Goal: Ask a question: Seek information or help from site administrators or community

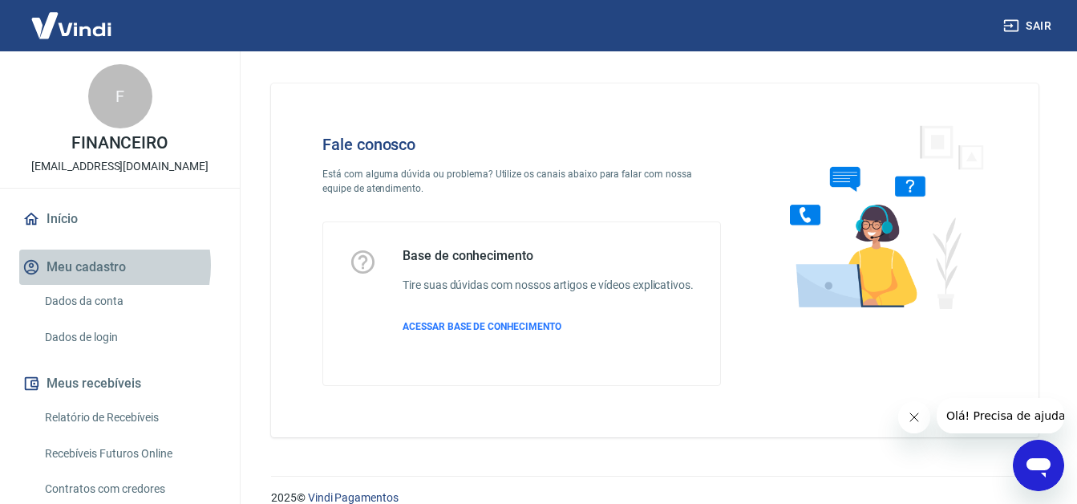
click at [94, 265] on button "Meu cadastro" at bounding box center [119, 266] width 201 height 35
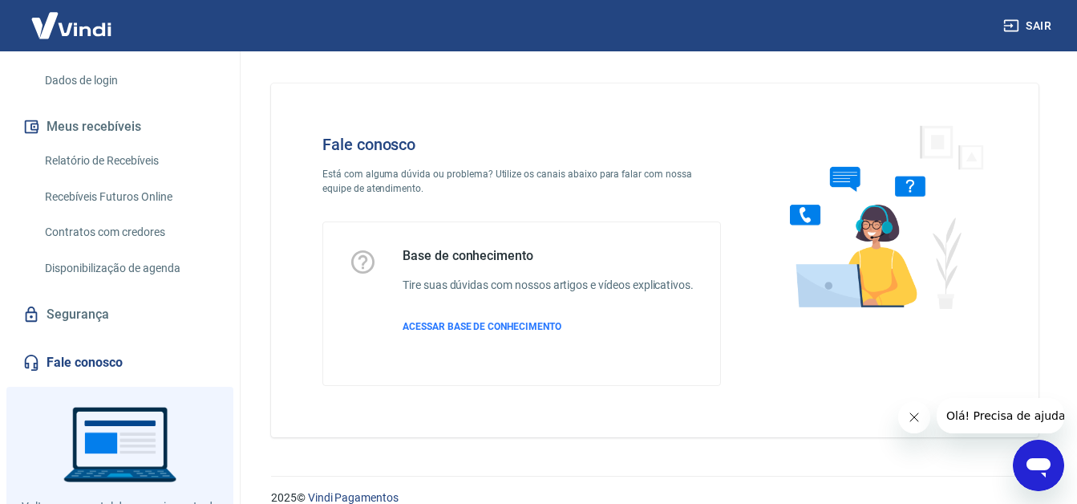
scroll to position [321, 0]
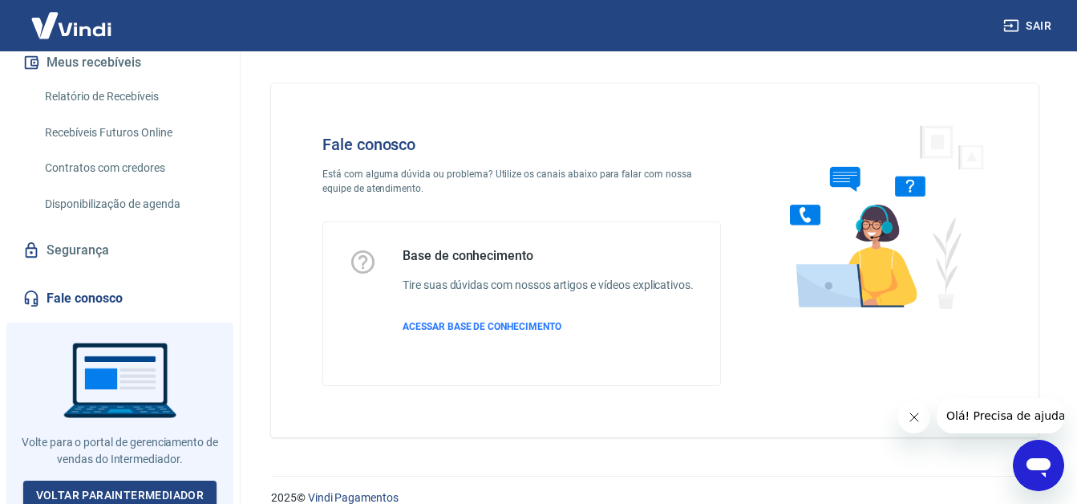
click at [96, 306] on link "Fale conosco" at bounding box center [119, 298] width 201 height 35
click at [1039, 455] on icon "Abrir janela de mensagens" at bounding box center [1038, 465] width 29 height 29
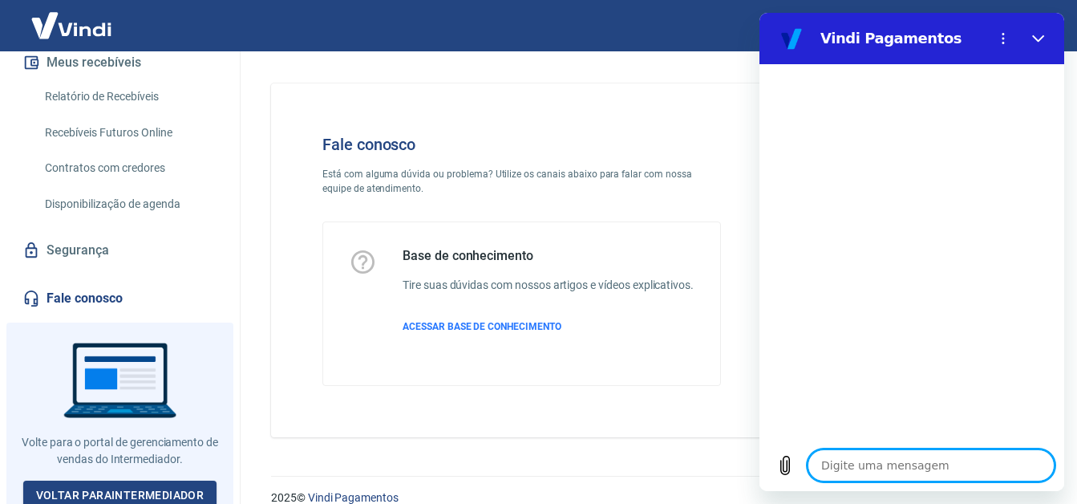
click at [817, 456] on textarea at bounding box center [931, 465] width 247 height 32
type textarea "b"
type textarea "x"
type textarea "bo"
type textarea "x"
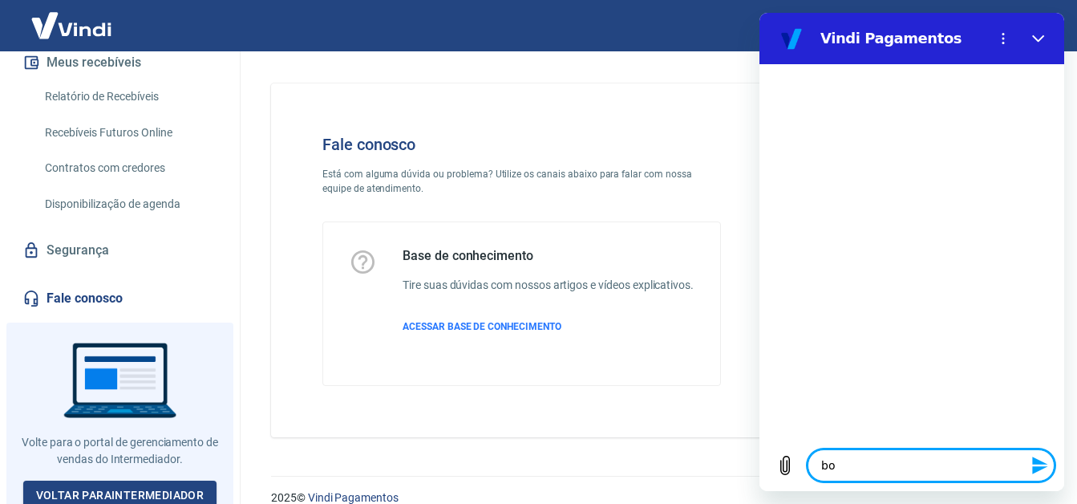
type textarea "boa"
type textarea "x"
type textarea "boa"
type textarea "x"
type textarea "boa t"
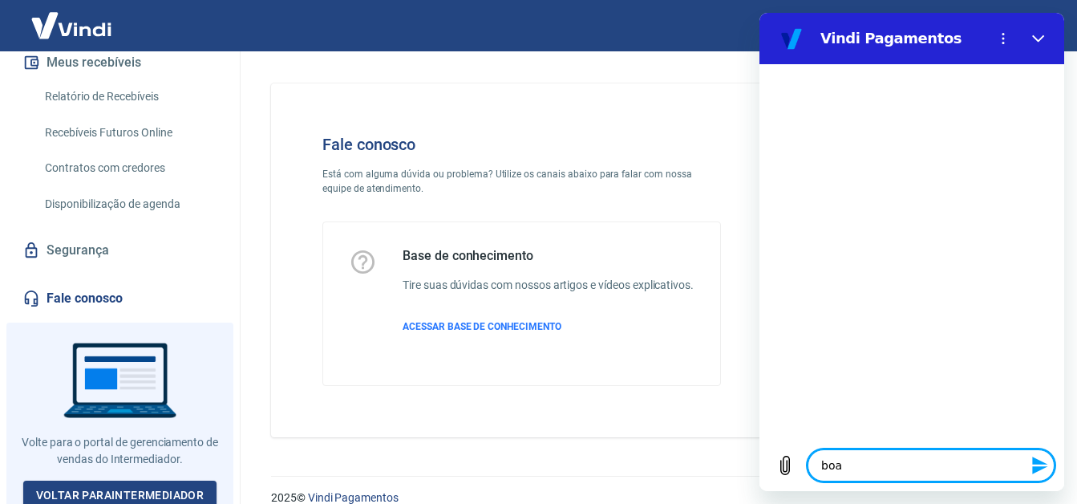
type textarea "x"
type textarea "boa ta"
type textarea "x"
type textarea "boa tar"
type textarea "x"
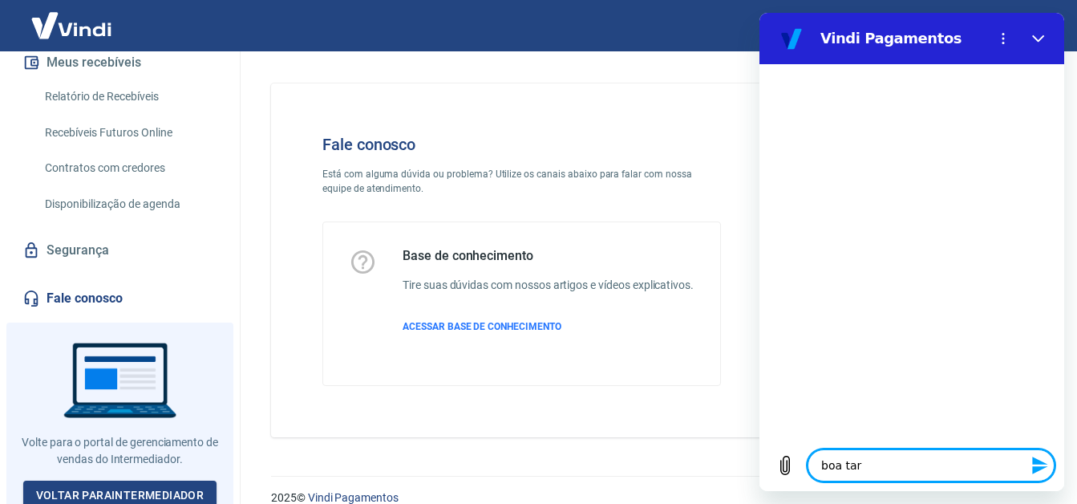
type textarea "boa tard"
type textarea "x"
type textarea "boa tarde"
type textarea "x"
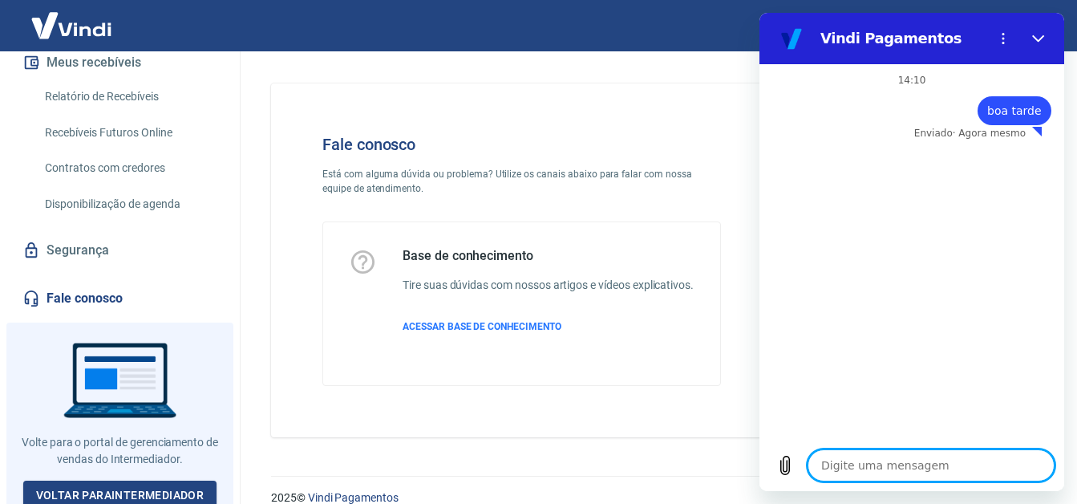
click at [932, 468] on textarea at bounding box center [931, 465] width 247 height 32
type textarea "x"
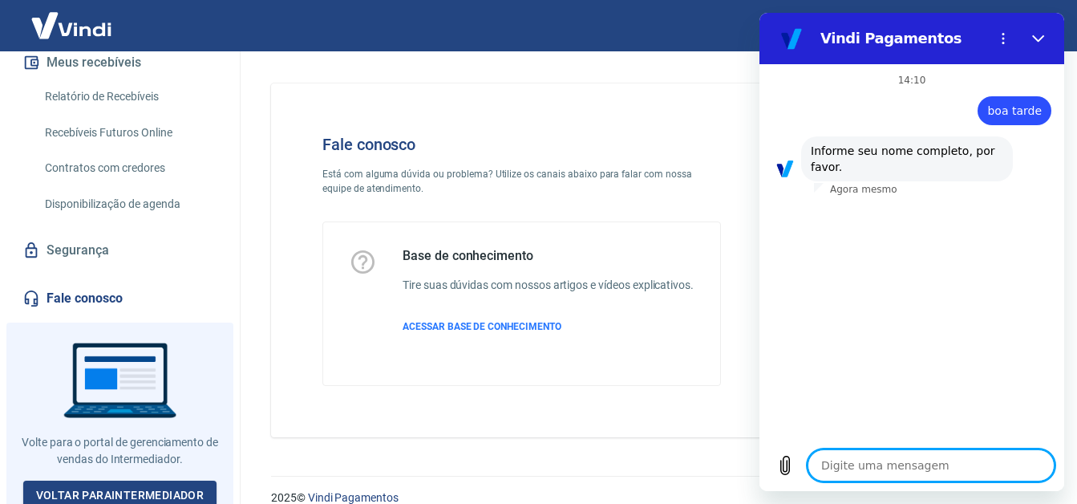
type textarea "d"
type textarea "x"
type textarea "du"
type textarea "x"
type textarea "d"
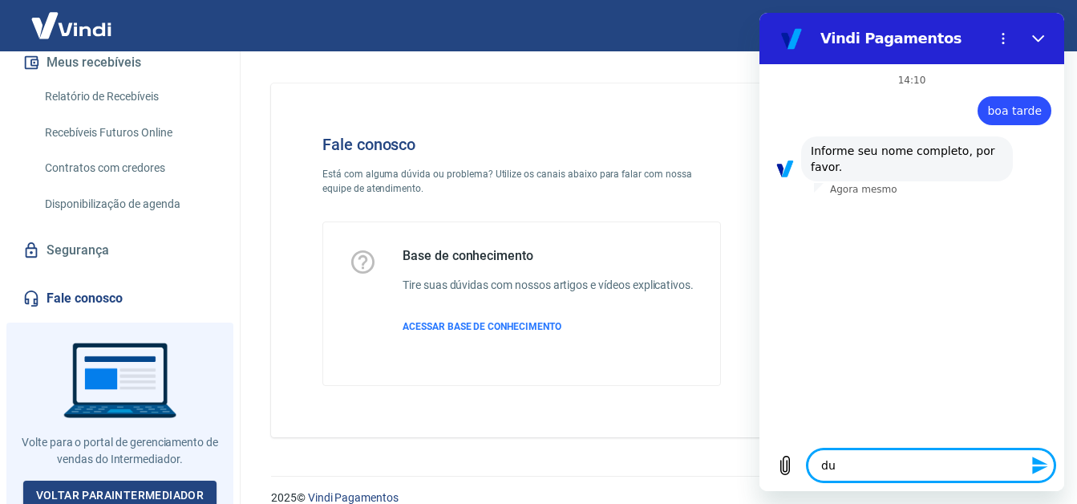
type textarea "x"
type textarea "D"
type textarea "x"
type textarea "Di"
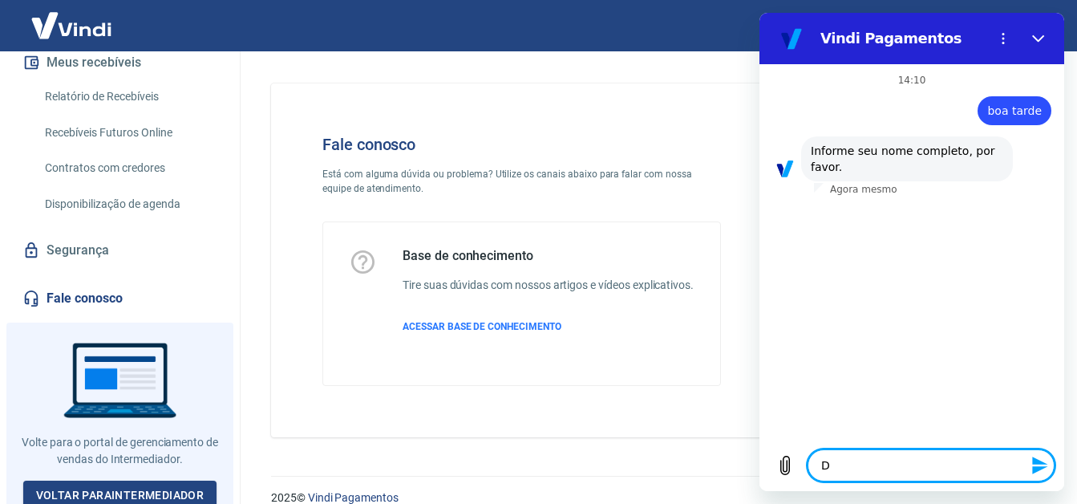
type textarea "x"
type textarea "Din"
type textarea "x"
type textarea "Dina"
type textarea "x"
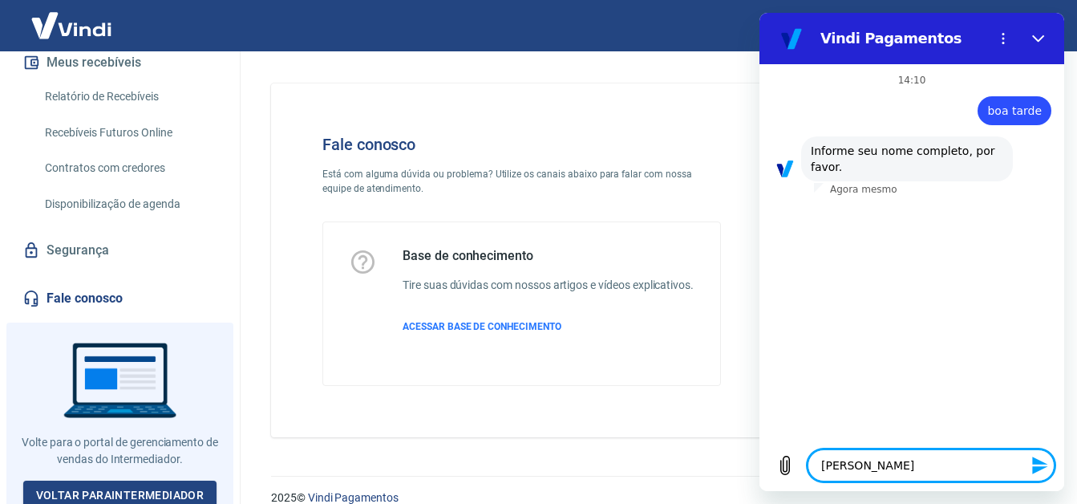
type textarea "Din"
type textarea "x"
type textarea "Di"
type textarea "x"
type textarea "Dia"
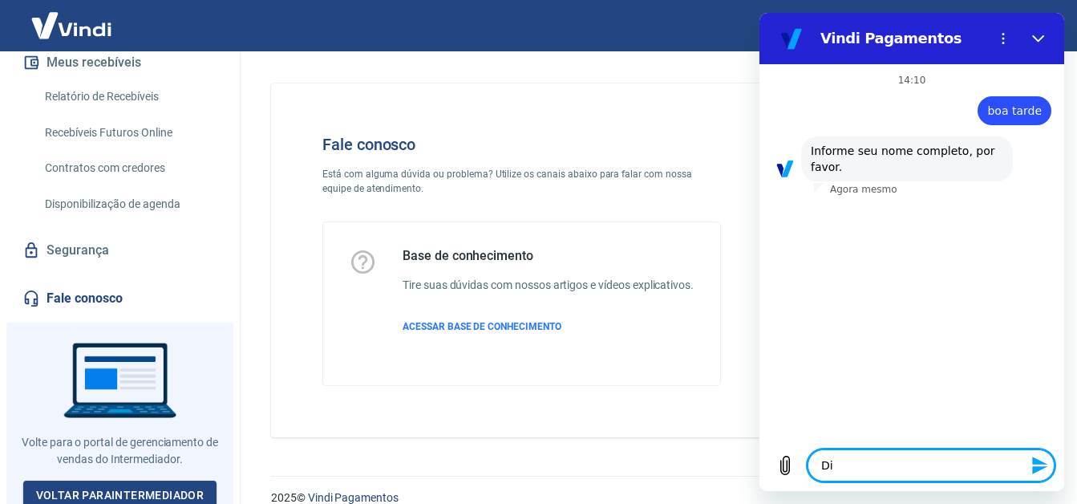
type textarea "x"
type textarea "Dian"
type textarea "x"
type textarea "Diana"
type textarea "x"
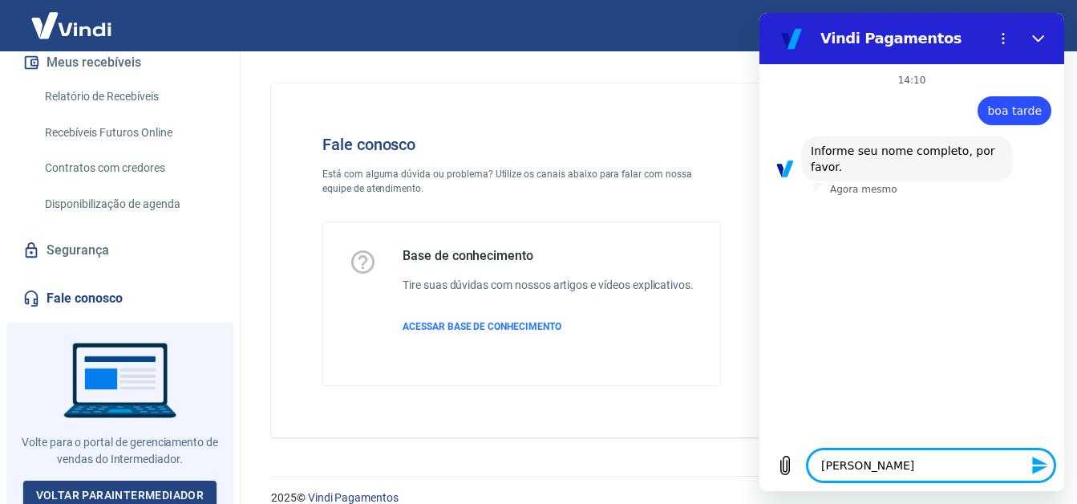
type textarea "Diana"
type textarea "x"
type textarea "Diana c"
type textarea "x"
type textarea "Diana ca"
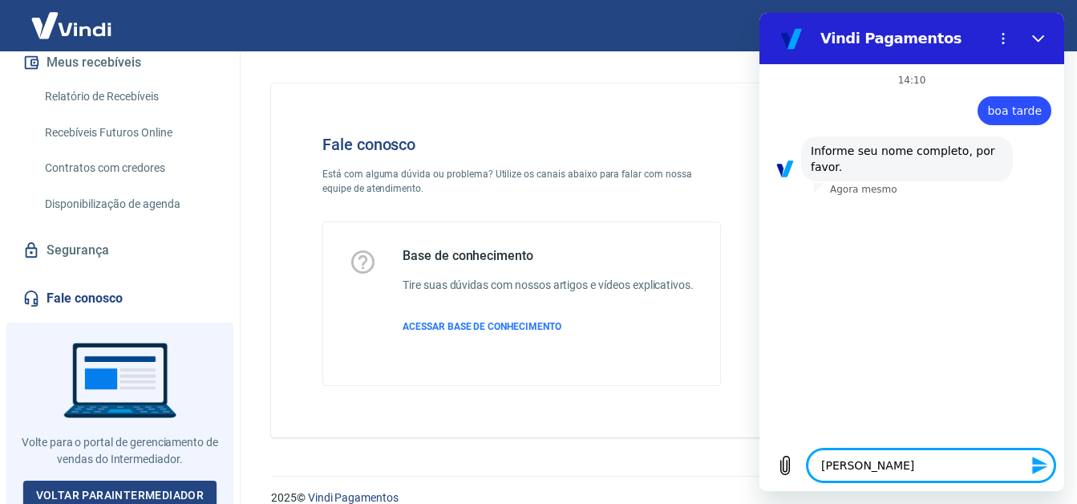
type textarea "x"
type textarea "Diana cas"
type textarea "x"
type textarea "Diana cast"
type textarea "x"
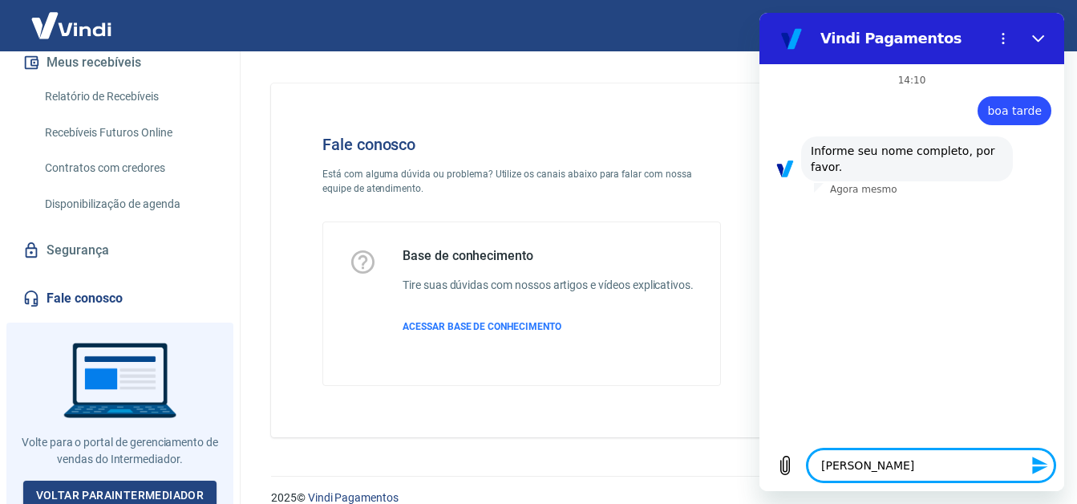
type textarea "Diana castr"
type textarea "x"
type textarea "Diana castro"
type textarea "x"
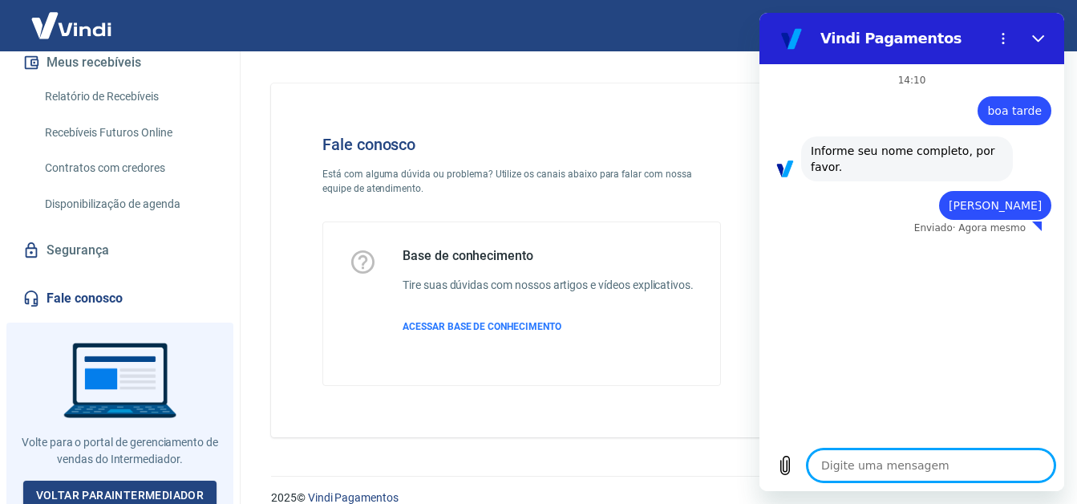
type textarea "x"
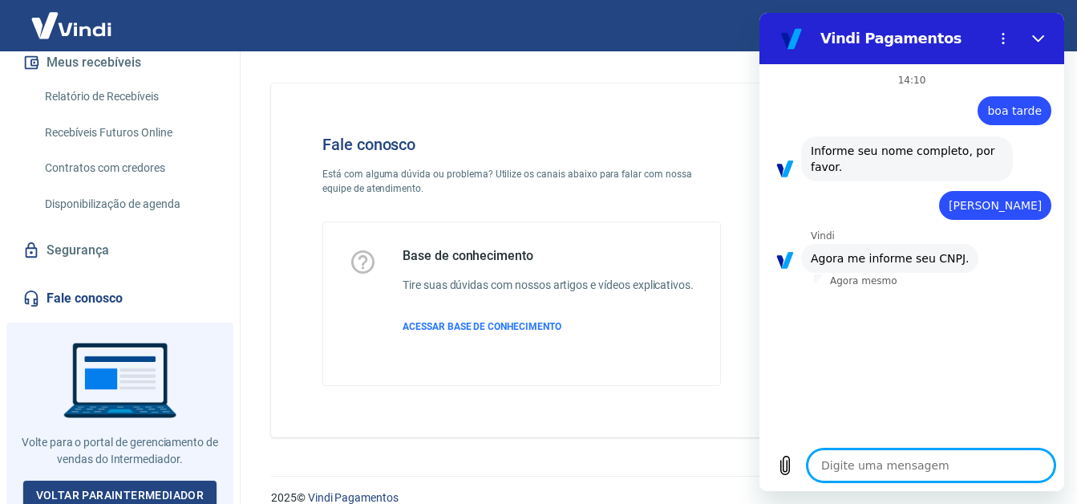
type textarea "4"
type textarea "x"
type textarea "41"
type textarea "x"
type textarea "418"
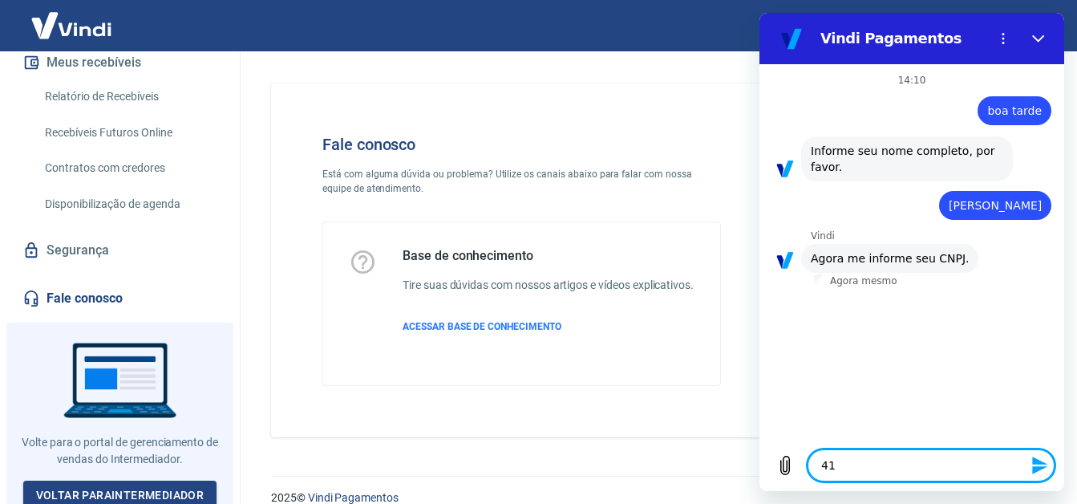
type textarea "x"
type textarea "4182"
type textarea "x"
type textarea "41827"
type textarea "x"
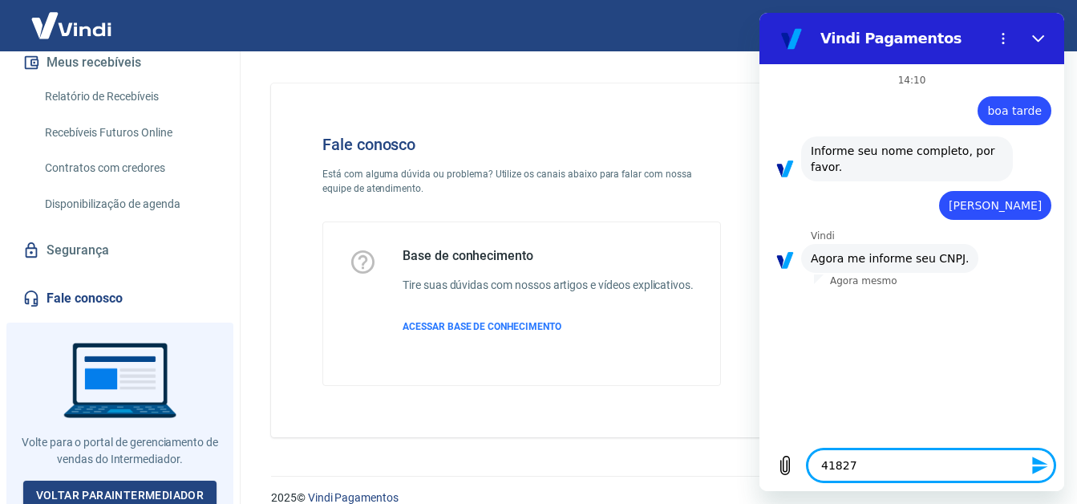
type textarea "418275"
type textarea "x"
type textarea "4182754"
type textarea "x"
type textarea "41827544"
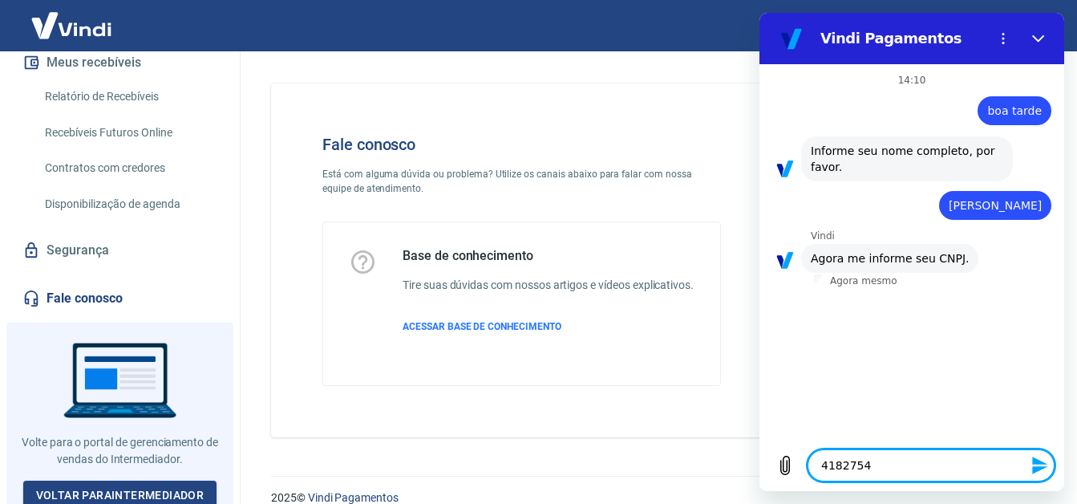
type textarea "x"
type textarea "418275440"
type textarea "x"
type textarea "4182754400"
type textarea "x"
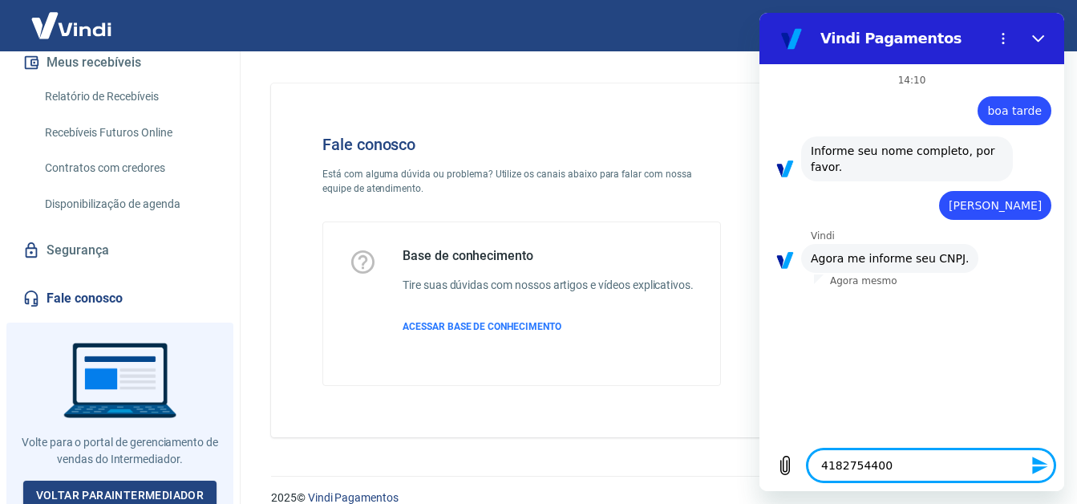
type textarea "41827544000"
type textarea "x"
type textarea "418275440005"
type textarea "x"
type textarea "418275440005-"
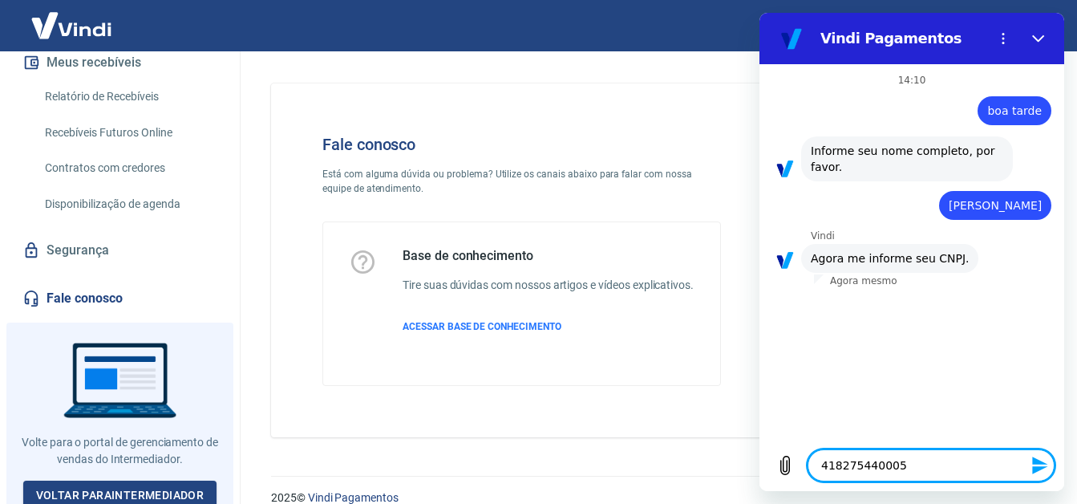
type textarea "x"
type textarea "418275440005-3"
type textarea "x"
type textarea "418275440005-32"
type textarea "x"
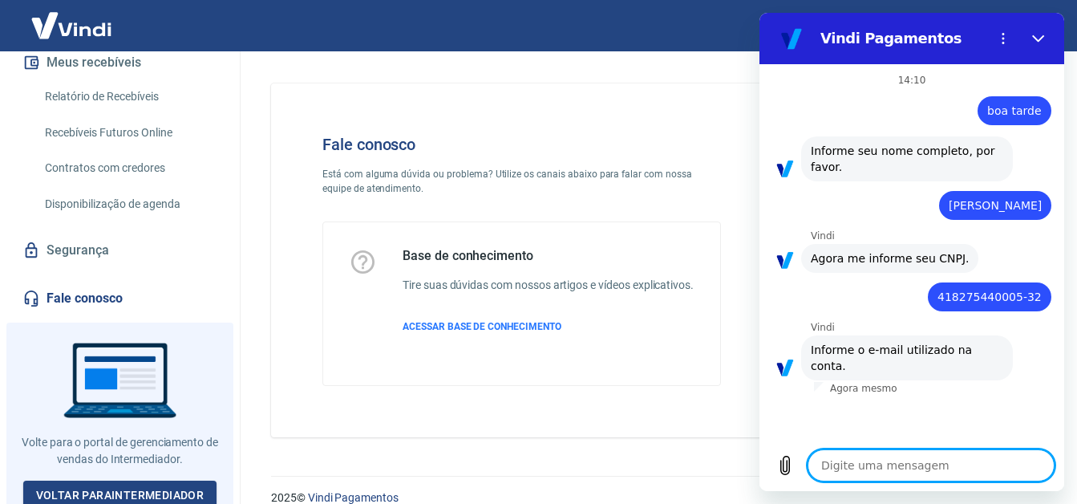
type textarea "x"
click at [851, 470] on textarea at bounding box center [931, 465] width 247 height 32
paste textarea "[EMAIL_ADDRESS][DOMAIN_NAME]"
type textarea "[EMAIL_ADDRESS][DOMAIN_NAME]"
type textarea "x"
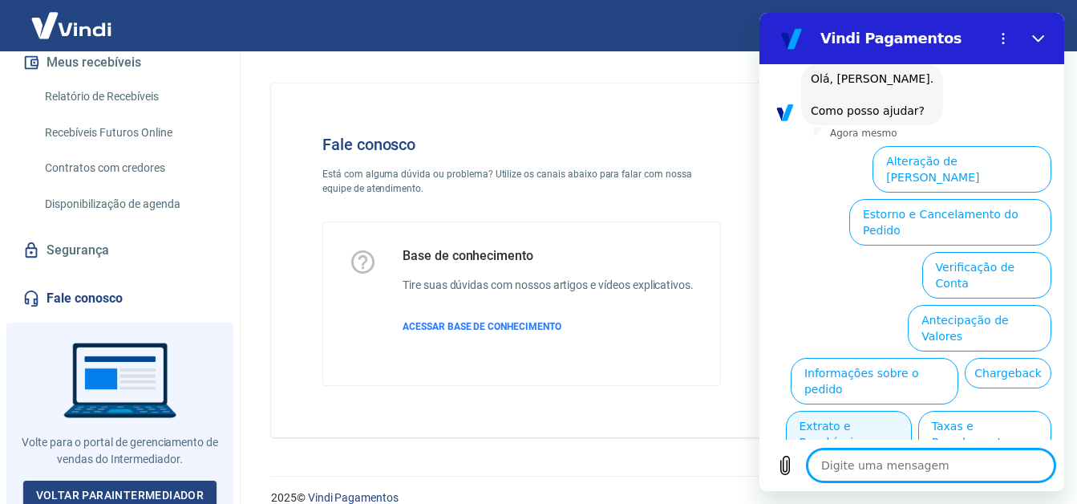
scroll to position [415, 0]
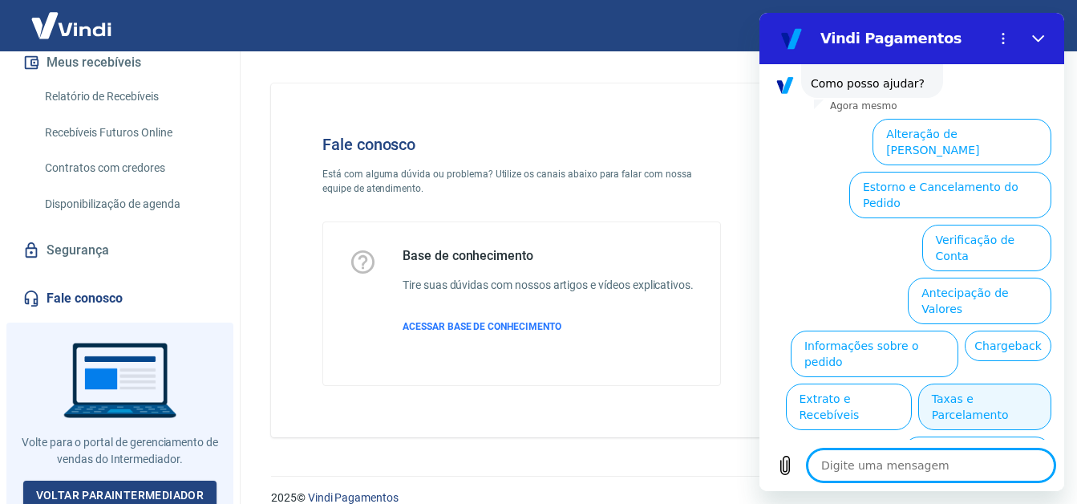
click at [974, 383] on button "Taxas e Parcelamento" at bounding box center [984, 406] width 133 height 47
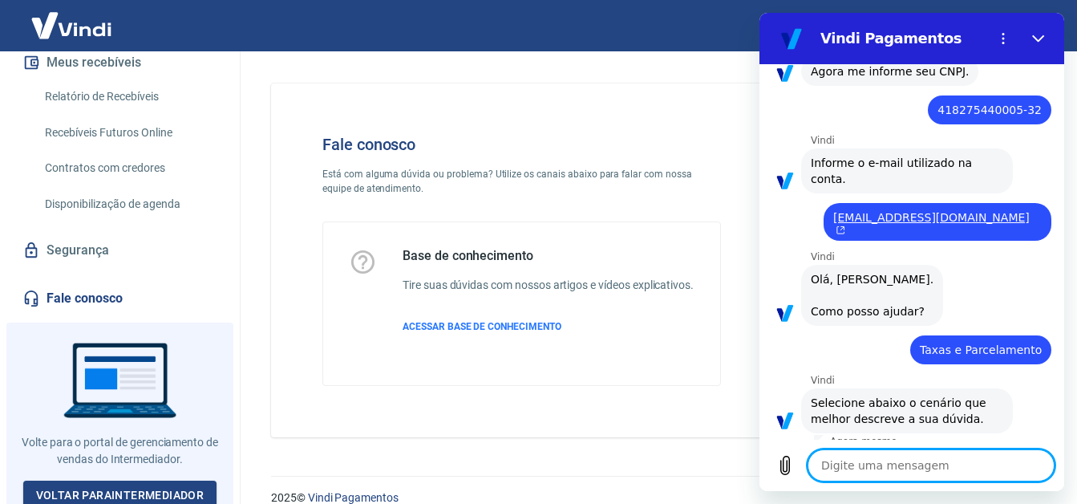
scroll to position [407, 0]
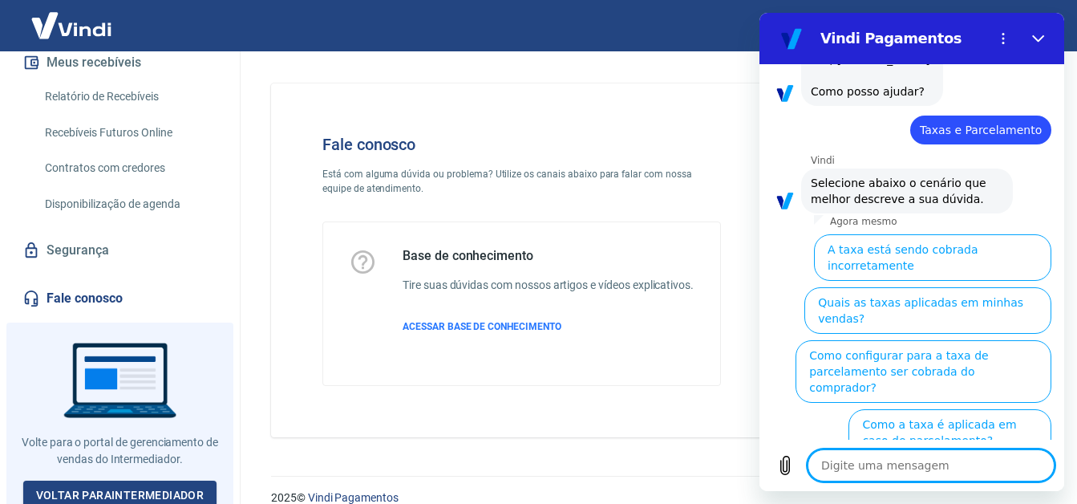
click at [950, 241] on button "A taxa está sendo cobrada incorretamente" at bounding box center [932, 257] width 237 height 47
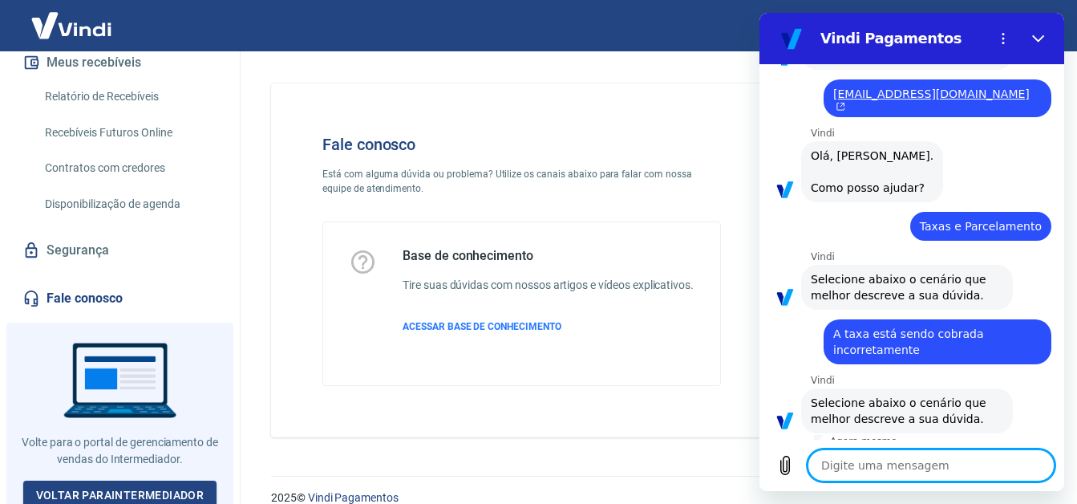
scroll to position [387, 0]
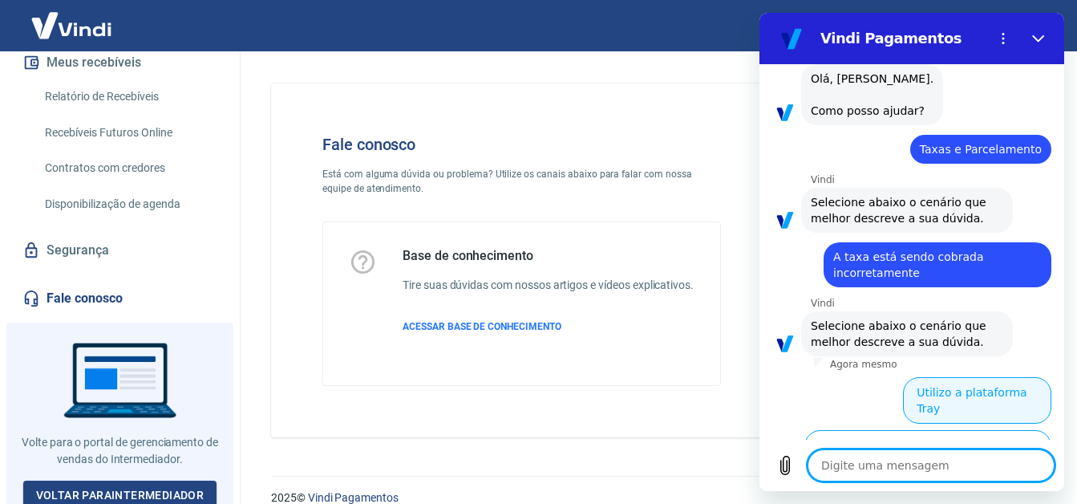
click at [909, 388] on button "Utilizo a plataforma Tray" at bounding box center [977, 400] width 148 height 47
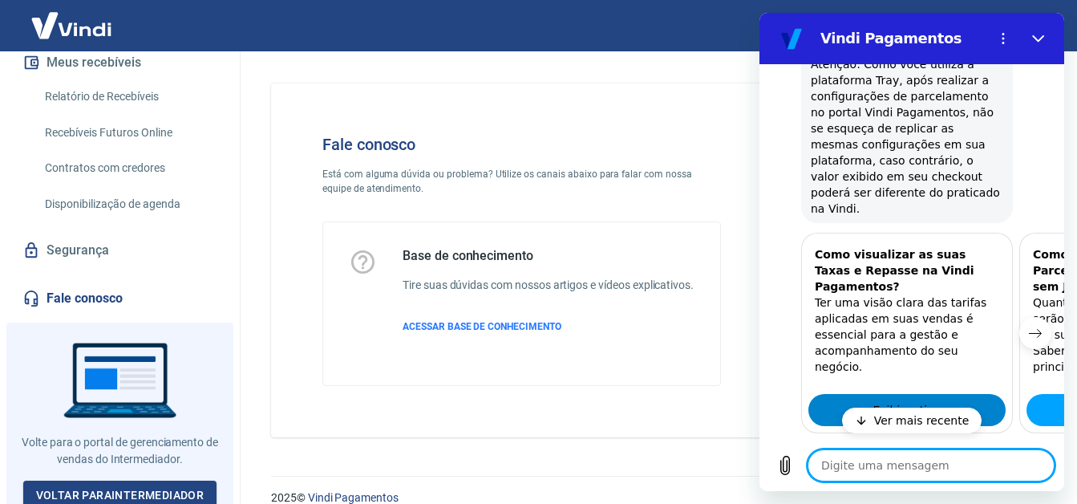
scroll to position [1430, 0]
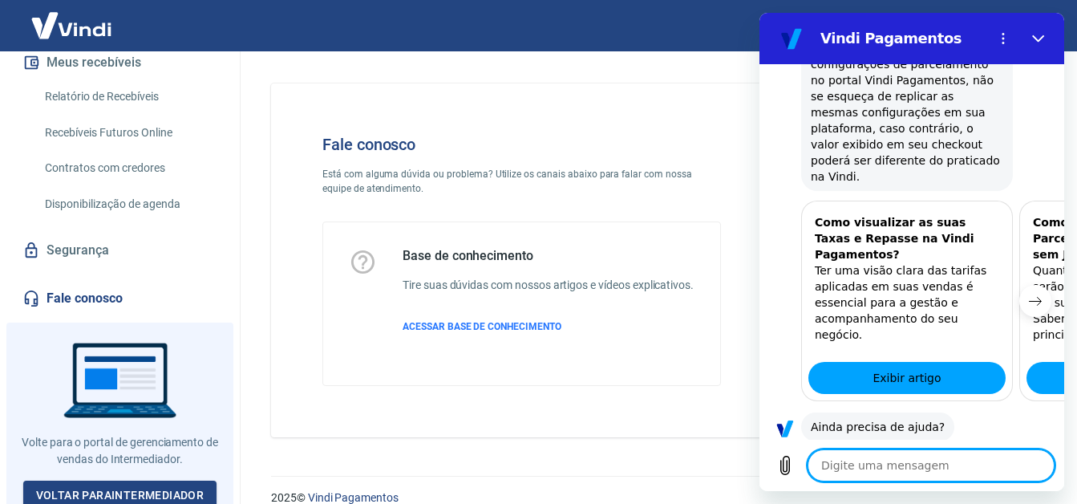
click at [958, 462] on button "Sim" at bounding box center [973, 477] width 47 height 30
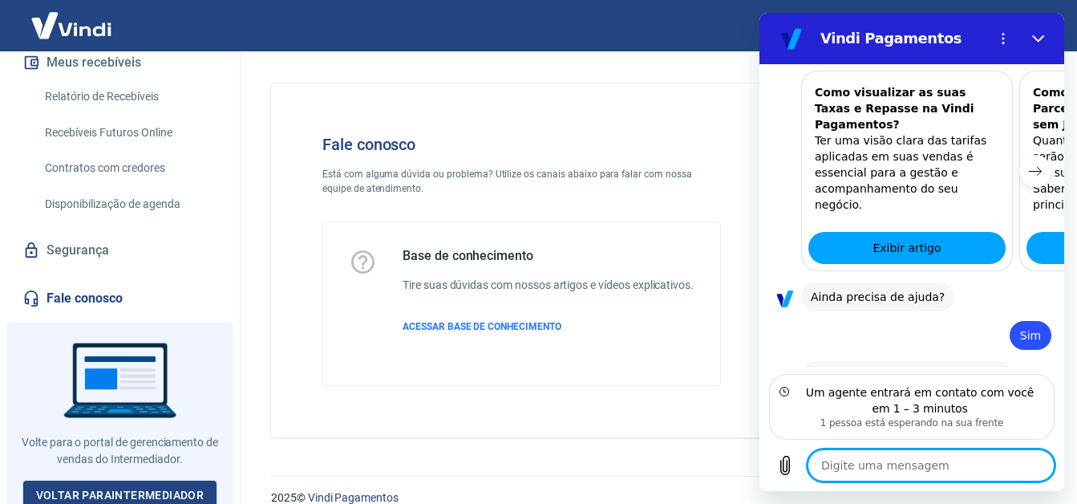
scroll to position [1544, 0]
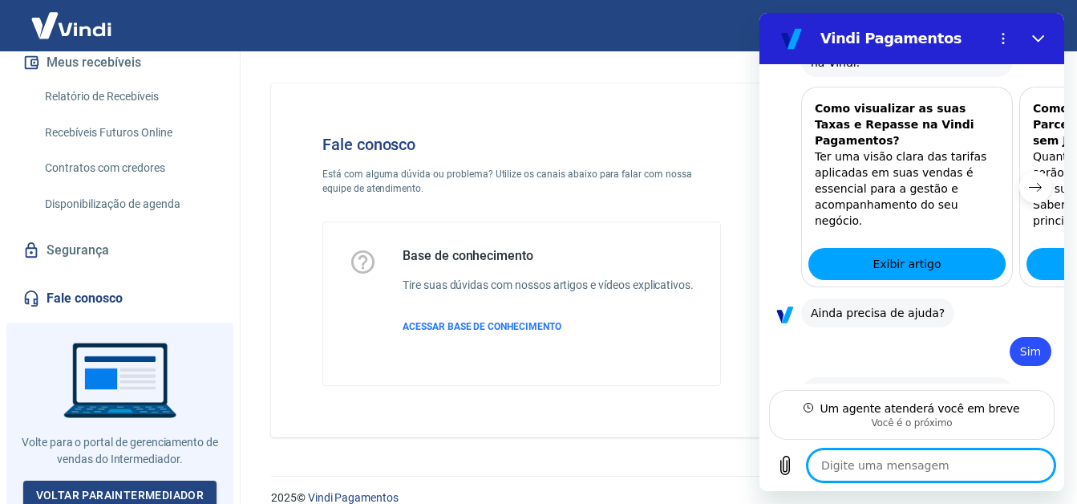
click at [901, 459] on textarea at bounding box center [931, 465] width 247 height 32
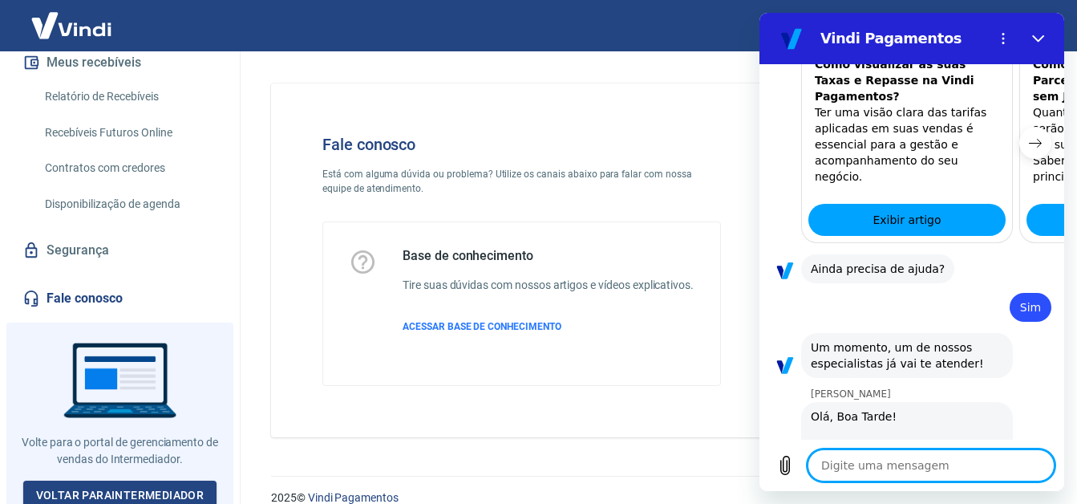
type textarea "x"
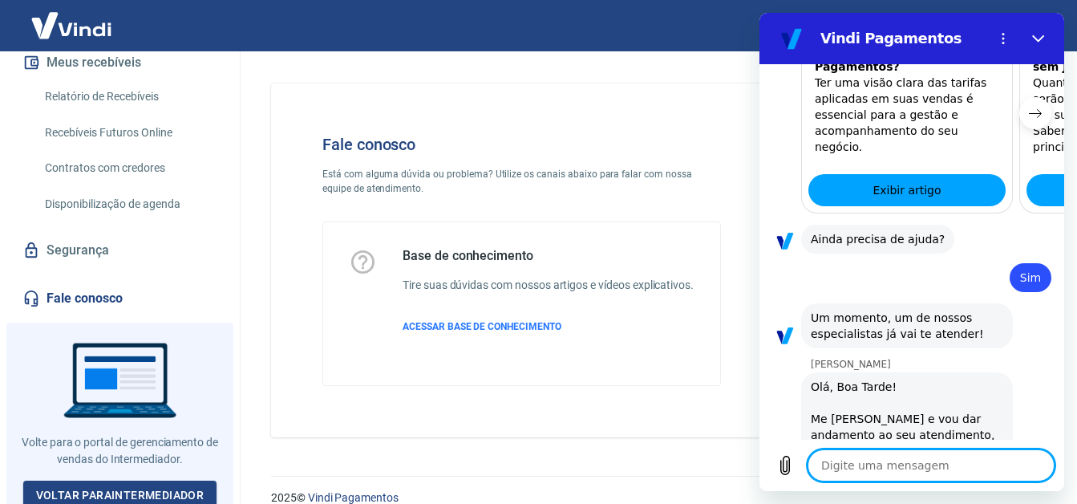
scroll to position [1621, 0]
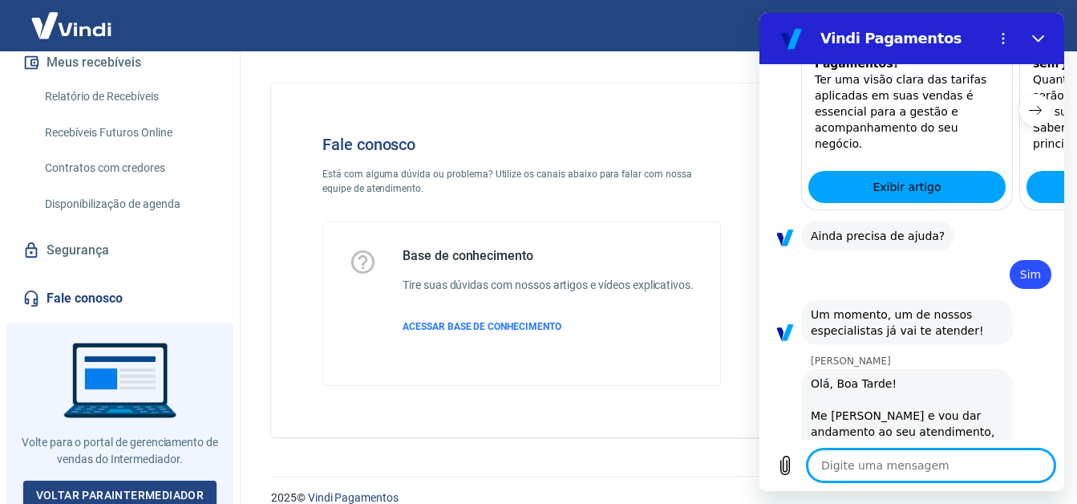
click at [913, 467] on textarea at bounding box center [931, 465] width 247 height 32
type textarea "v"
type textarea "x"
type textarea "vi"
type textarea "x"
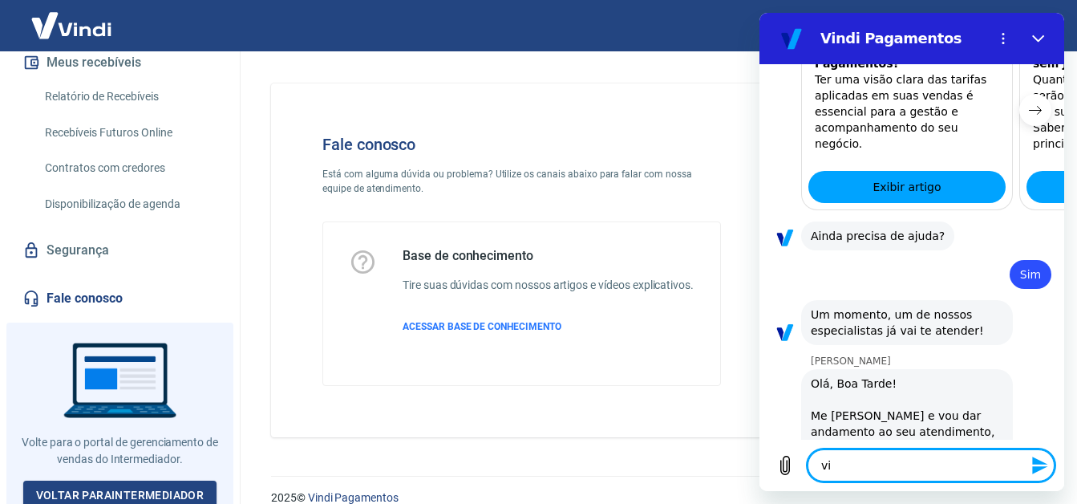
type textarea "vi"
type textarea "x"
type textarea "vi a"
type textarea "x"
type textarea "vi aq"
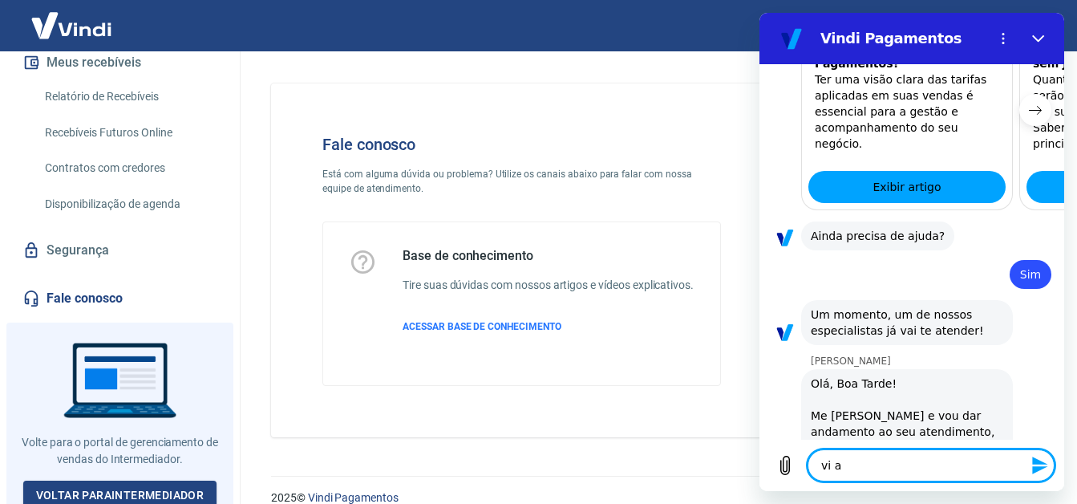
type textarea "x"
type textarea "vi aqu"
type textarea "x"
type textarea "vi aqu"
type textarea "x"
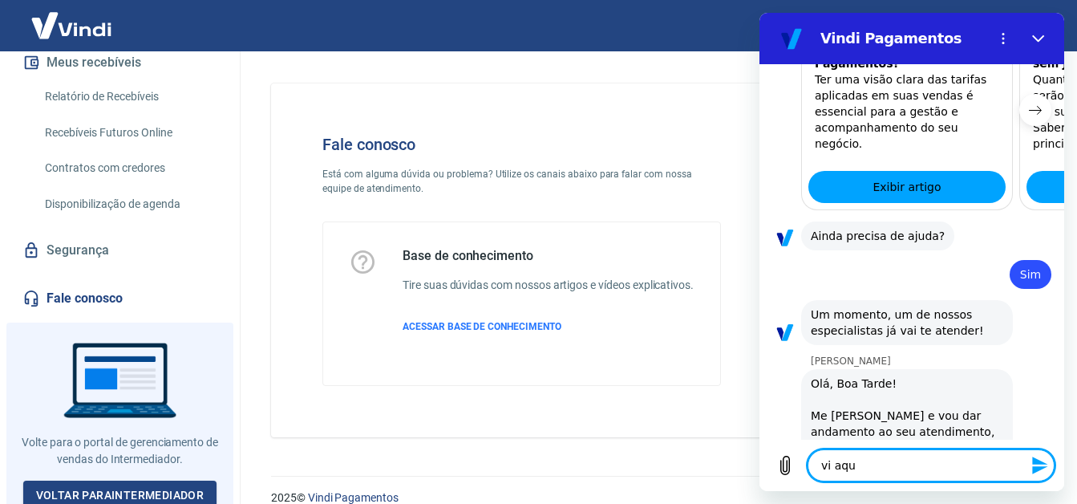
type textarea "vi aqu"
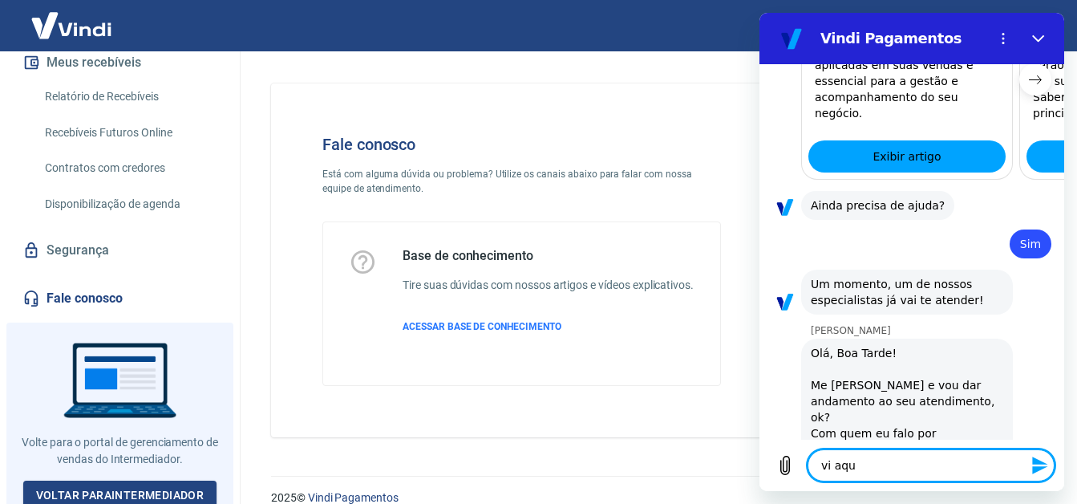
type textarea "x"
drag, startPoint x: 854, startPoint y: 475, endPoint x: 806, endPoint y: 475, distance: 48.1
click at [806, 475] on div "Digite uma mensagem vi aqu x" at bounding box center [911, 464] width 305 height 51
type textarea "x"
click at [877, 468] on textarea at bounding box center [931, 465] width 247 height 32
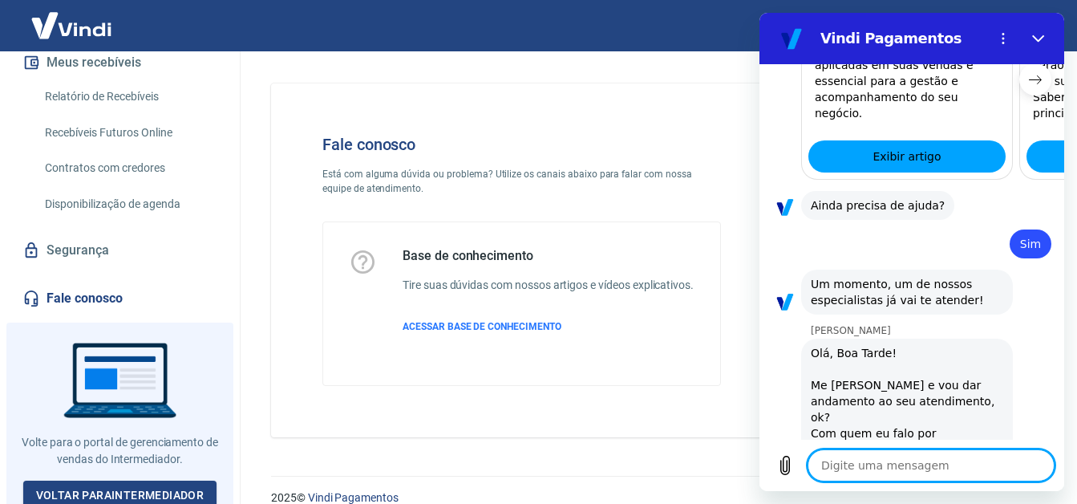
type textarea "x"
click at [554, 321] on div "Base de conhecimento Tire suas dúvidas com nossos artigos e vídeos explicativos…" at bounding box center [548, 303] width 291 height 111
click at [860, 471] on textarea at bounding box center [931, 465] width 247 height 32
type textarea "n"
type textarea "x"
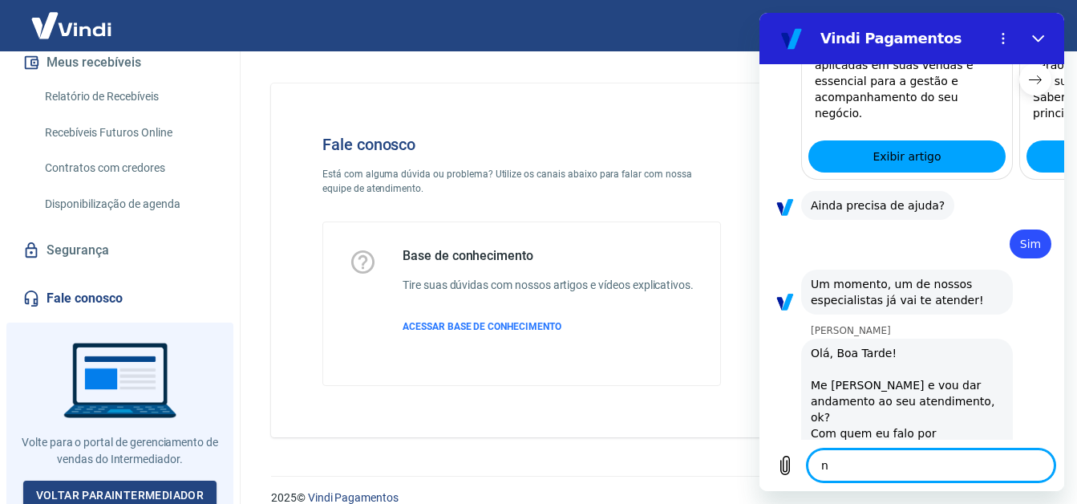
type textarea "na"
type textarea "x"
type textarea "nao"
type textarea "x"
type textarea "nao"
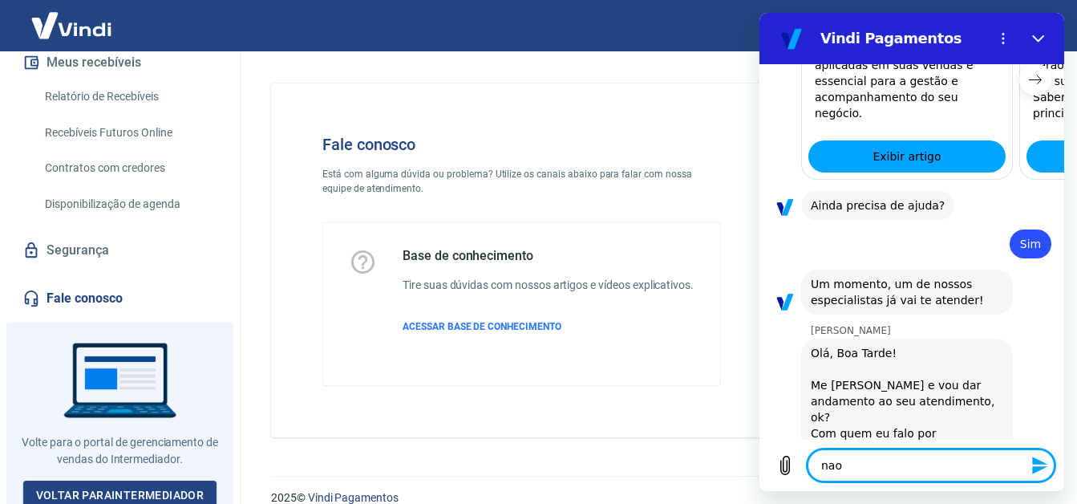
type textarea "x"
type textarea "nao c"
type textarea "x"
type textarea "nao co"
type textarea "x"
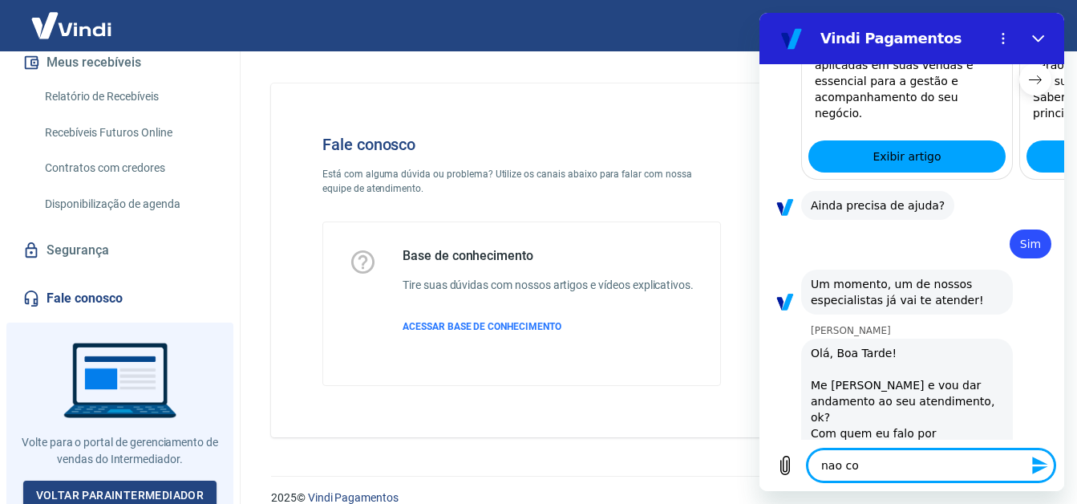
type textarea "nao con"
type textarea "x"
type textarea "nao cons"
type textarea "x"
type textarea "nao conse"
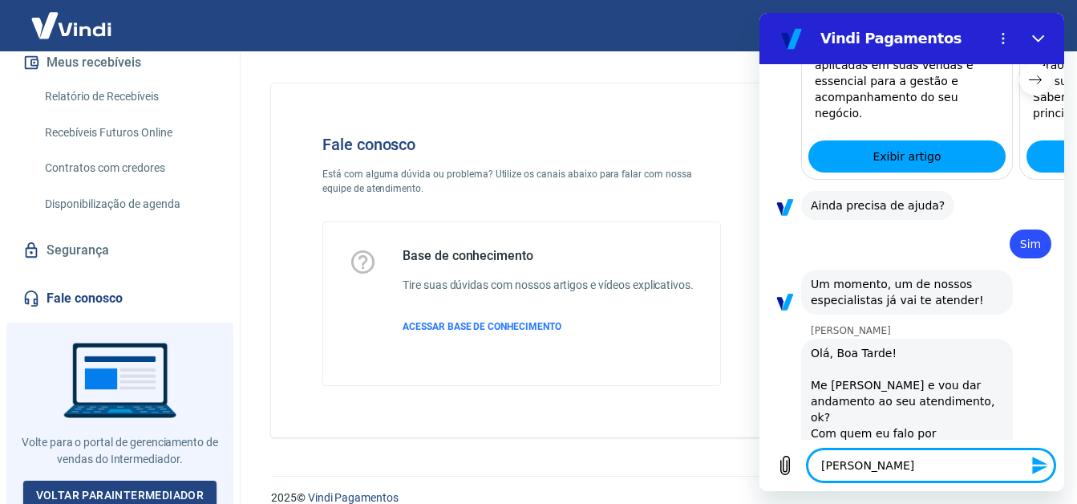
type textarea "x"
type textarea "nao conseg"
type textarea "x"
type textarea "nao consegu"
type textarea "x"
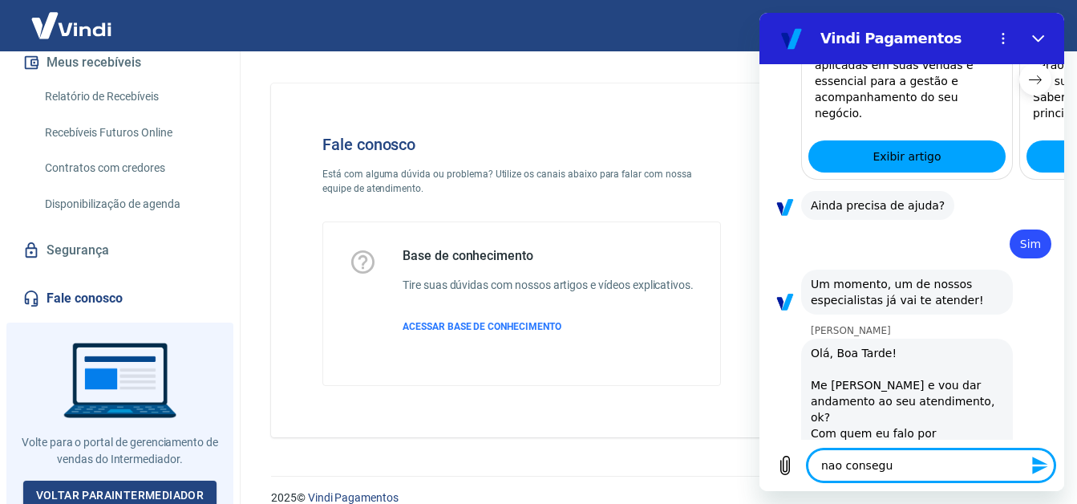
type textarea "nao consegui"
type textarea "x"
type textarea "nao consegui"
type textarea "x"
type textarea "nao consegui e"
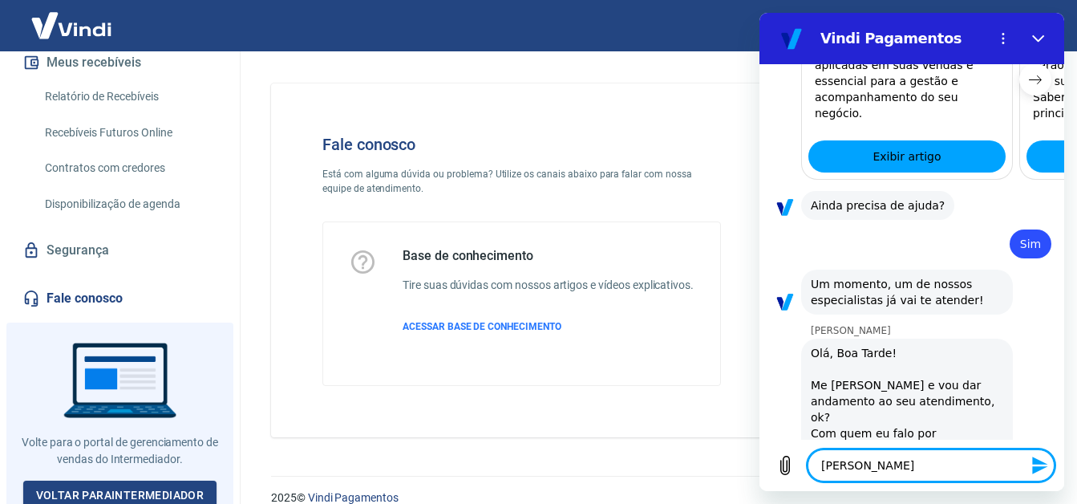
type textarea "x"
type textarea "nao consegui en"
type textarea "x"
type textarea "nao consegui ent"
type textarea "x"
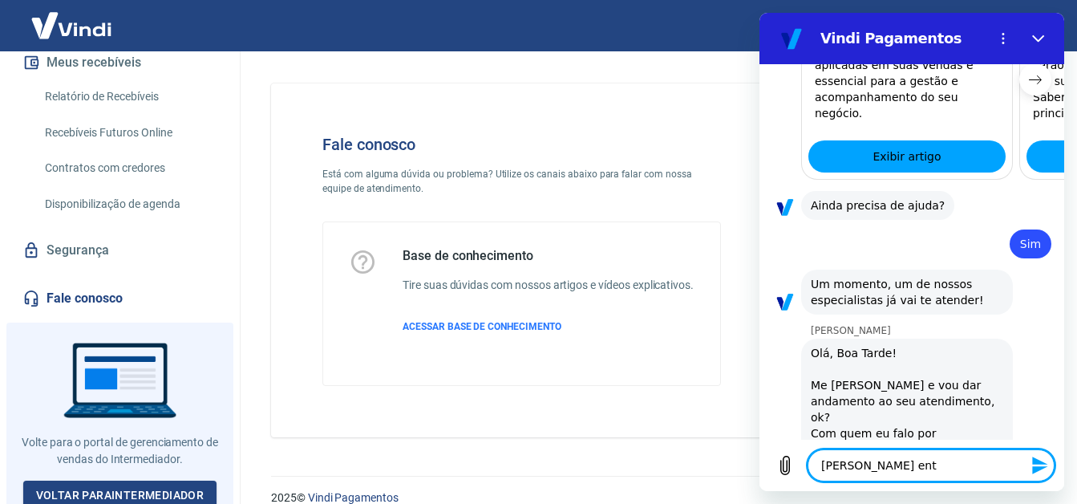
type textarea "nao consegui ente"
type textarea "x"
type textarea "nao consegui enten"
type textarea "x"
type textarea "nao consegui entend"
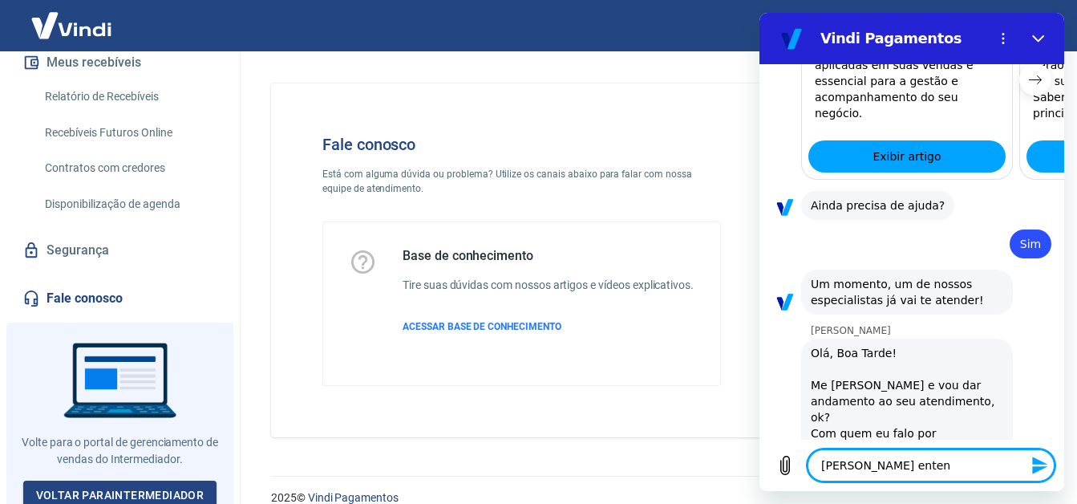
type textarea "x"
type textarea "nao consegui entende"
type textarea "x"
type textarea "nao consegui entender"
type textarea "x"
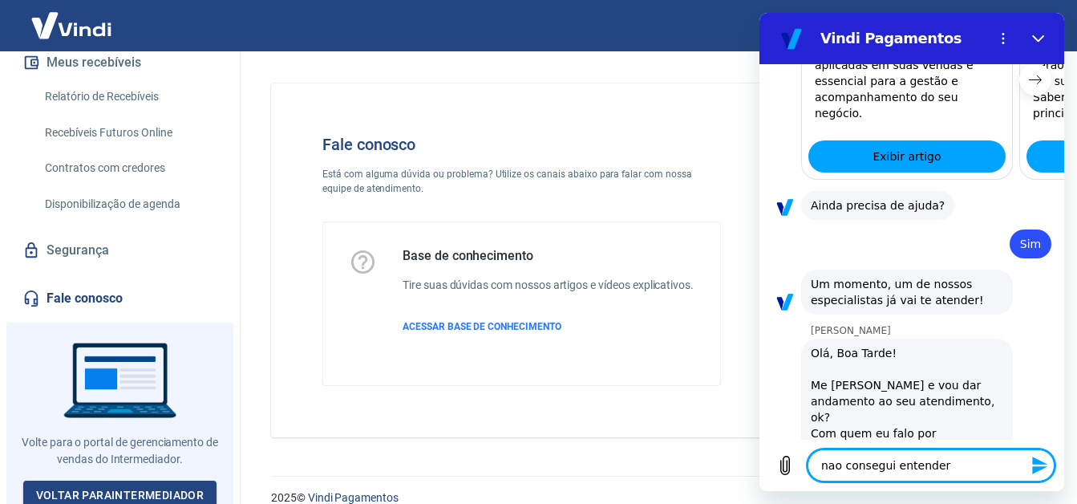
type textarea "nao consegui entender"
type textarea "x"
type textarea "nao consegui entender p"
type textarea "x"
type textarea "nao consegui entender pq"
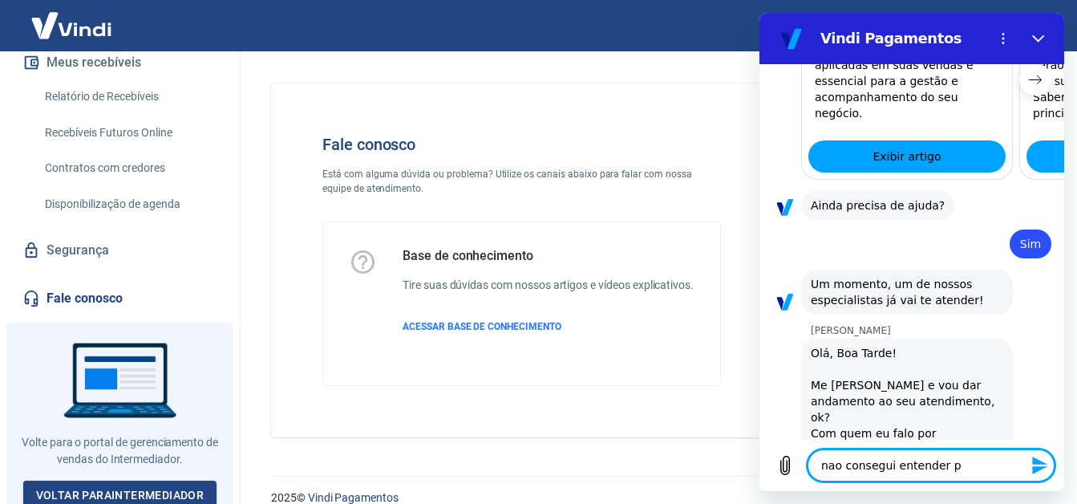
type textarea "x"
type textarea "nao consegui entender pq"
type textarea "x"
type textarea "nao consegui entender pq a"
type textarea "x"
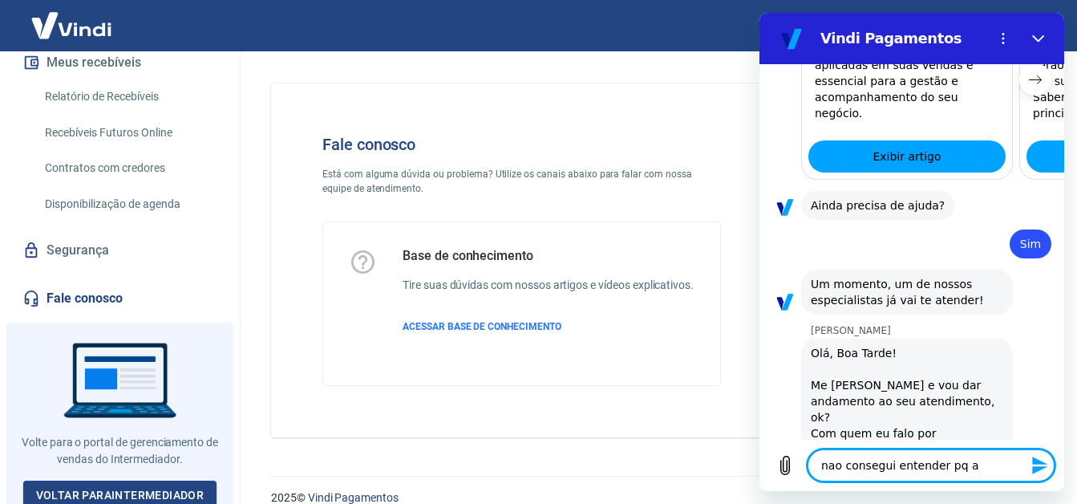
type textarea "nao consegui entender pq as"
type textarea "x"
type textarea "nao consegui entender pq as"
type textarea "x"
type textarea "nao consegui entender pq as m"
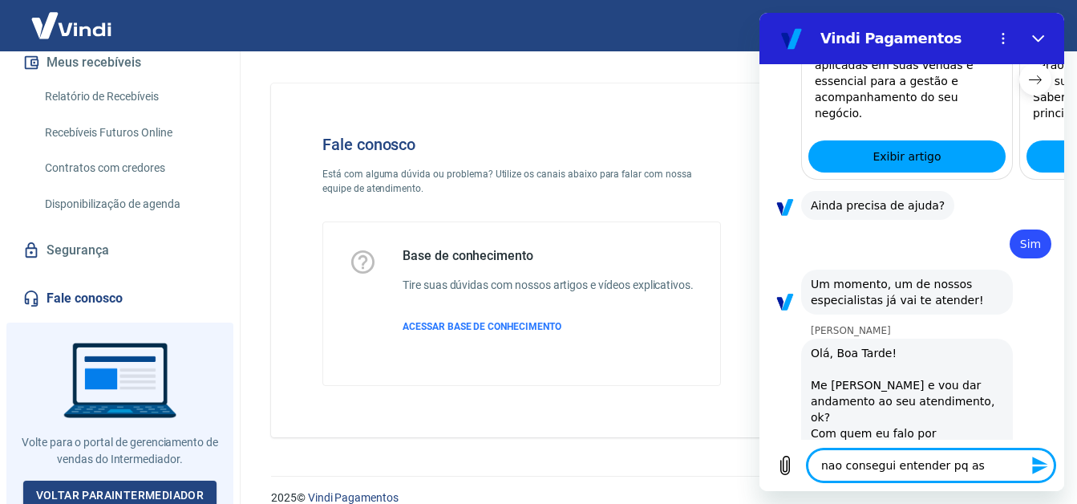
type textarea "x"
type textarea "nao consegui entender pq as mi"
type textarea "x"
type textarea "nao consegui entender pq as min"
type textarea "x"
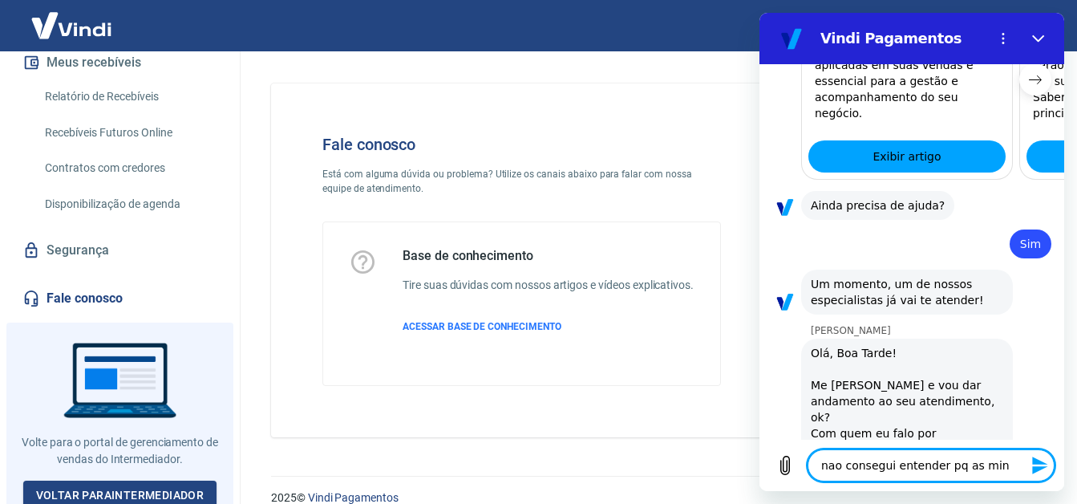
type textarea "nao consegui entender pq as minh"
type textarea "x"
type textarea "nao consegui entender pq as minha"
type textarea "x"
type textarea "nao consegui entender pq as minhas"
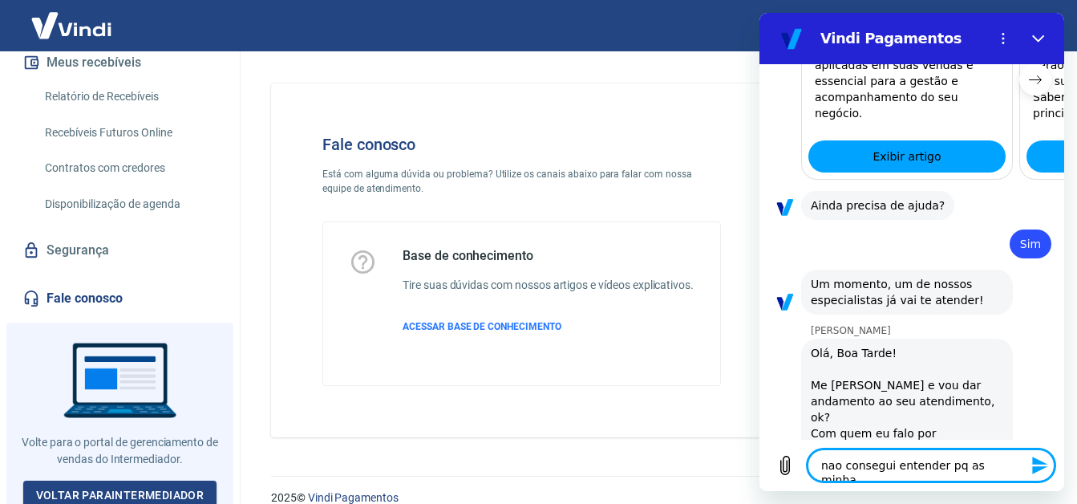
type textarea "x"
type textarea "nao consegui entender pq as minhas"
type textarea "x"
type textarea "nao consegui entender pq as minhas t"
type textarea "x"
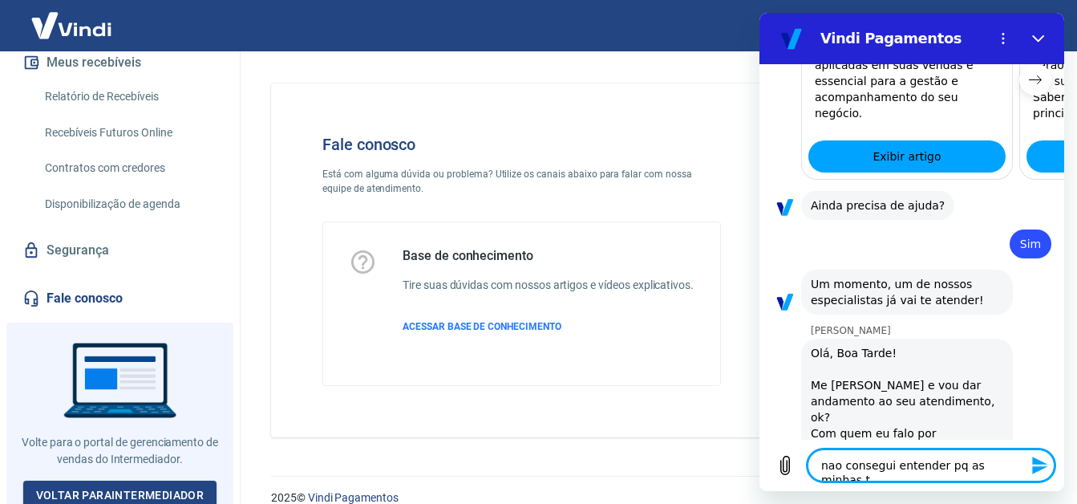
type textarea "nao consegui entender pq as minhas ta"
type textarea "x"
type textarea "nao consegui entender pq as minhas tax"
type textarea "x"
type textarea "nao consegui entender pq as minhas taxa"
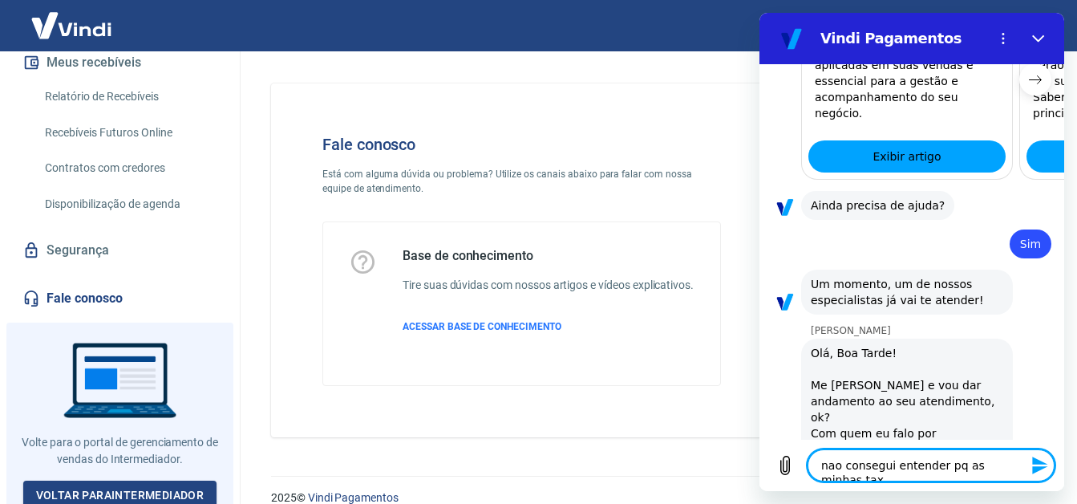
type textarea "x"
type textarea "nao consegui entender pq as minhas taxas"
type textarea "x"
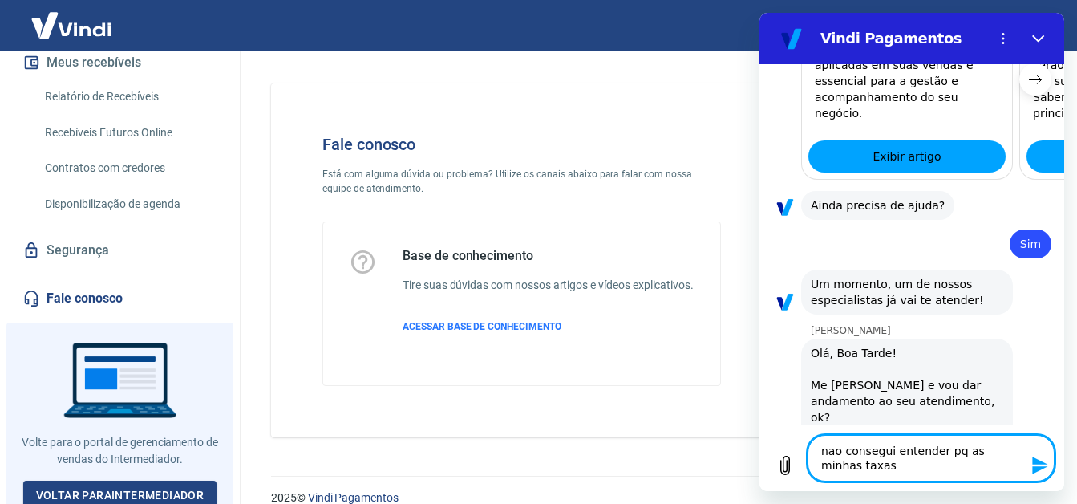
type textarea "nao consegui entender pq as minhas taxas"
type textarea "x"
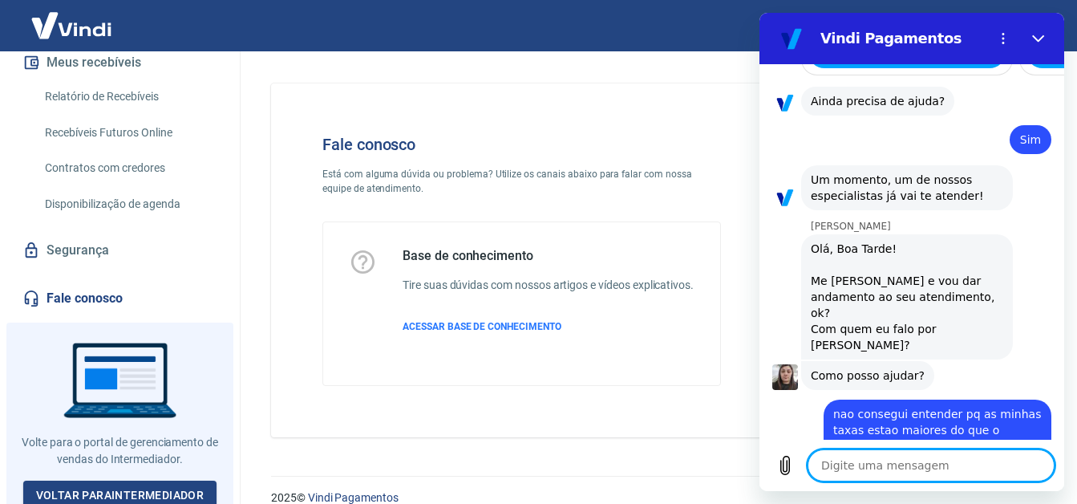
scroll to position [1759, 0]
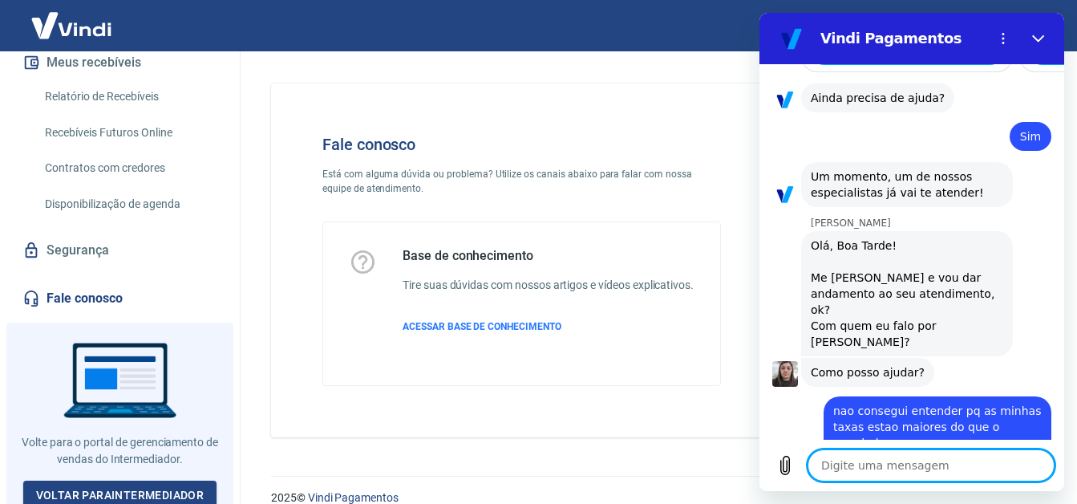
click at [862, 460] on textarea at bounding box center [931, 465] width 247 height 32
click at [848, 456] on textarea at bounding box center [931, 465] width 247 height 32
click at [833, 476] on textarea at bounding box center [931, 465] width 247 height 32
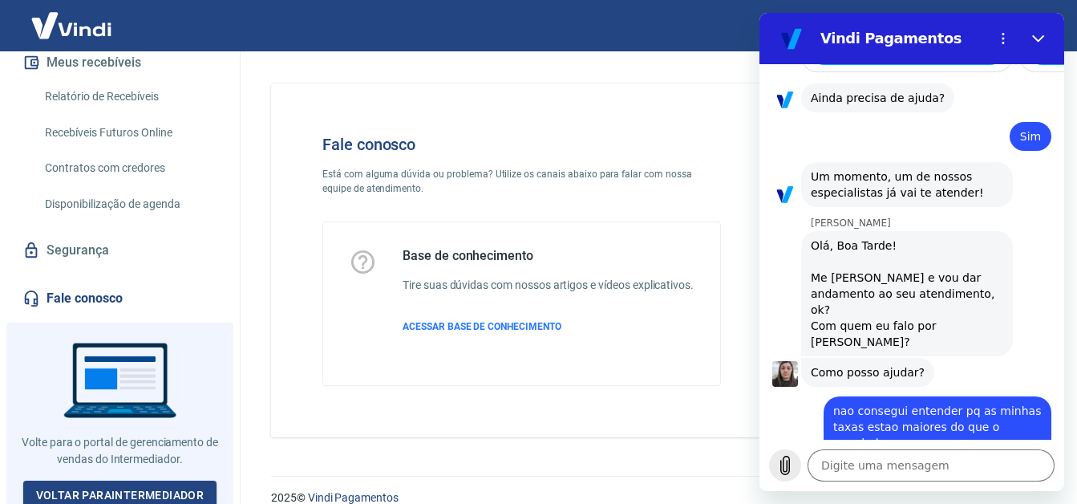
click at [783, 474] on icon "Carregar arquivo" at bounding box center [785, 465] width 9 height 18
click at [852, 461] on textarea at bounding box center [931, 465] width 247 height 32
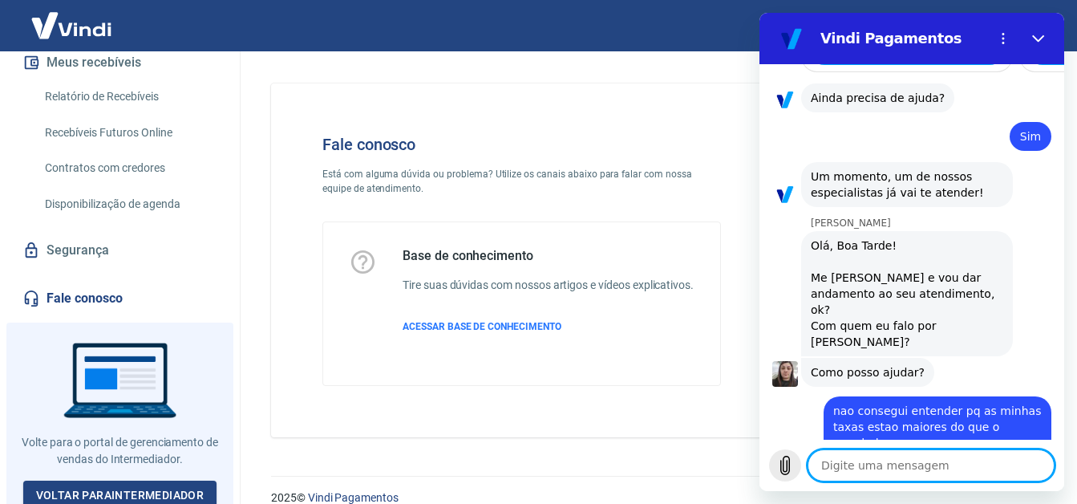
click at [788, 473] on icon "Carregar arquivo" at bounding box center [785, 465] width 9 height 18
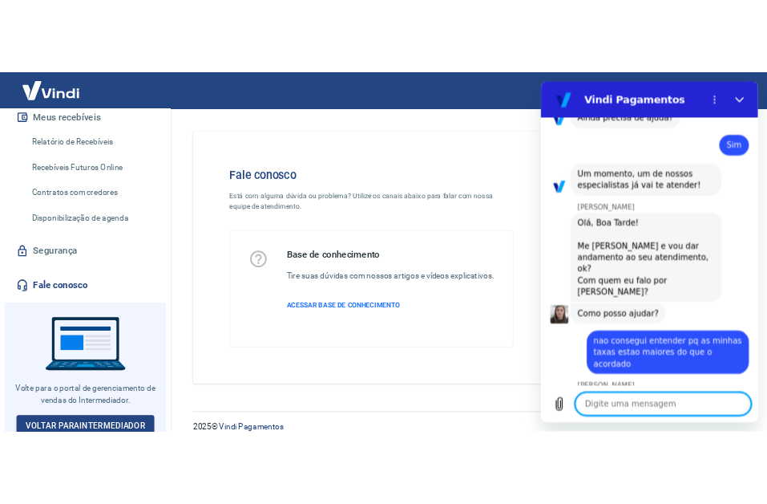
scroll to position [1804, 0]
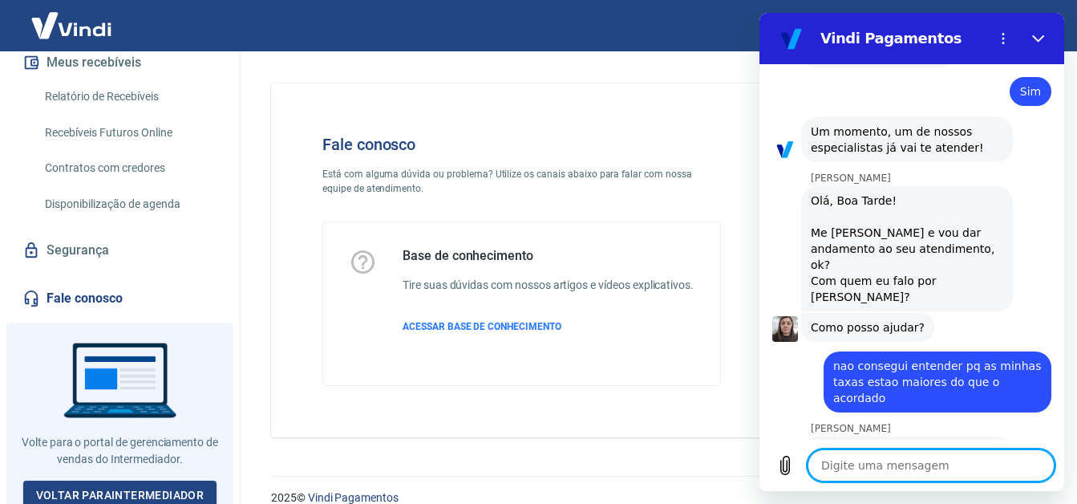
click at [950, 491] on div "taxas vindi ...xlsx 17 KB" at bounding box center [980, 510] width 144 height 38
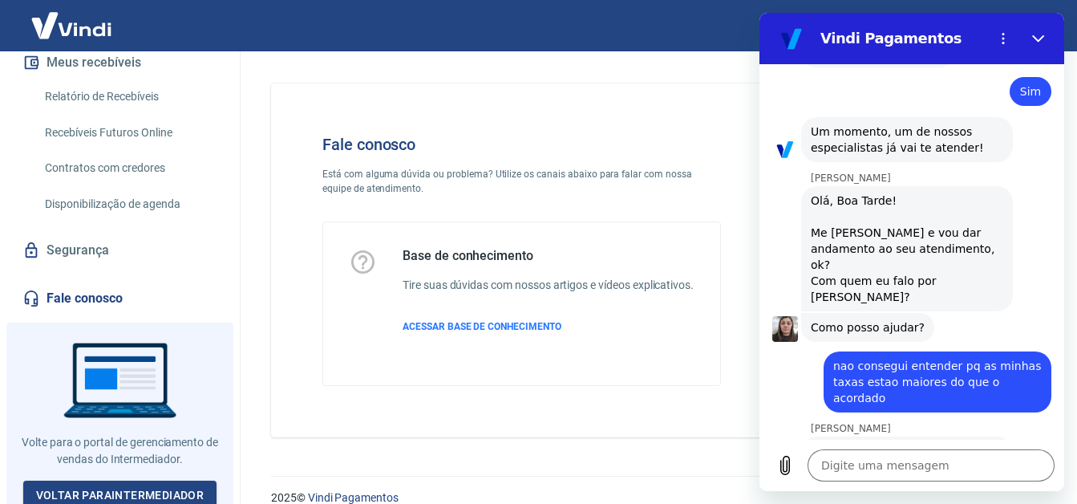
click at [972, 497] on link "taxas vindi ...xlsx" at bounding box center [987, 503] width 95 height 13
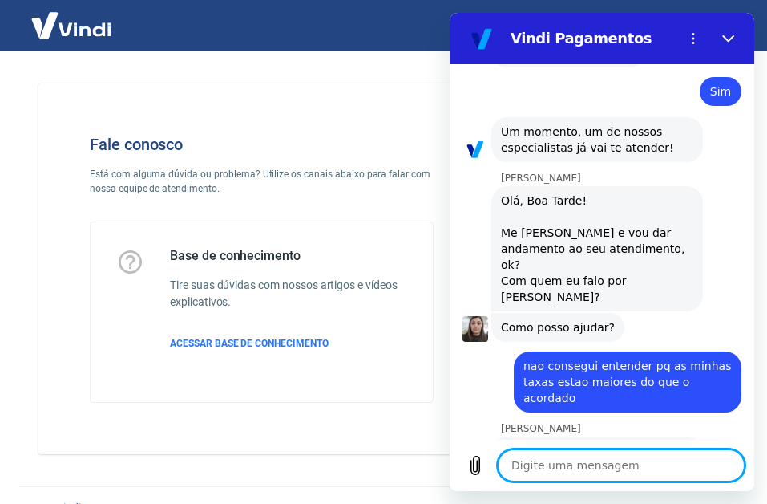
click at [550, 449] on textarea at bounding box center [621, 465] width 247 height 32
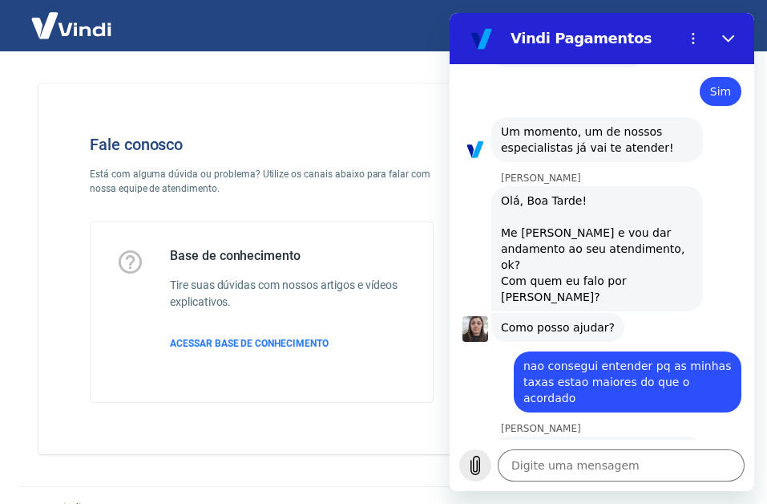
click at [477, 465] on icon "Carregar arquivo" at bounding box center [476, 465] width 9 height 18
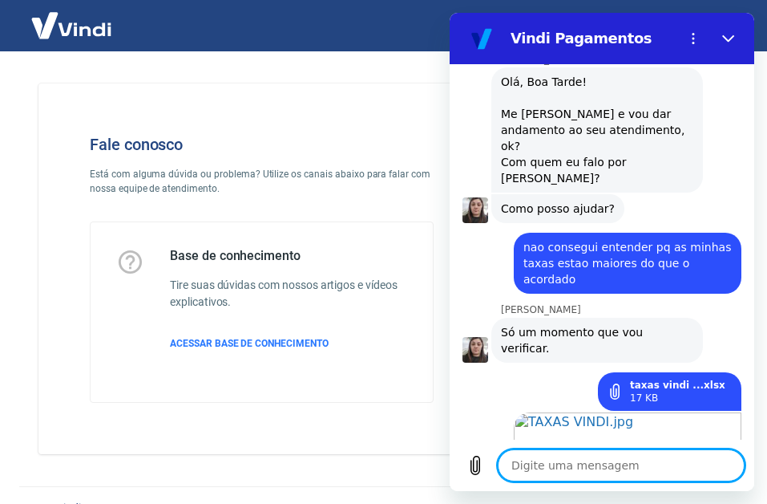
scroll to position [1925, 0]
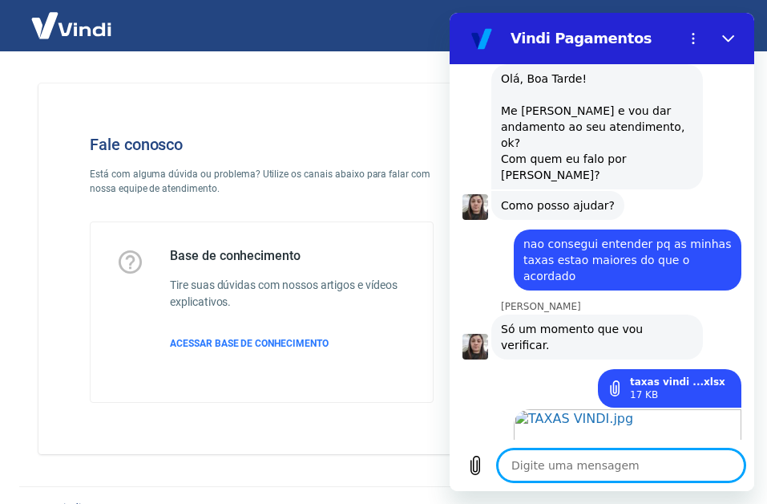
click at [628, 456] on textarea at bounding box center [621, 465] width 247 height 32
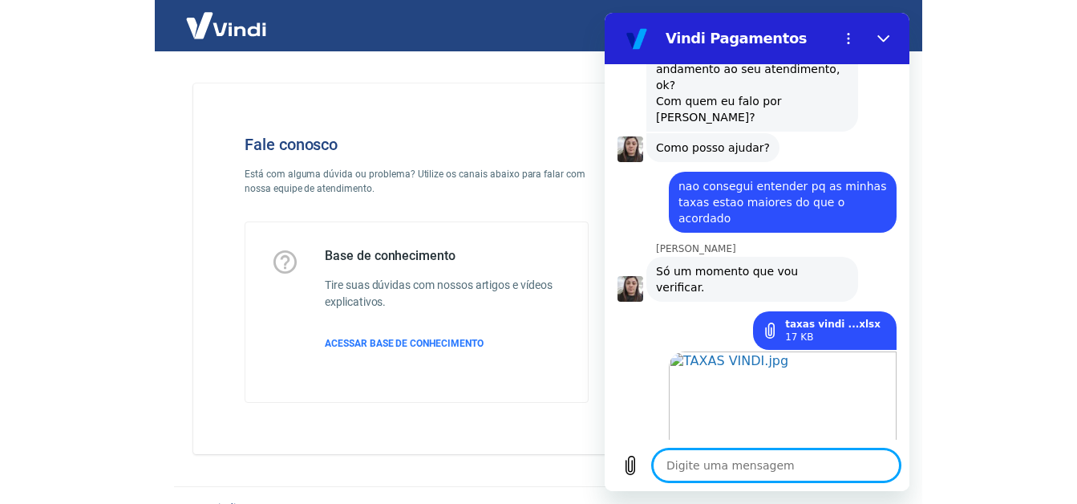
scroll to position [1986, 0]
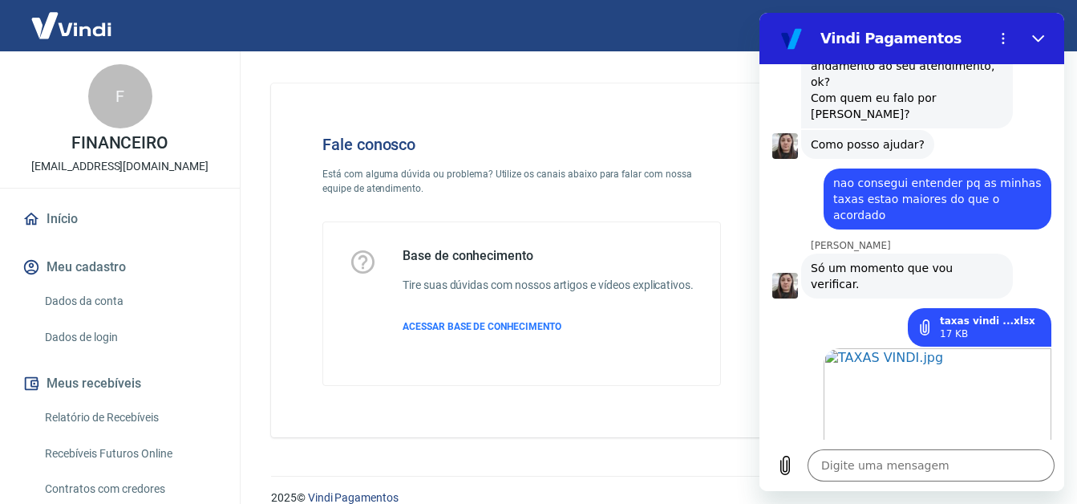
drag, startPoint x: 539, startPoint y: 428, endPoint x: 555, endPoint y: 418, distance: 19.1
click at [550, 423] on div "Fale conosco Está com alguma dúvida ou problema? Utilize os canais abaixo para …" at bounding box center [654, 260] width 767 height 354
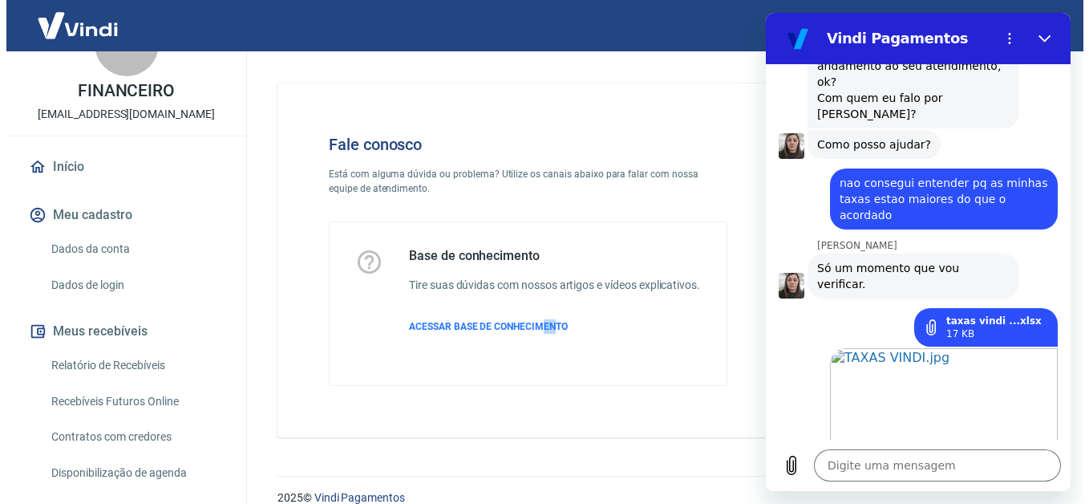
scroll to position [80, 0]
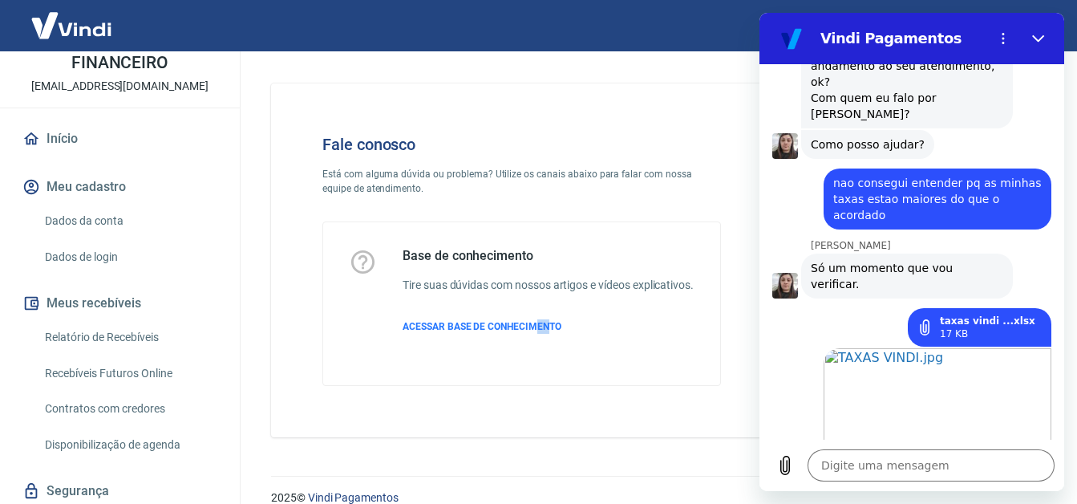
click at [71, 294] on button "Meus recebíveis" at bounding box center [119, 302] width 201 height 35
click at [110, 336] on link "Relatório de Recebíveis" at bounding box center [129, 337] width 182 height 33
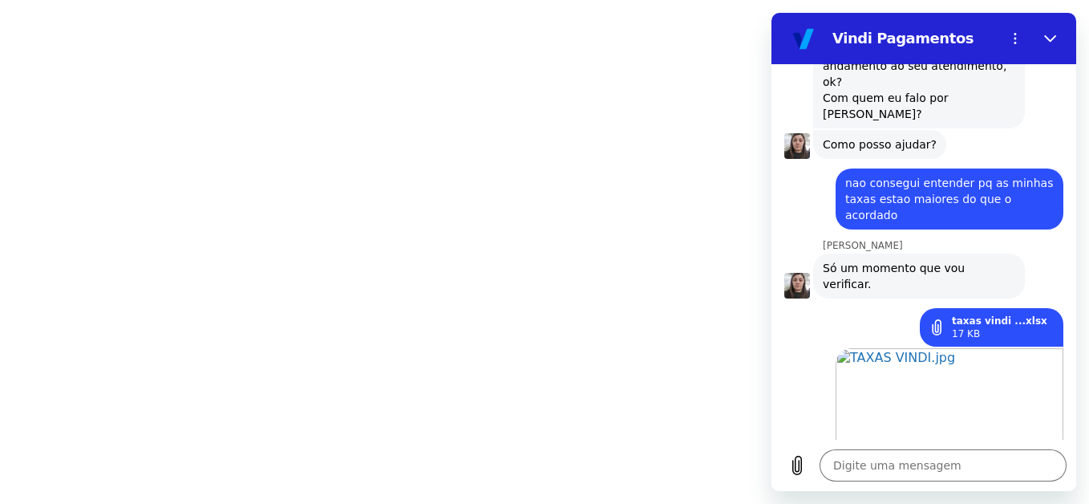
click at [594, 0] on html at bounding box center [544, 0] width 1089 height 0
click at [1042, 40] on button "Fechar" at bounding box center [1051, 38] width 32 height 32
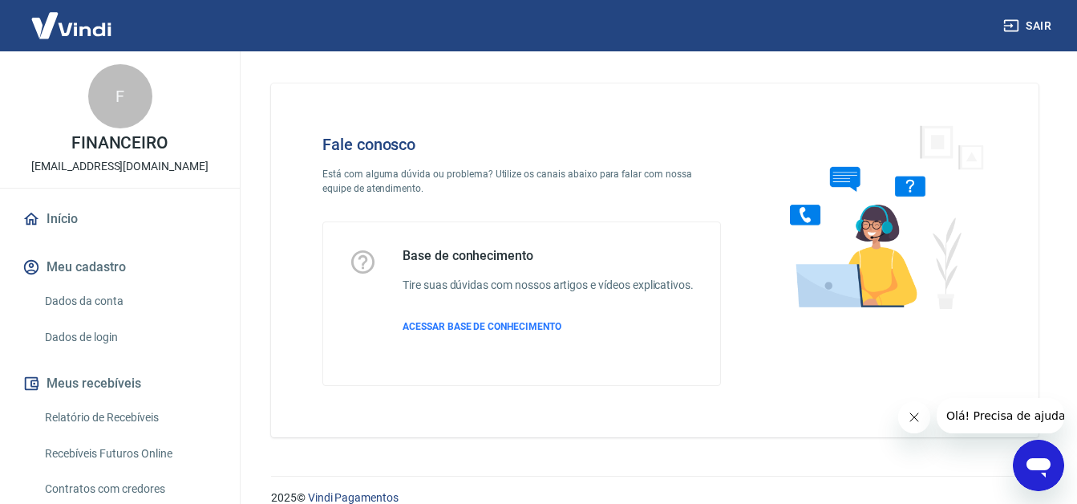
click at [1012, 456] on div "Fale conosco Está com alguma dúvida ou problema? Utilize os canais abaixo para …" at bounding box center [655, 253] width 806 height 405
click at [1024, 464] on icon "Abrir janela de mensagens" at bounding box center [1038, 465] width 29 height 29
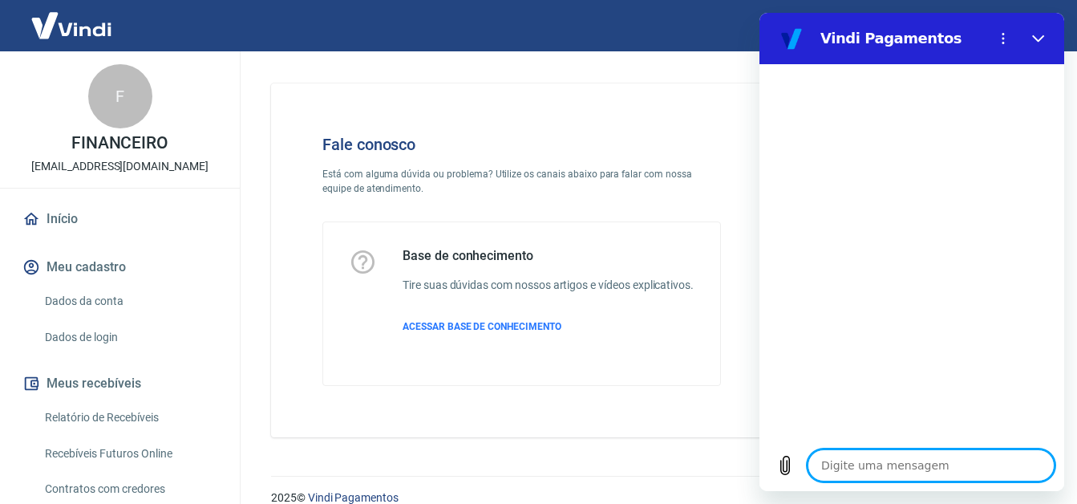
click at [847, 466] on textarea at bounding box center [931, 465] width 247 height 32
click at [1002, 30] on button "Menu de opções" at bounding box center [1003, 38] width 32 height 32
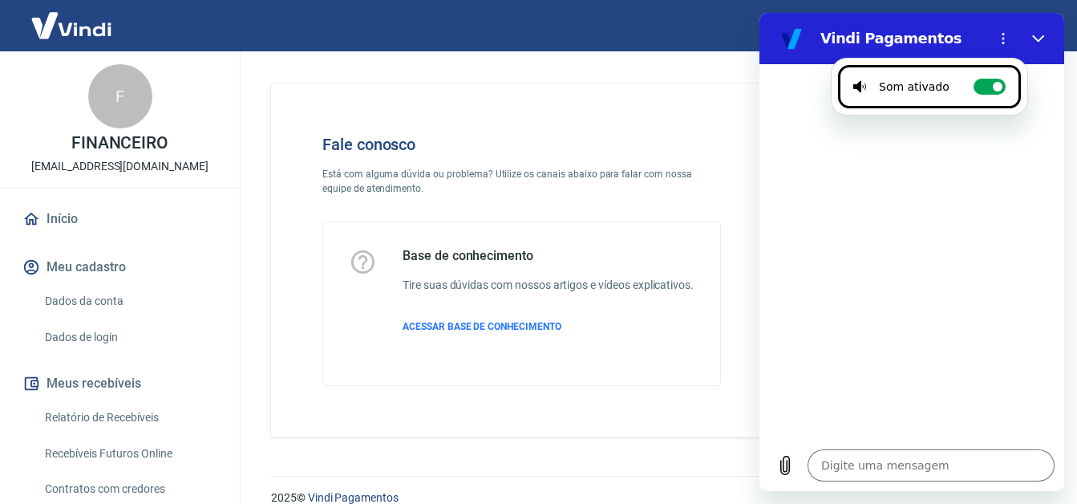
drag, startPoint x: 1015, startPoint y: 183, endPoint x: 990, endPoint y: 186, distance: 25.1
click at [1015, 184] on div at bounding box center [911, 251] width 305 height 375
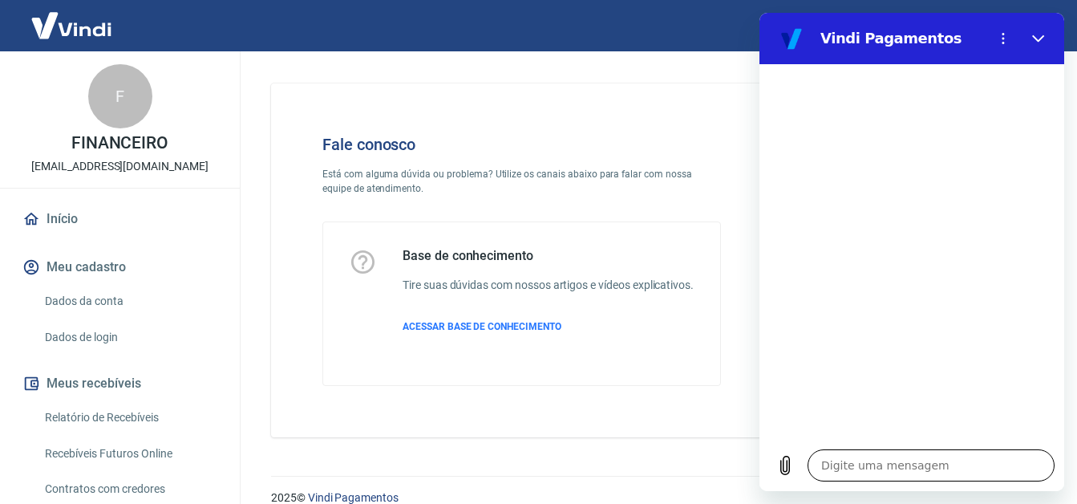
drag, startPoint x: 805, startPoint y: 473, endPoint x: 820, endPoint y: 468, distance: 16.0
click at [820, 468] on div "Digite uma mensagem x" at bounding box center [911, 464] width 305 height 51
click at [869, 458] on textarea at bounding box center [931, 465] width 247 height 32
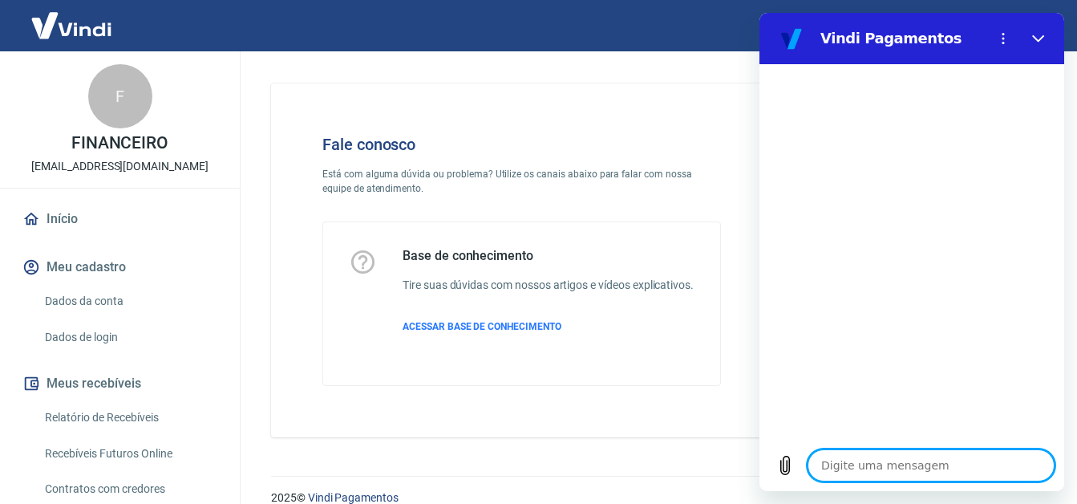
type textarea "b"
type textarea "x"
type textarea "bo"
type textarea "x"
type textarea "boa"
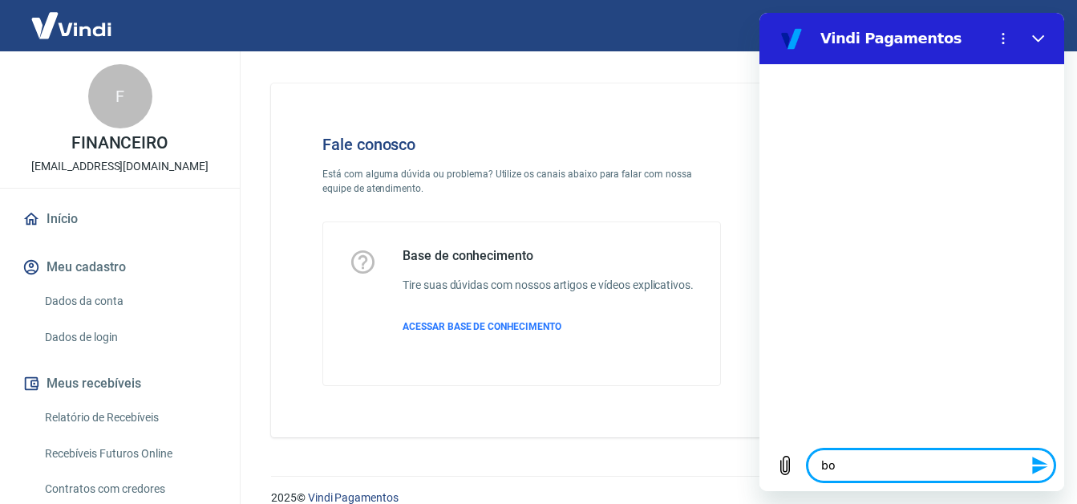
type textarea "x"
type textarea "boa"
type textarea "x"
type textarea "boa t"
type textarea "x"
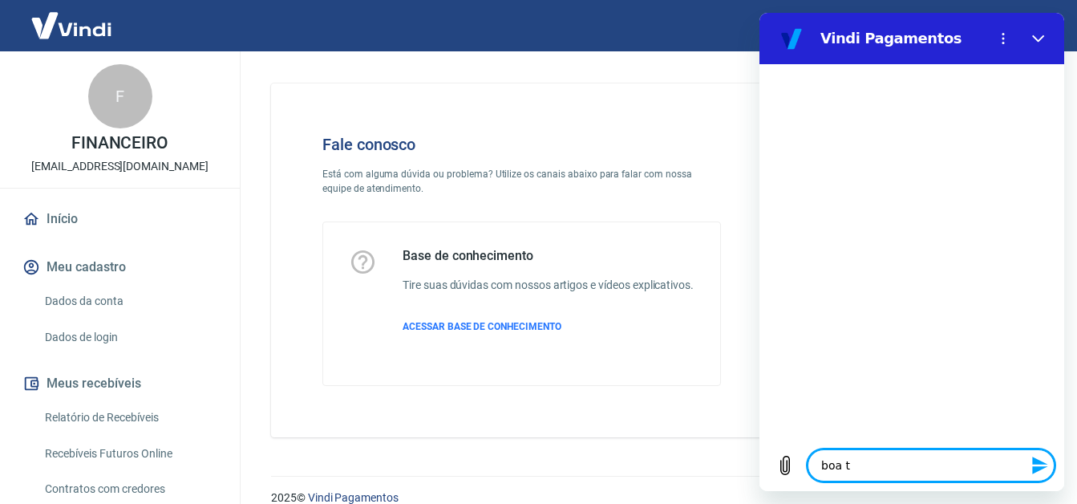
type textarea "boa ta"
type textarea "x"
type textarea "boa tar"
type textarea "x"
type textarea "boa tard"
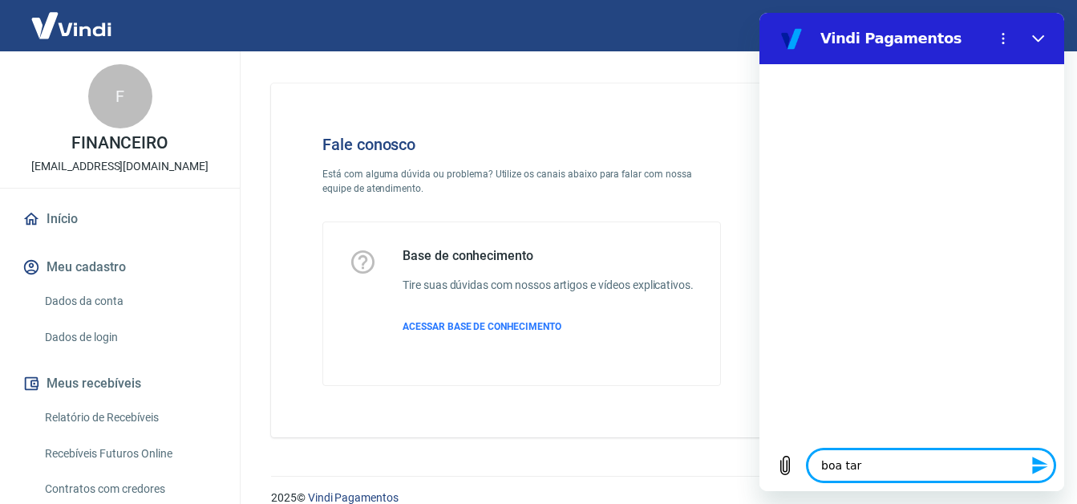
type textarea "x"
type textarea "boa tarde"
type textarea "x"
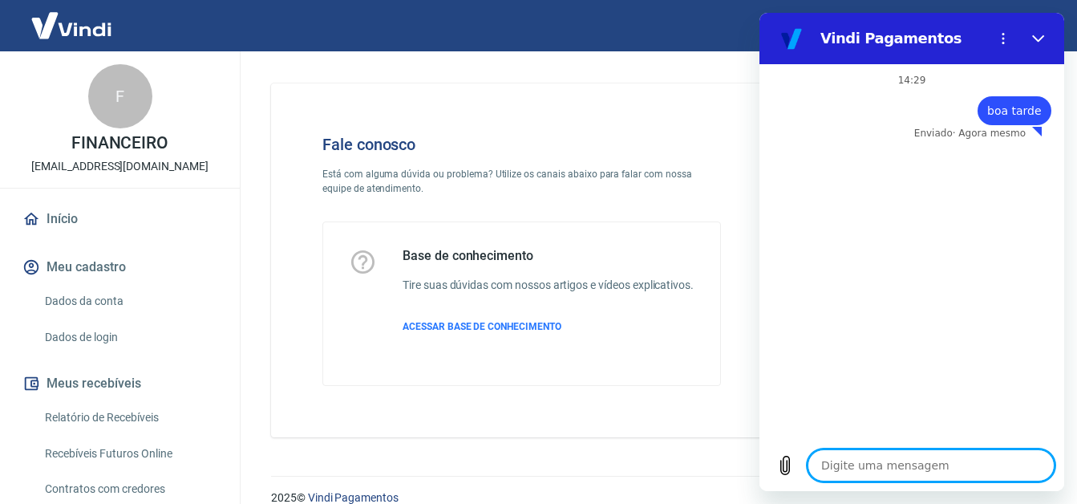
type textarea "x"
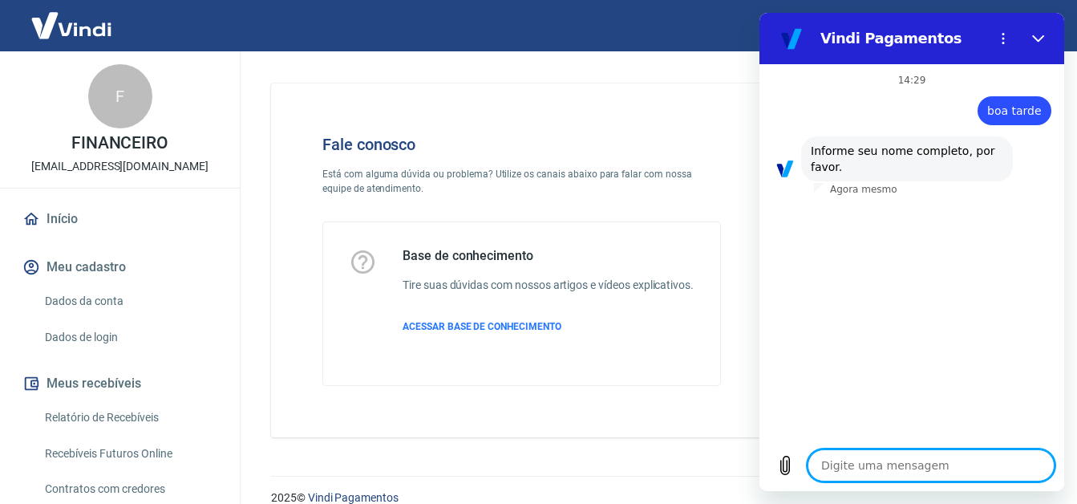
click at [861, 471] on textarea at bounding box center [931, 465] width 247 height 32
type textarea "4"
type textarea "x"
type textarea "41"
type textarea "x"
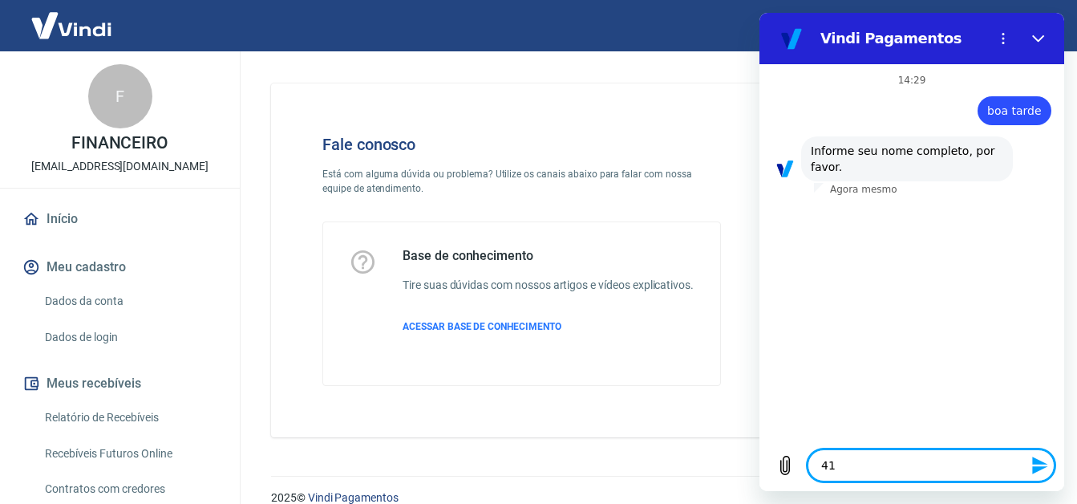
type textarea "418"
type textarea "x"
type textarea "4182"
type textarea "x"
type textarea "41827"
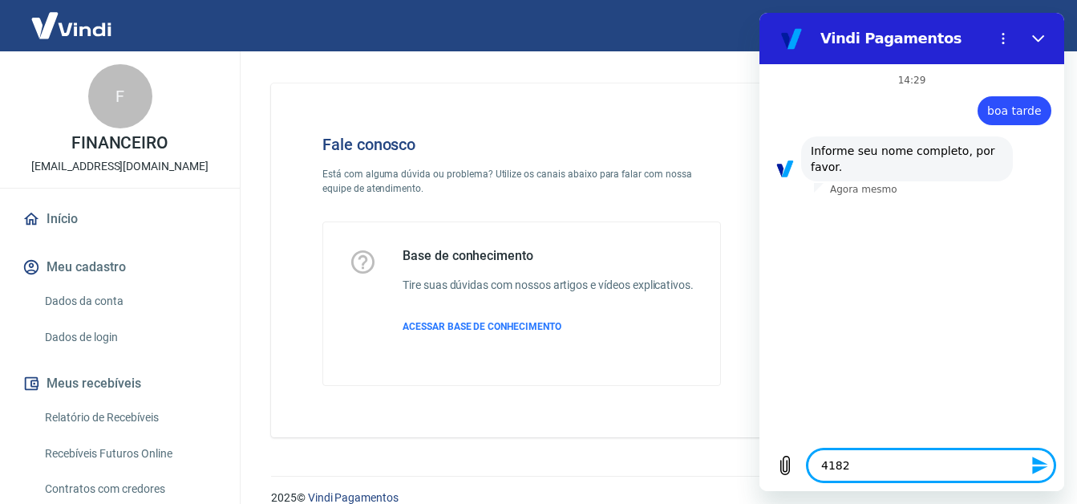
type textarea "x"
type textarea "418275"
type textarea "x"
type textarea "4182754"
type textarea "x"
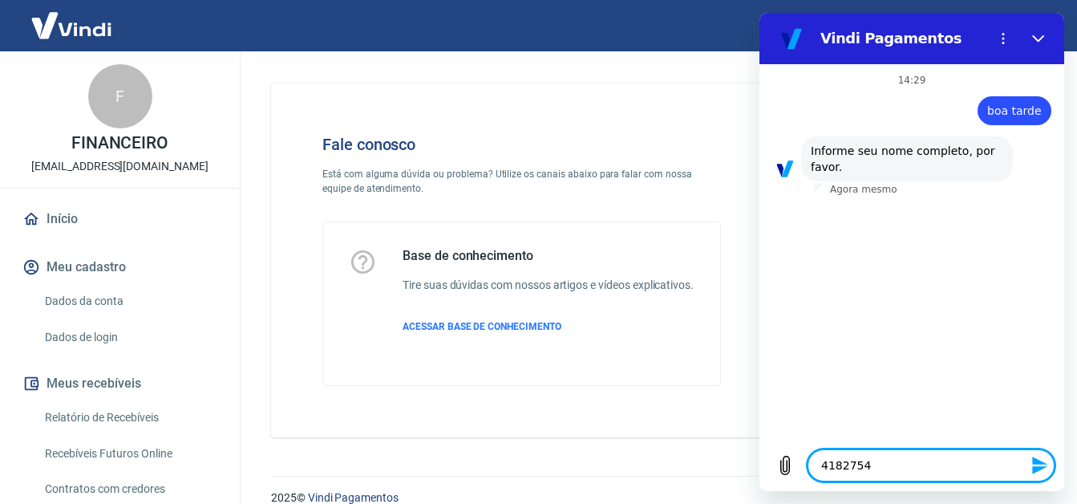
type textarea "41827544"
type textarea "x"
type textarea "418275440"
type textarea "x"
type textarea "4182754400"
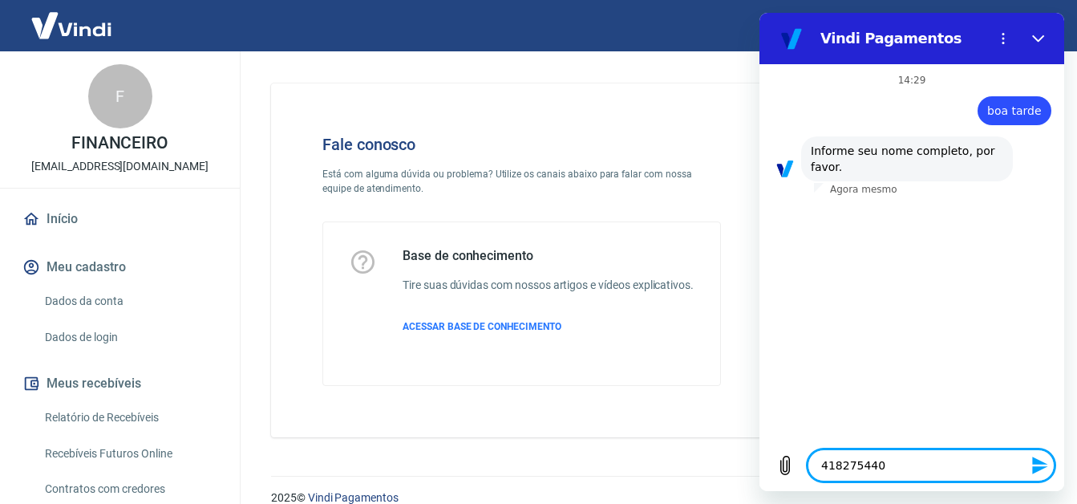
type textarea "x"
type textarea "41827544000"
type textarea "x"
type textarea "418275440005"
type textarea "x"
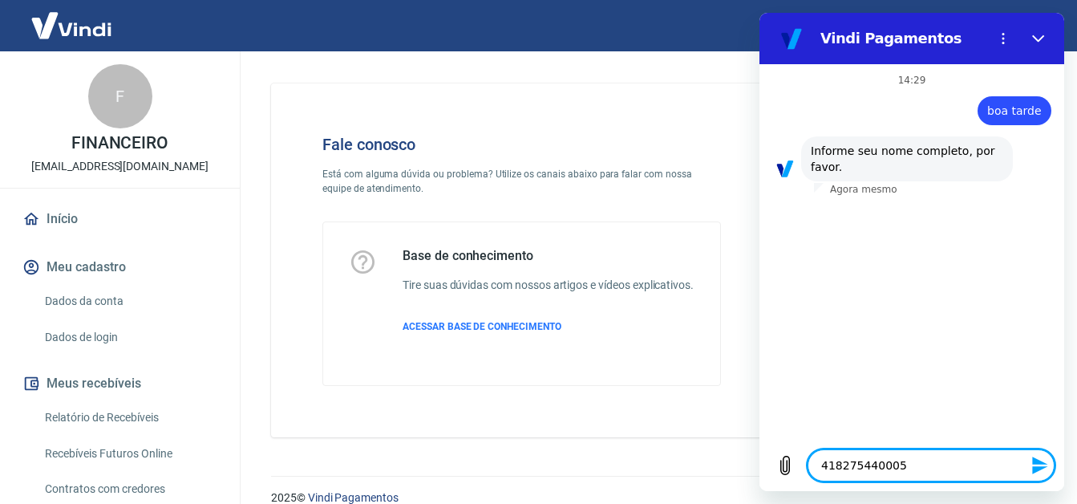
type textarea "4182754400053"
type textarea "x"
type textarea "41827544000532"
type textarea "x"
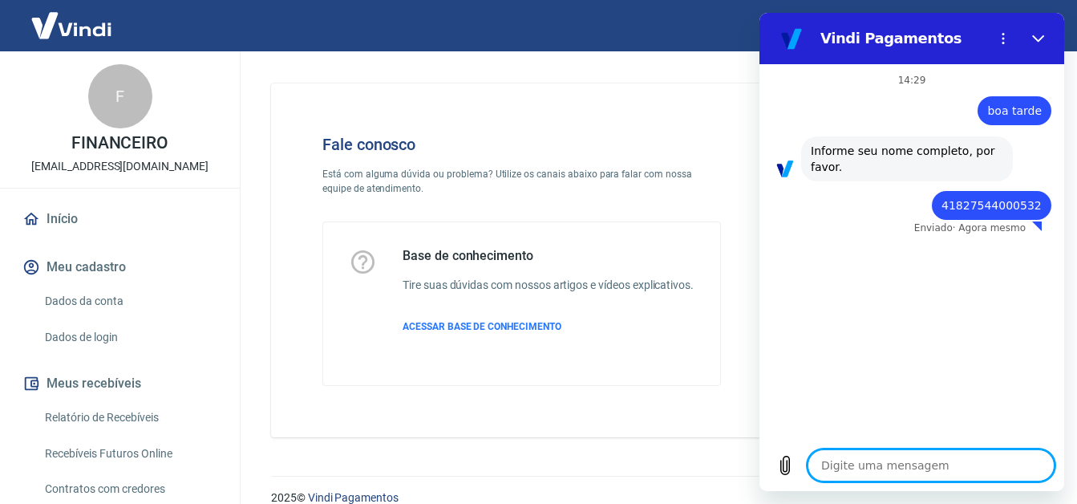
type textarea "x"
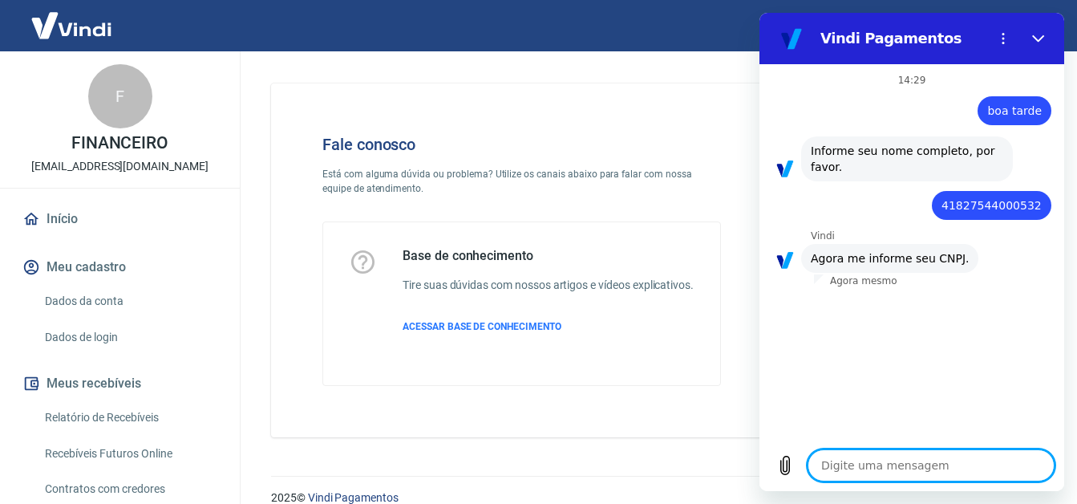
click at [871, 456] on textarea at bounding box center [931, 465] width 247 height 32
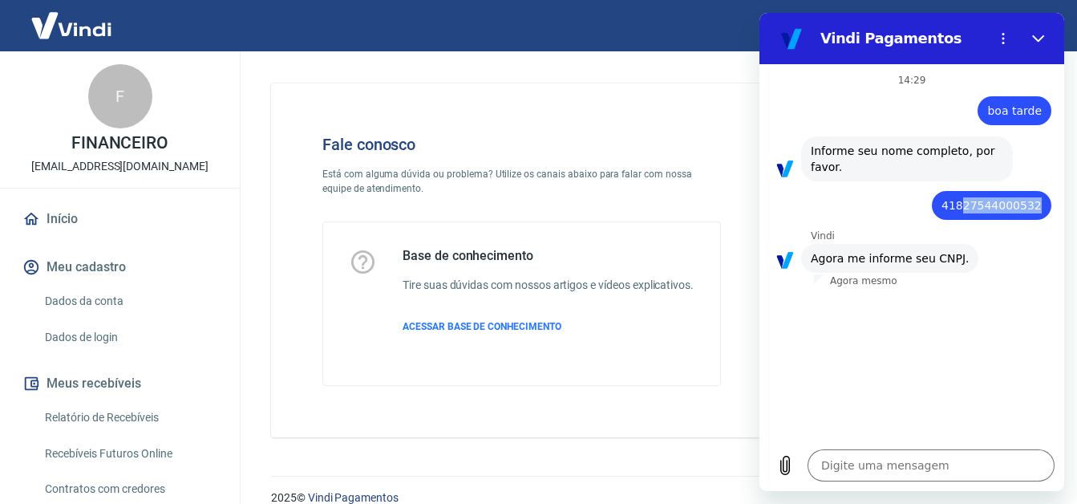
drag, startPoint x: 1044, startPoint y: 206, endPoint x: 972, endPoint y: 208, distance: 72.2
click at [972, 208] on div "diz: 41827544000532" at bounding box center [991, 205] width 119 height 29
drag, startPoint x: 972, startPoint y: 208, endPoint x: 1045, endPoint y: 199, distance: 73.5
click at [1045, 199] on div "diz: 41827544000532" at bounding box center [991, 205] width 119 height 29
copy span "41827544000532"
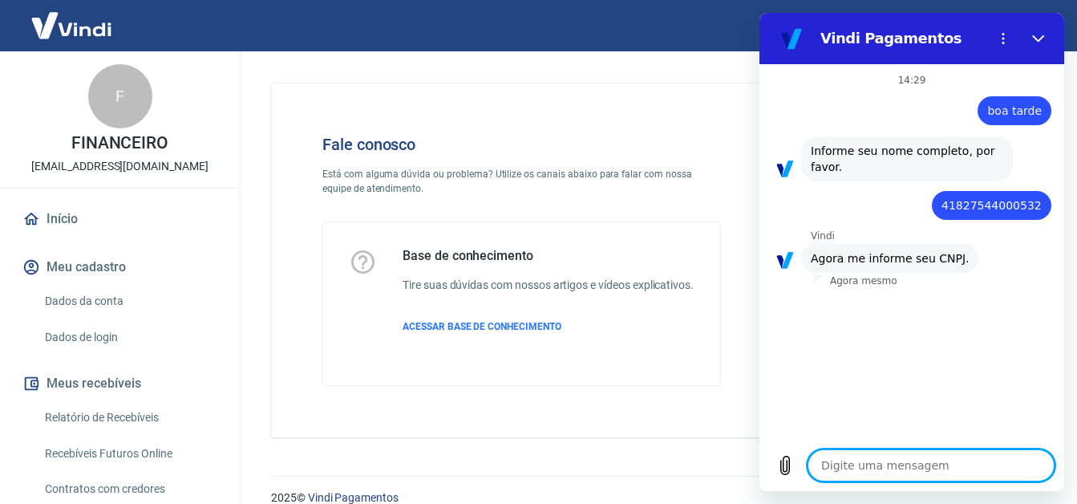
drag, startPoint x: 930, startPoint y: 450, endPoint x: 919, endPoint y: 462, distance: 16.5
click at [925, 456] on textarea at bounding box center [931, 465] width 247 height 32
paste textarea "41827544000532"
type textarea "41827544000532"
type textarea "x"
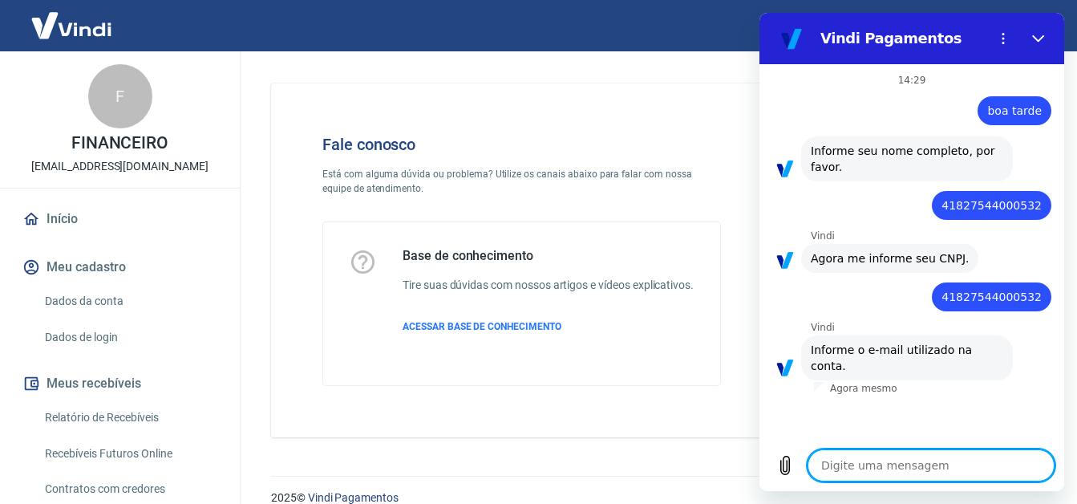
type textarea "x"
click at [860, 469] on textarea at bounding box center [931, 465] width 247 height 32
paste textarea "[EMAIL_ADDRESS][DOMAIN_NAME]"
type textarea "[EMAIL_ADDRESS][DOMAIN_NAME]"
type textarea "x"
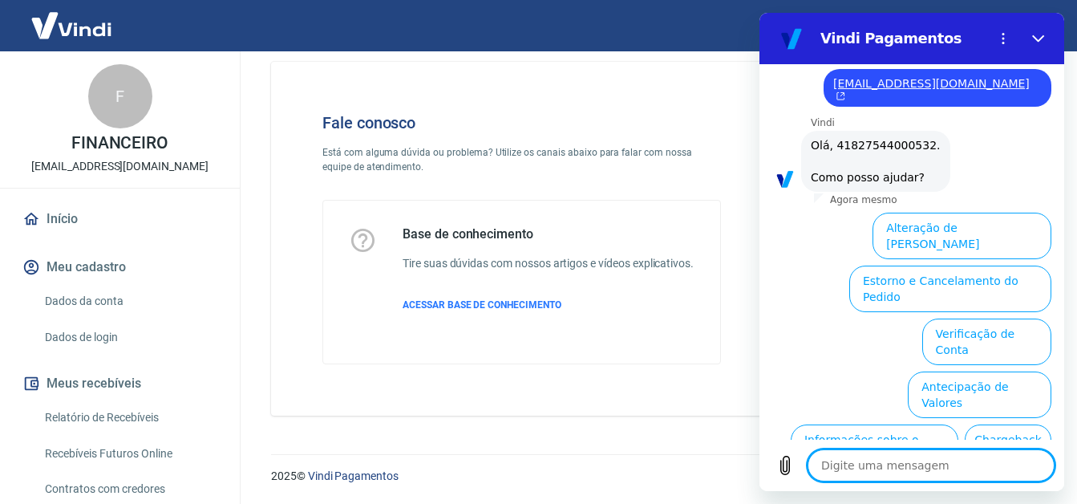
scroll to position [38, 0]
click at [936, 477] on button "Taxas e Parcelamento" at bounding box center [984, 500] width 133 height 47
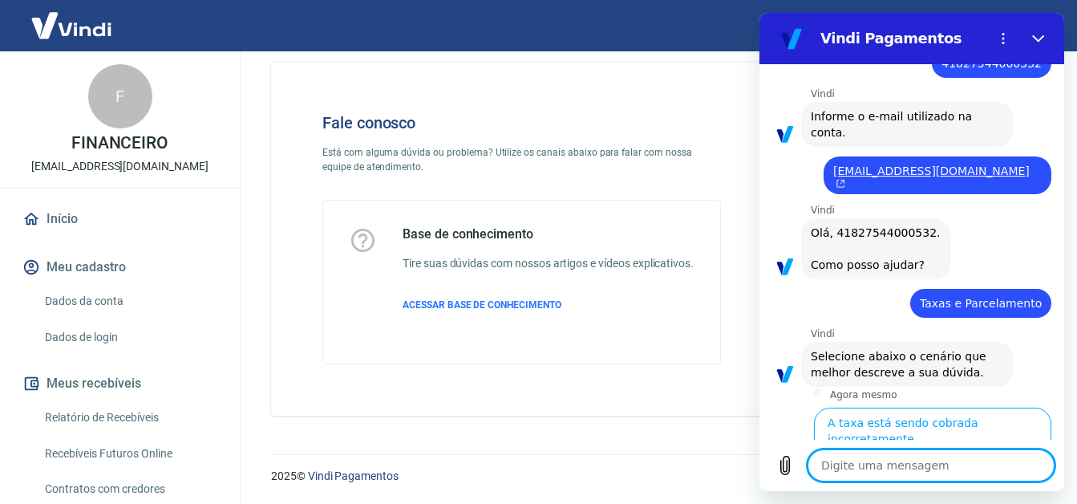
scroll to position [391, 0]
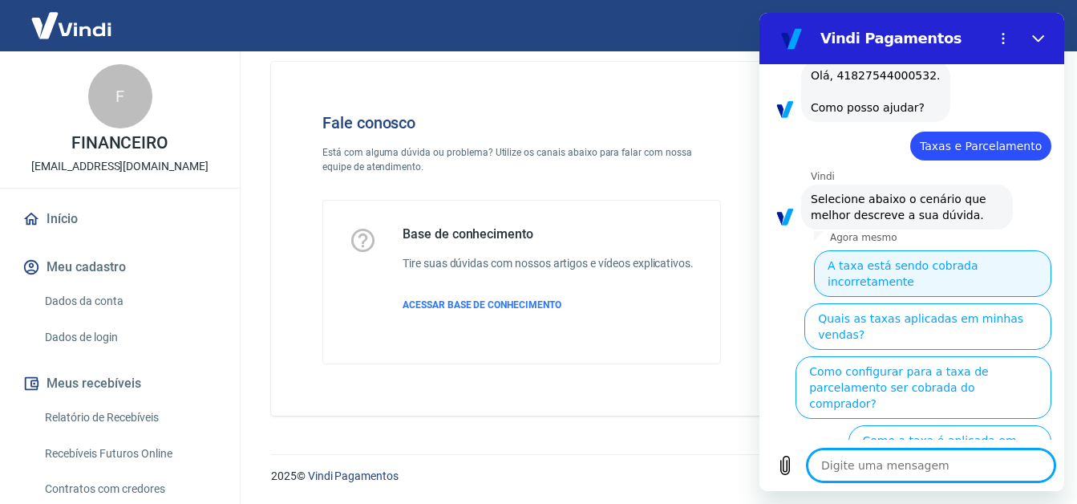
click at [897, 250] on button "A taxa está sendo cobrada incorretamente" at bounding box center [932, 273] width 237 height 47
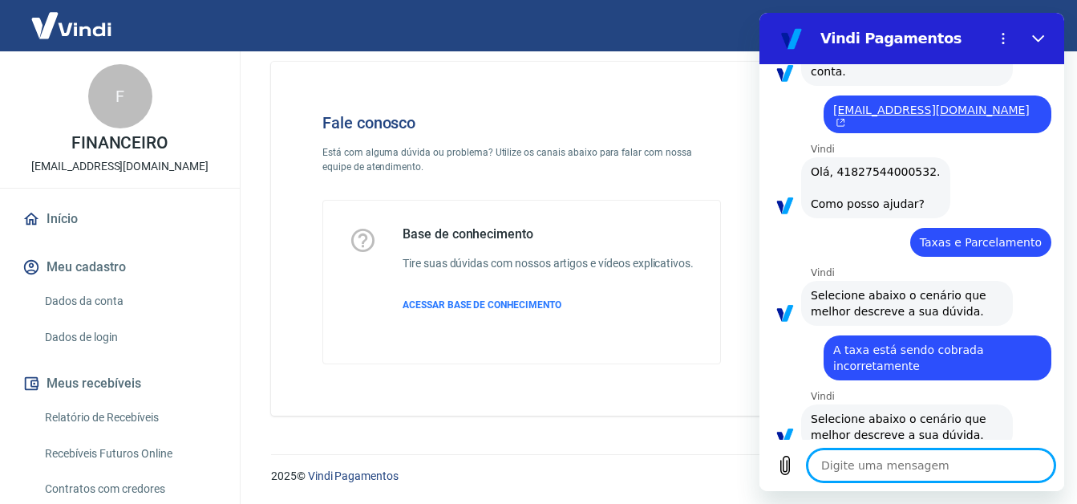
scroll to position [371, 0]
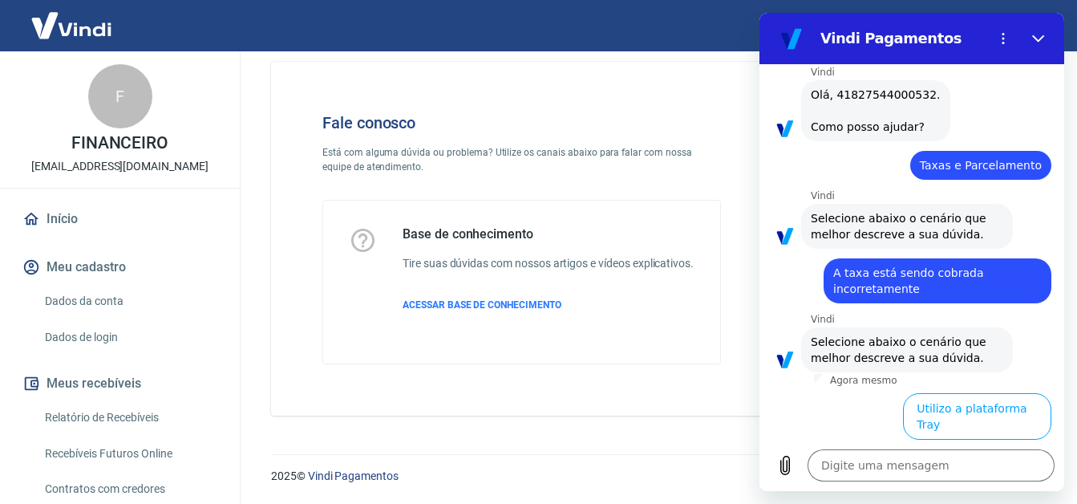
click at [951, 446] on button "Utilizo apenas a Vindi ou outras plataformas" at bounding box center [927, 469] width 247 height 47
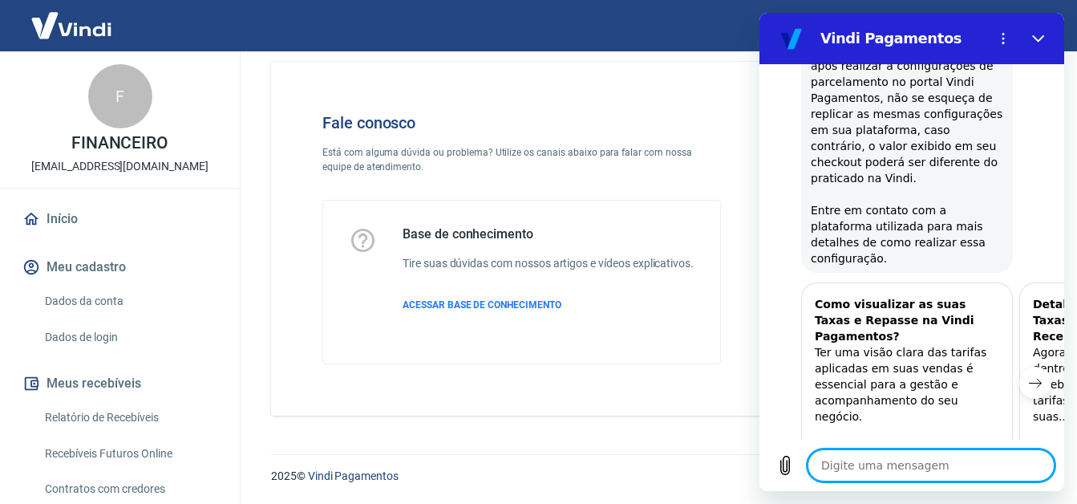
scroll to position [1494, 0]
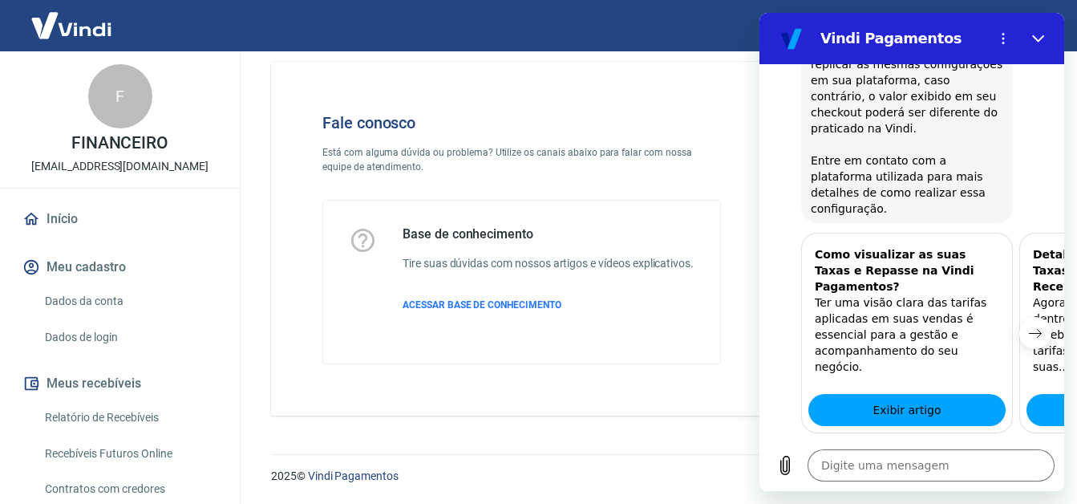
click at [951, 494] on button "Sim" at bounding box center [973, 509] width 47 height 30
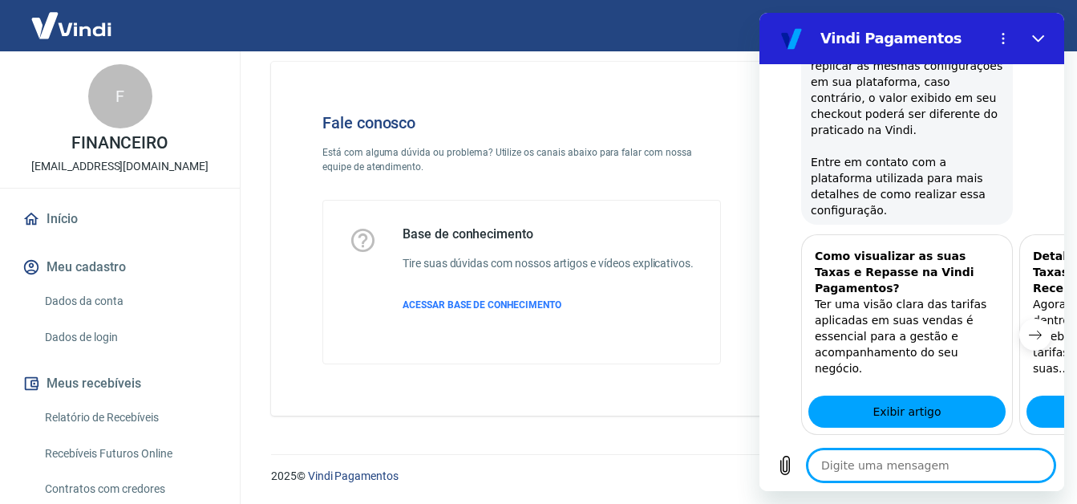
scroll to position [1496, 0]
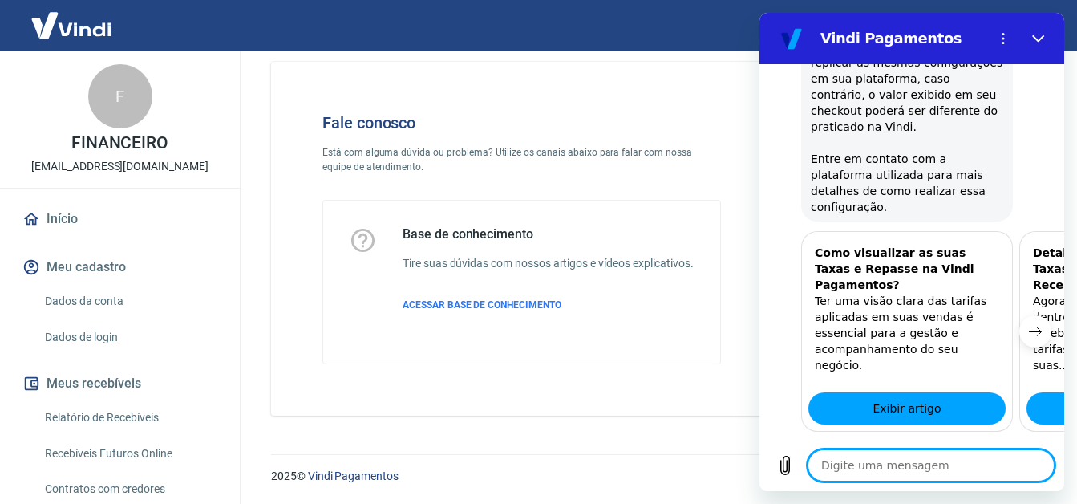
click at [877, 468] on textarea at bounding box center [931, 465] width 247 height 32
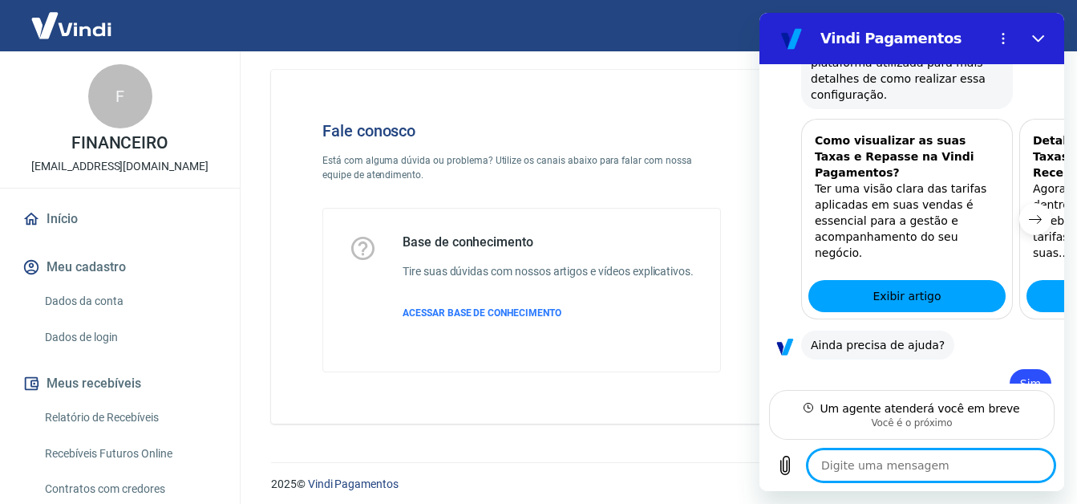
scroll to position [0, 0]
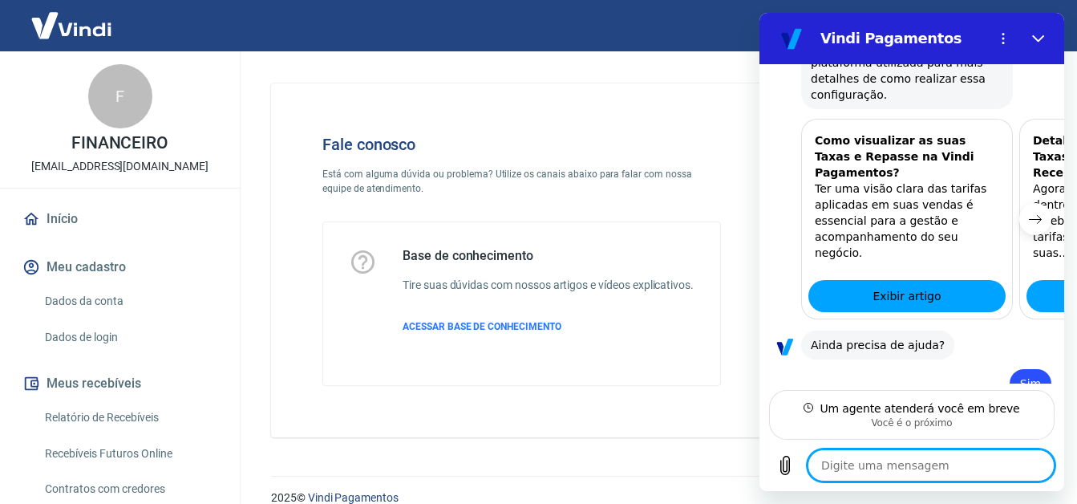
click at [884, 470] on textarea at bounding box center [931, 465] width 247 height 32
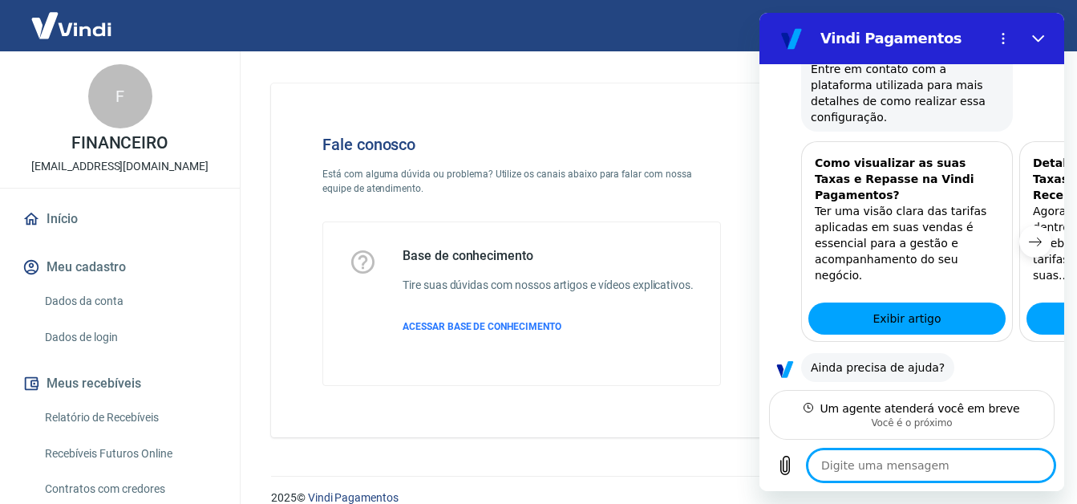
scroll to position [1608, 0]
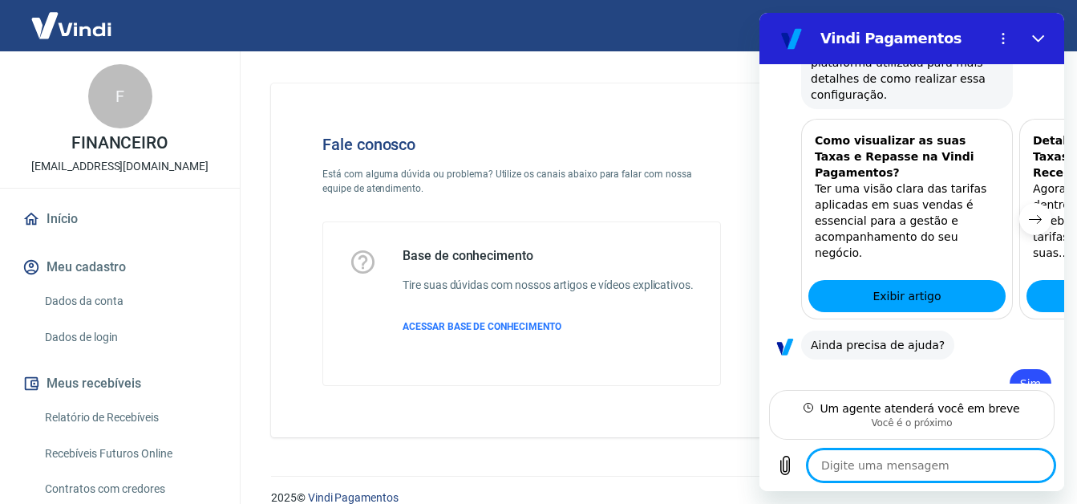
click at [856, 471] on textarea at bounding box center [931, 465] width 247 height 32
click at [825, 461] on textarea at bounding box center [931, 465] width 247 height 32
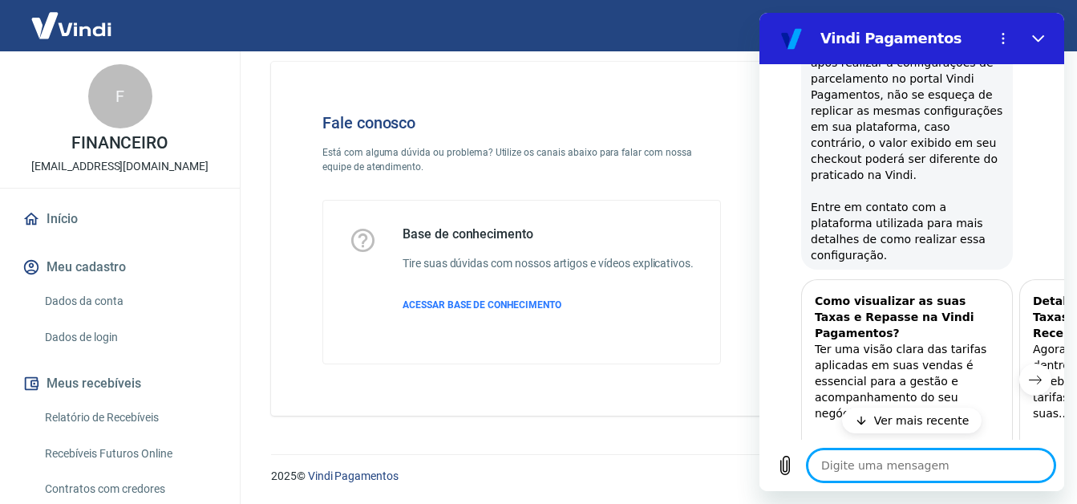
scroll to position [38, 0]
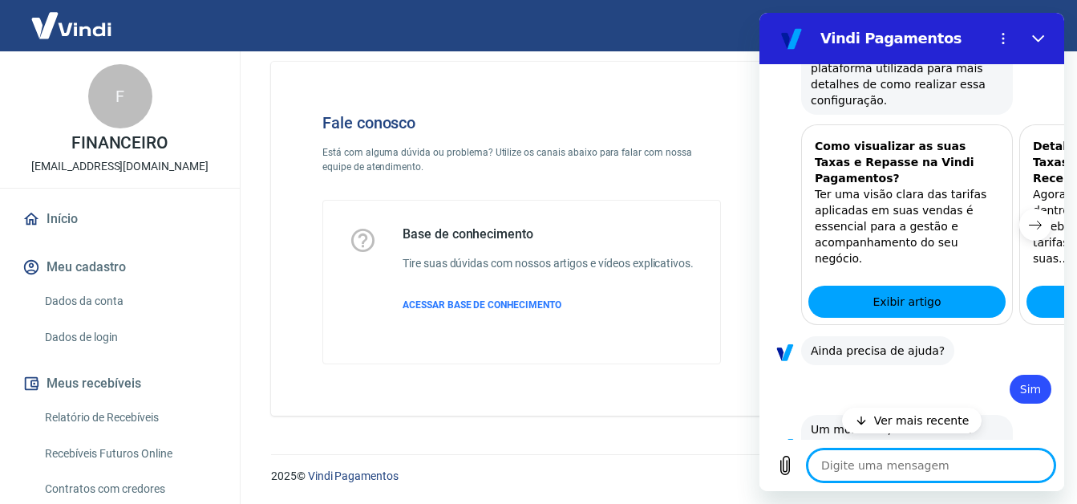
type textarea "x"
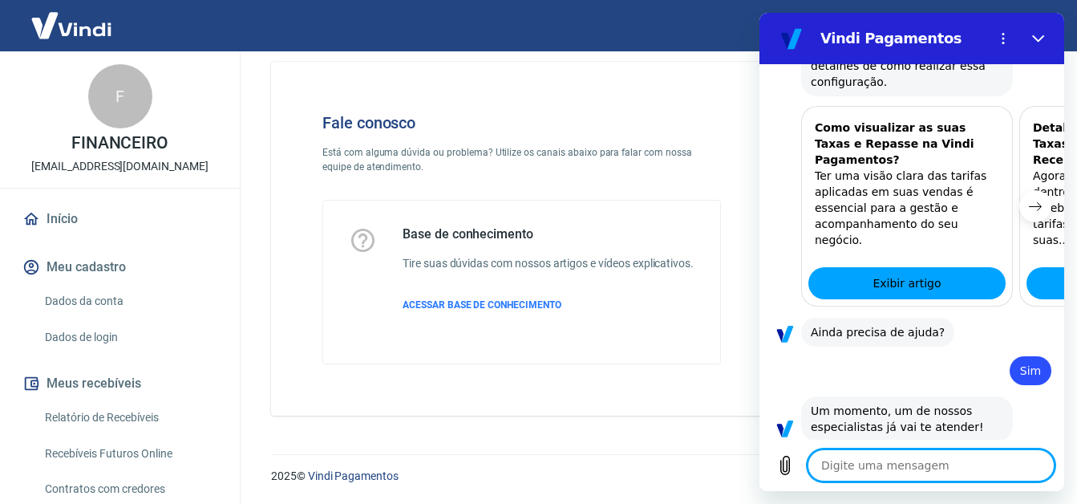
click at [888, 469] on textarea at bounding box center [931, 465] width 247 height 32
type textarea "o"
type textarea "x"
type textarea "oi"
type textarea "x"
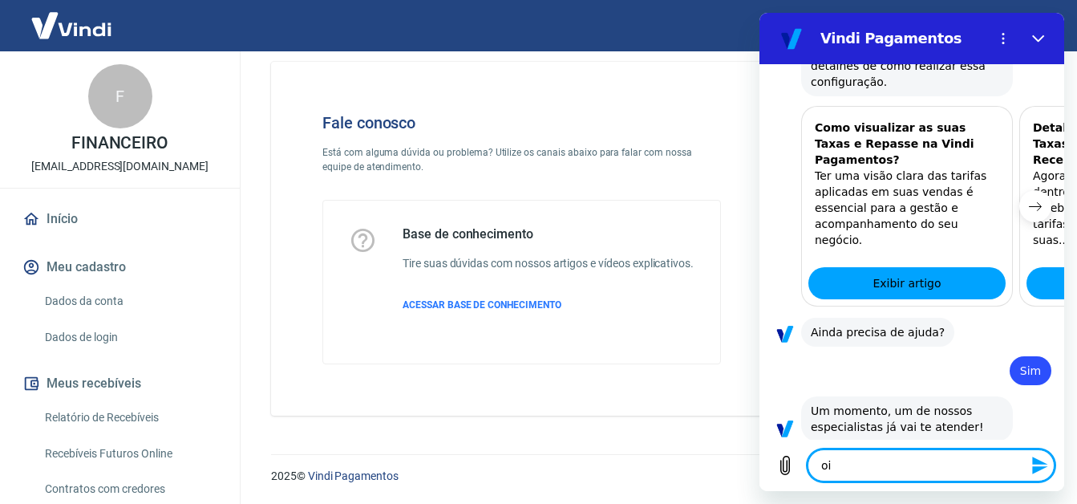
type textarea "oi"
type textarea "x"
type textarea "oi m"
type textarea "x"
type textarea "oi ma"
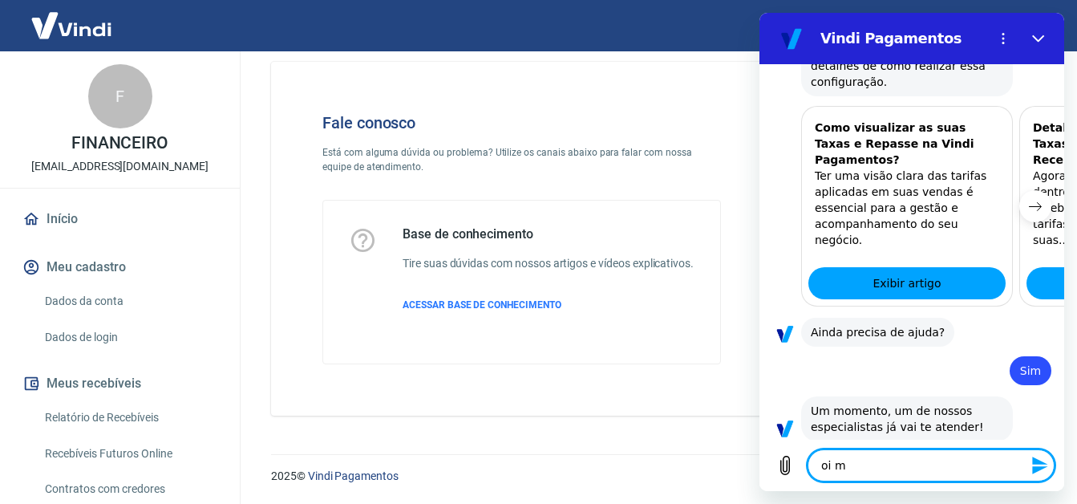
type textarea "x"
type textarea "oi mar"
type textarea "x"
type textarea "oi mari"
type textarea "x"
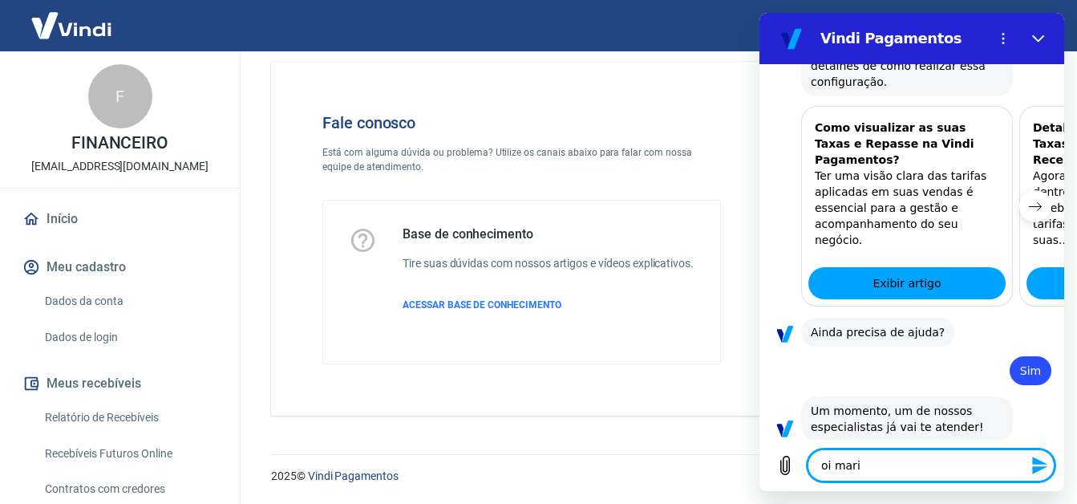
type textarea "oi maria"
type textarea "x"
type textarea "oi marian"
type textarea "x"
type textarea "oi mariana"
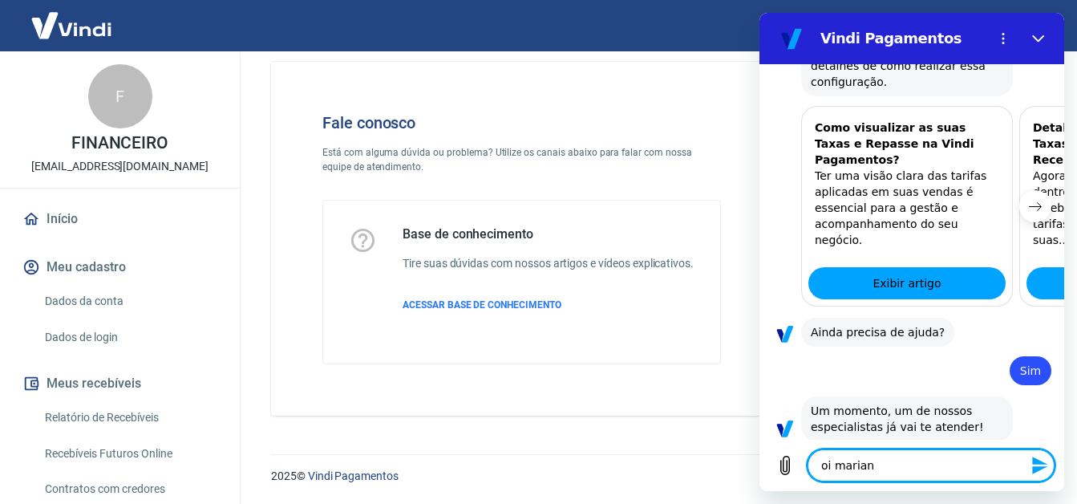
type textarea "x"
type textarea "oi mariana"
type textarea "x"
type textarea "oi mariana a"
type textarea "x"
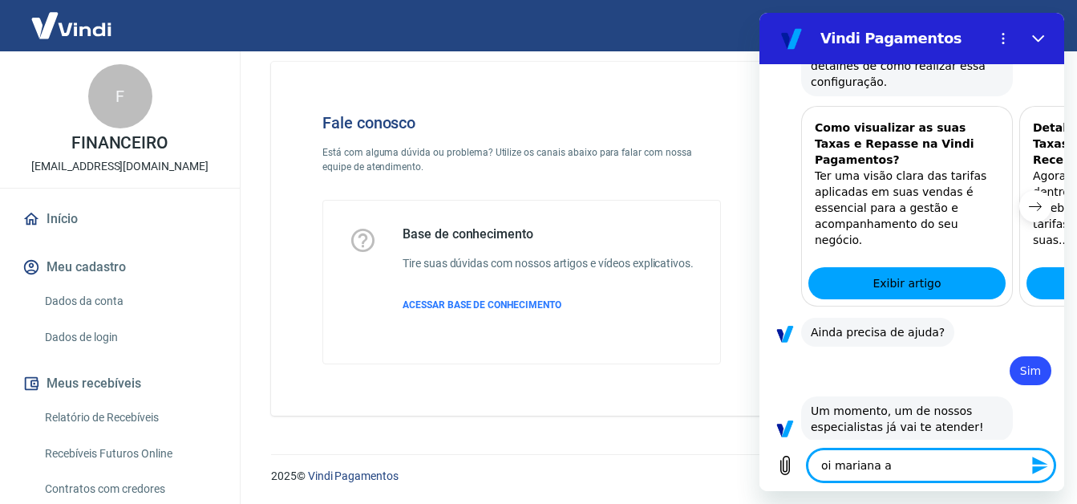
type textarea "oi mariana as"
type textarea "x"
type textarea "oi mariana as"
type textarea "x"
type textarea "oi mariana as t"
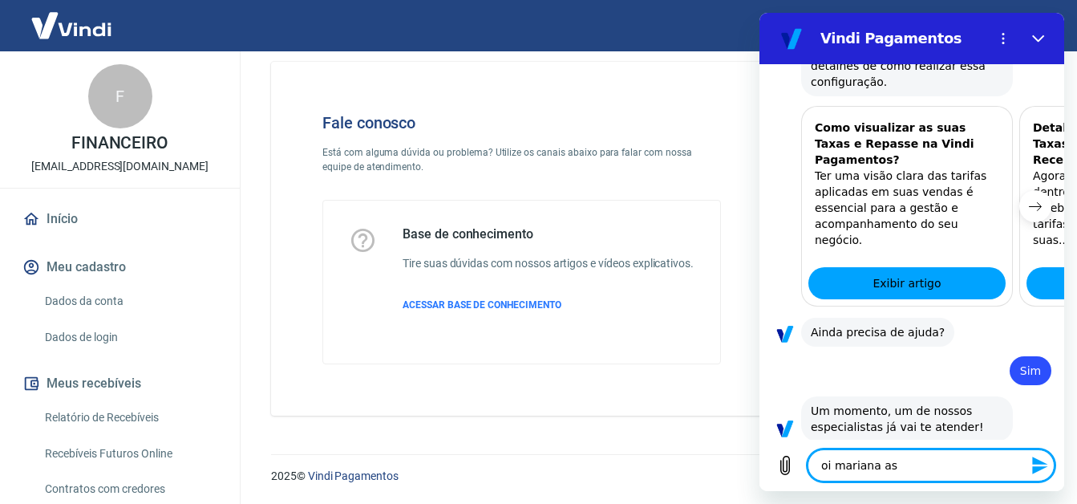
type textarea "x"
type textarea "oi mariana as ta"
type textarea "x"
type textarea "oi mariana as tax"
type textarea "x"
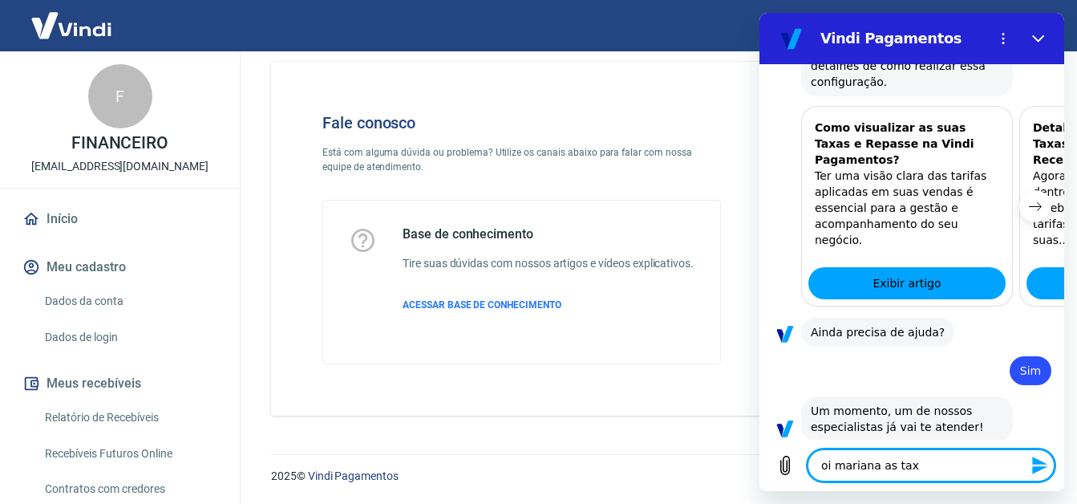
type textarea "oi mariana as taxa"
type textarea "x"
type textarea "oi mariana as taxas"
type textarea "x"
type textarea "oi mariana as taxas"
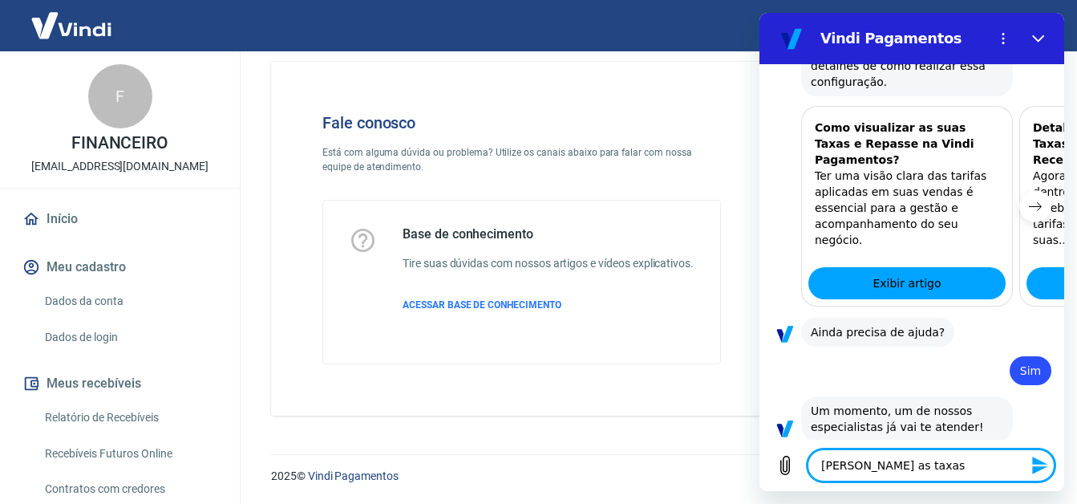
type textarea "x"
type textarea "oi mariana as taxas e"
type textarea "x"
type textarea "oi mariana as taxas es"
type textarea "x"
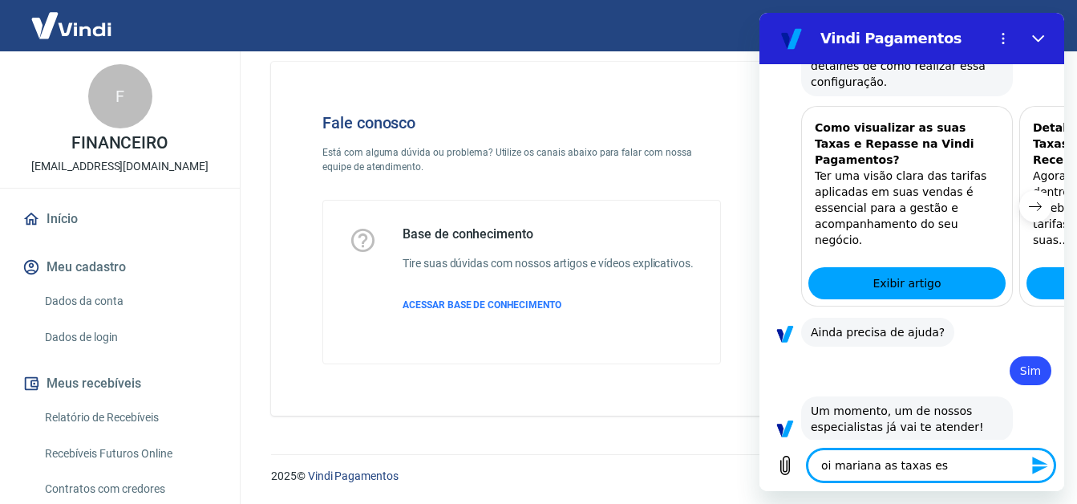
type textarea "oi mariana as taxas est"
type textarea "x"
type textarea "oi mariana as taxas esta"
type textarea "x"
type textarea "oi mariana as taxas estao"
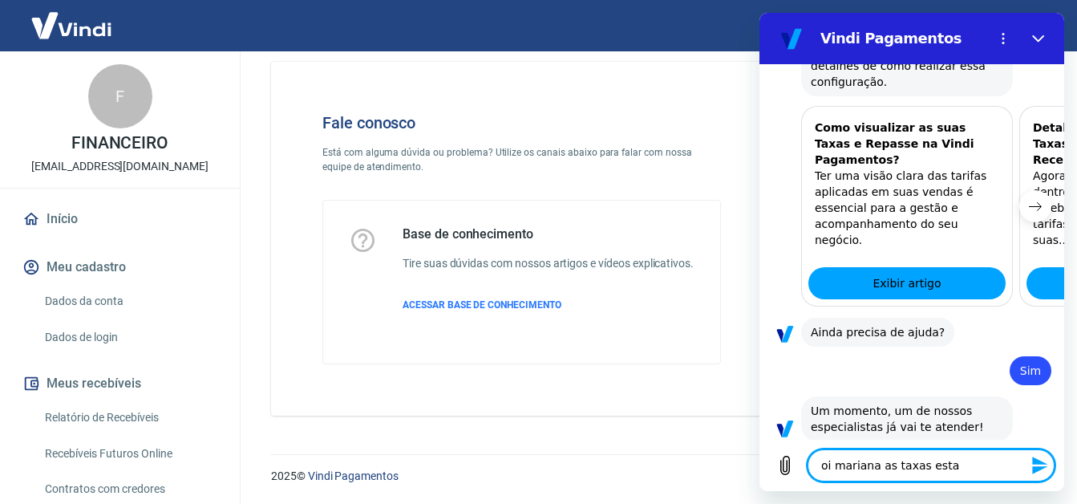
type textarea "x"
type textarea "oi mariana as taxas estao"
type textarea "x"
type textarea "oi mariana as taxas estao s"
type textarea "x"
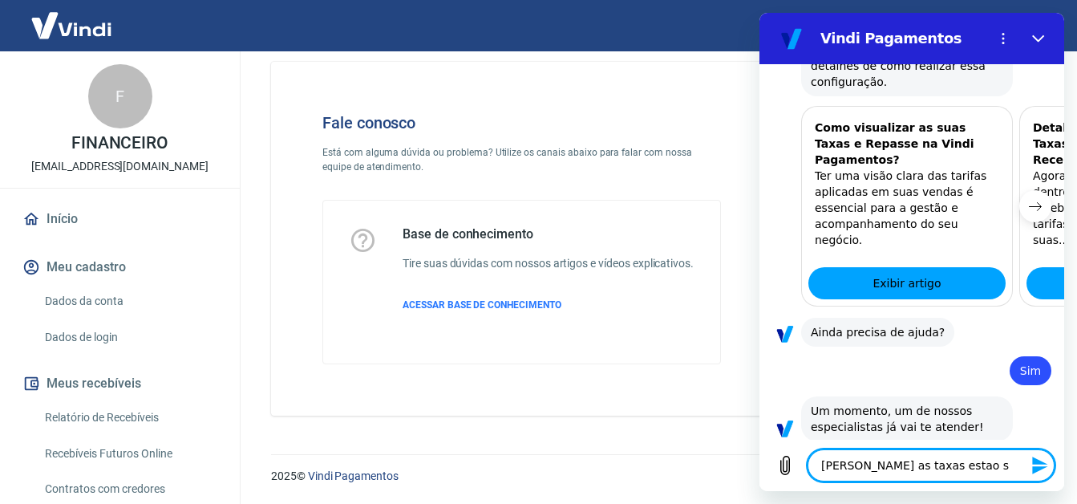
type textarea "oi mariana as taxas estao se"
type textarea "x"
type textarea "oi mariana as taxas estao sen"
type textarea "x"
type textarea "oi mariana as taxas estao send"
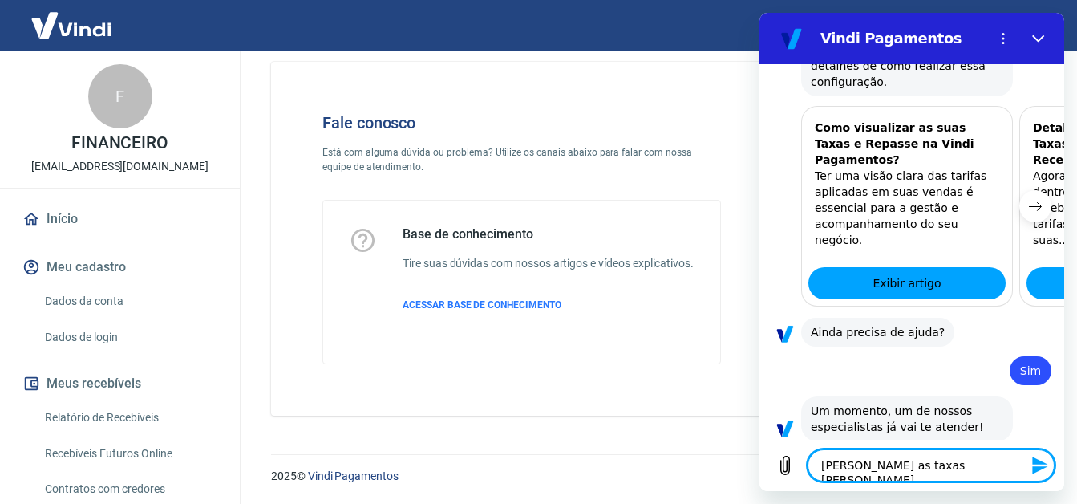
type textarea "x"
type textarea "oi mariana as taxas estao sendo"
type textarea "x"
type textarea "oi mariana as taxas estao sendo"
type textarea "x"
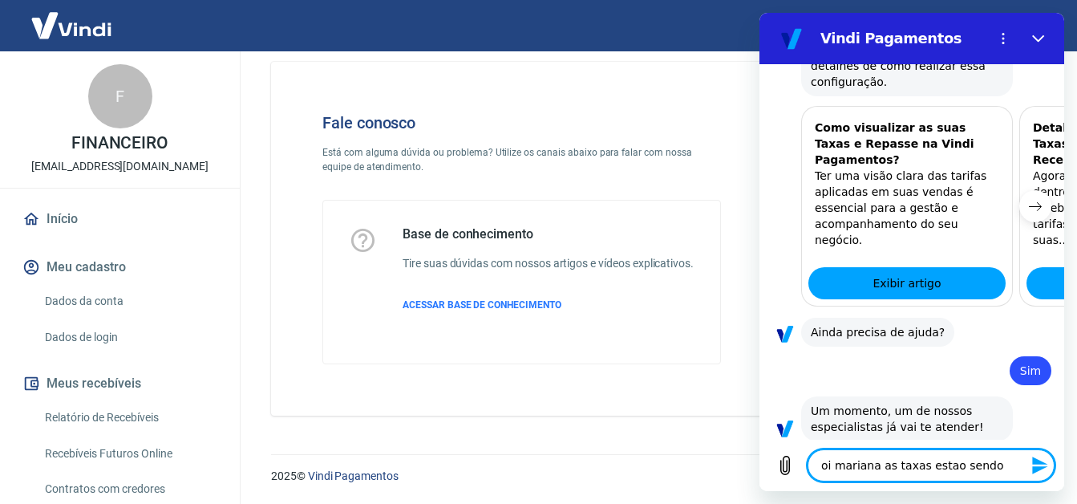
type textarea "oi mariana as taxas estao sendo c"
type textarea "x"
type textarea "oi mariana as taxas estao sendo co"
type textarea "x"
type textarea "oi mariana as taxas estao sendo cob"
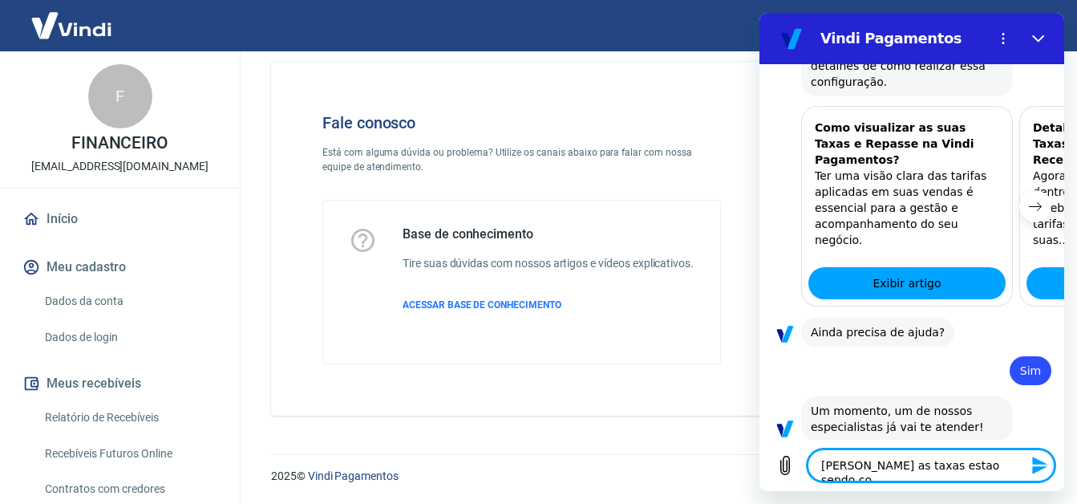
type textarea "x"
type textarea "oi mariana as taxas estao sendo cobr"
type textarea "x"
type textarea "oi mariana as taxas estao sendo cobra"
type textarea "x"
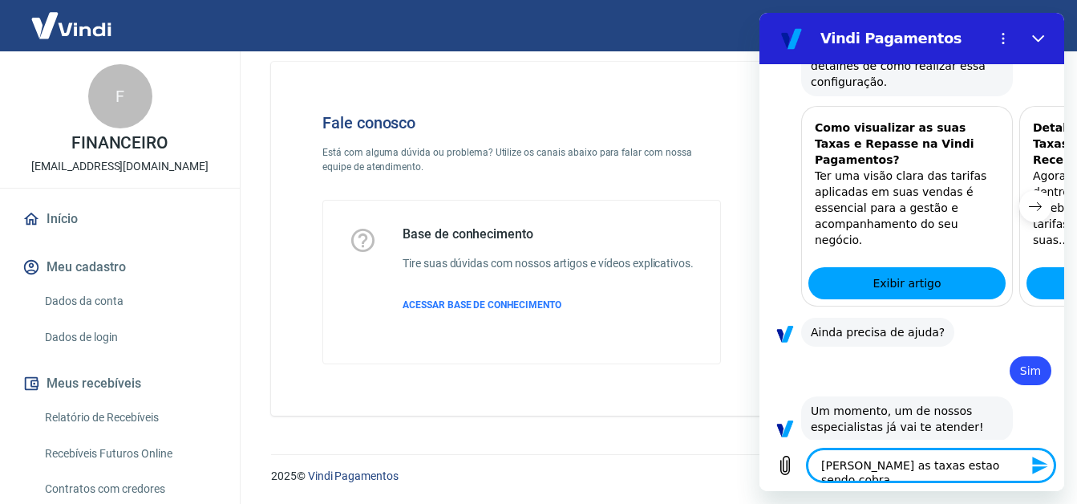
type textarea "oi mariana as taxas estao sendo cobrad"
type textarea "x"
type textarea "oi mariana as taxas estao sendo cobrada"
type textarea "x"
type textarea "oi mariana as taxas estao sendo cobrada"
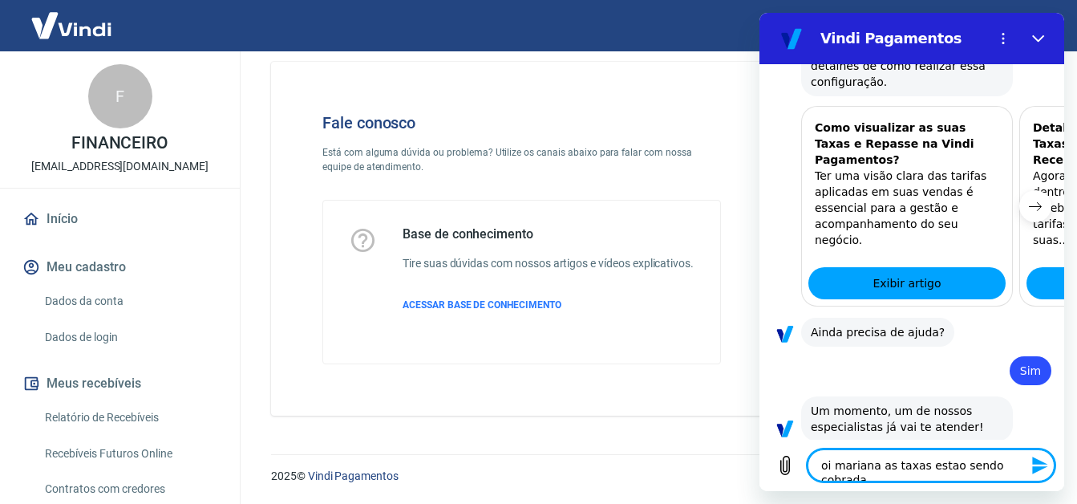
type textarea "x"
type textarea "oi mariana as taxas estao sendo cobrada f"
type textarea "x"
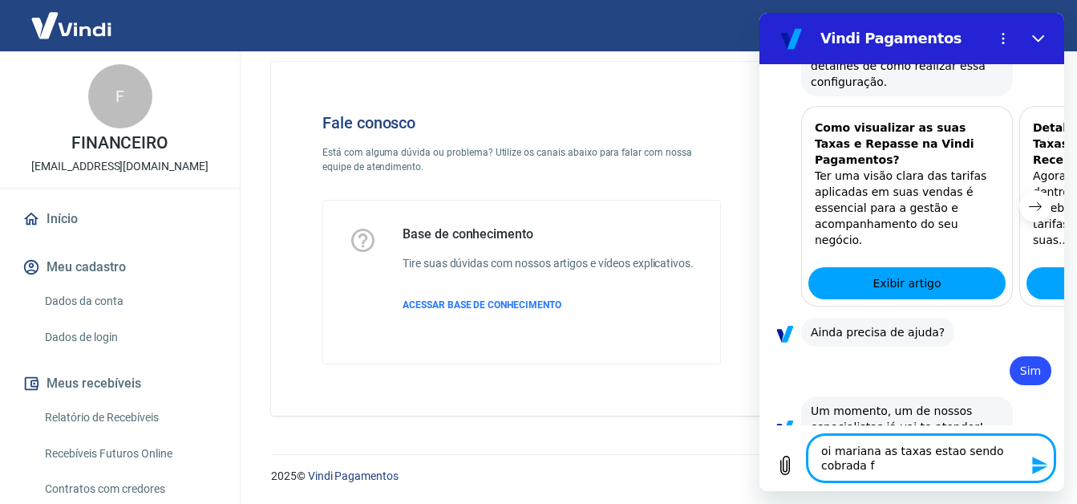
type textarea "oi mariana as taxas estao sendo cobrada"
type textarea "x"
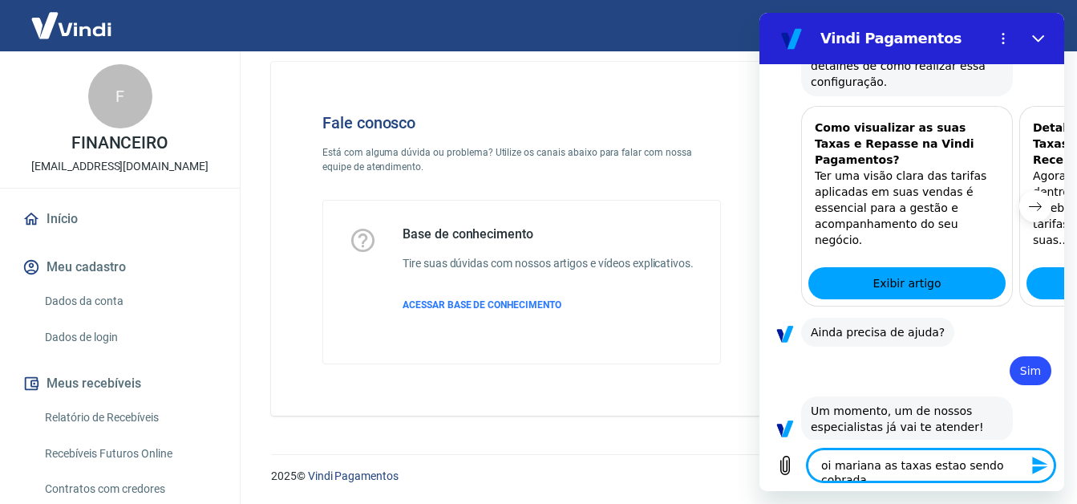
type textarea "oi mariana as taxas estao sendo cobrada d"
type textarea "x"
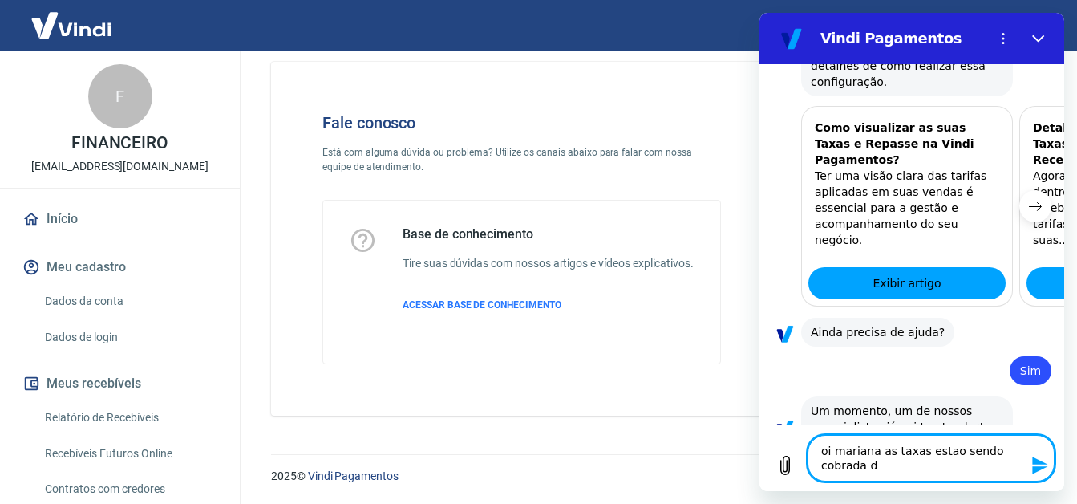
type textarea "oi mariana as taxas estao sendo cobrada di"
type textarea "x"
type textarea "oi mariana as taxas estao sendo cobrada dif"
type textarea "x"
type textarea "oi mariana as taxas estao sendo cobrada dife"
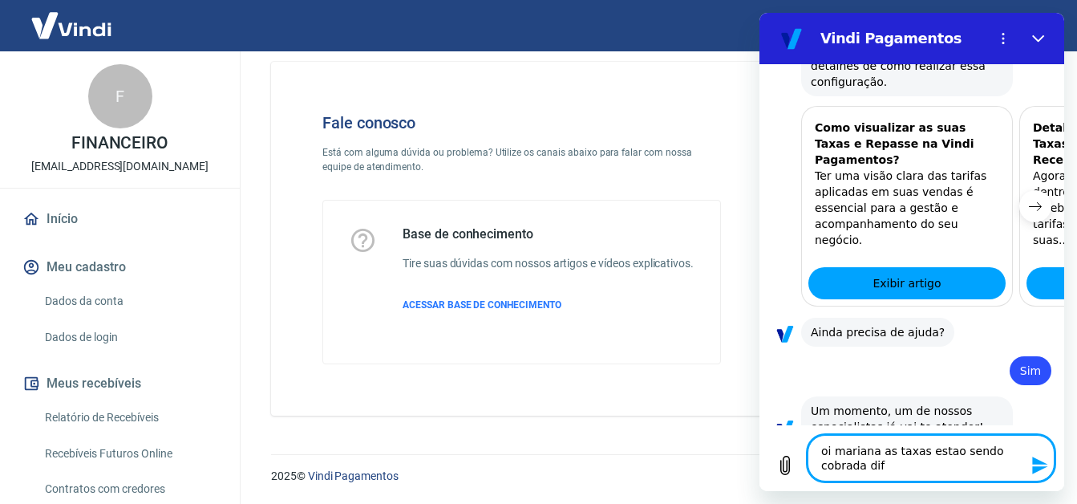
type textarea "x"
type textarea "oi mariana as taxas estao sendo cobrada difer"
type textarea "x"
type textarea "oi mariana as taxas estao sendo cobrada difere"
type textarea "x"
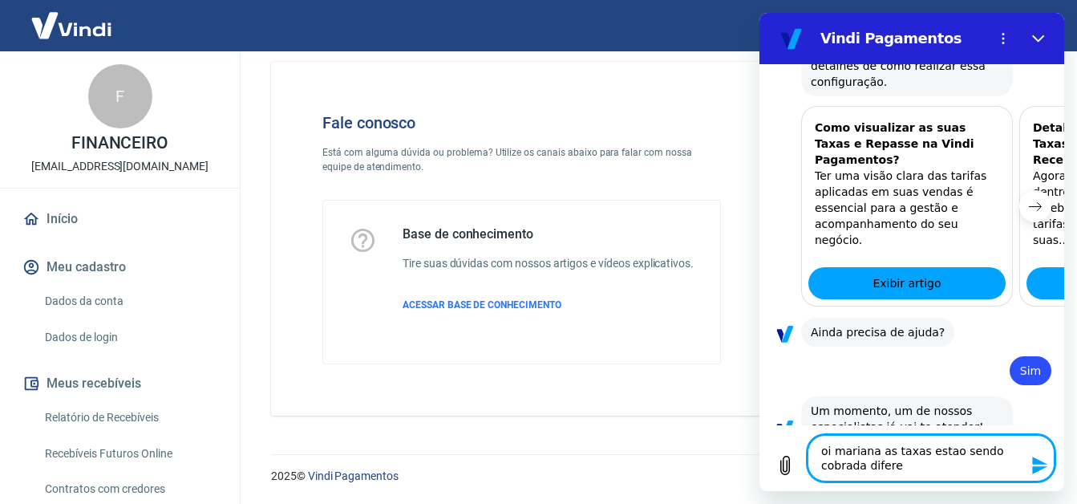
type textarea "oi mariana as taxas estao sendo cobrada diferen"
type textarea "x"
type textarea "oi mariana as taxas estao sendo cobrada diferent"
type textarea "x"
type textarea "oi mariana as taxas estao sendo cobrada diferente"
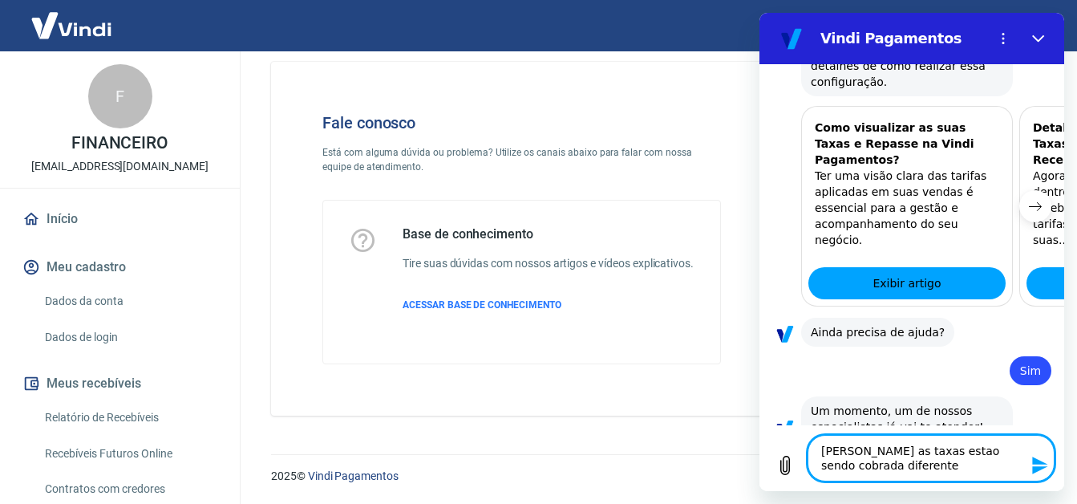
type textarea "x"
type textarea "oi mariana as taxas estao sendo cobrada diferente"
type textarea "x"
type textarea "oi mariana as taxas estao sendo cobrada diferente d"
type textarea "x"
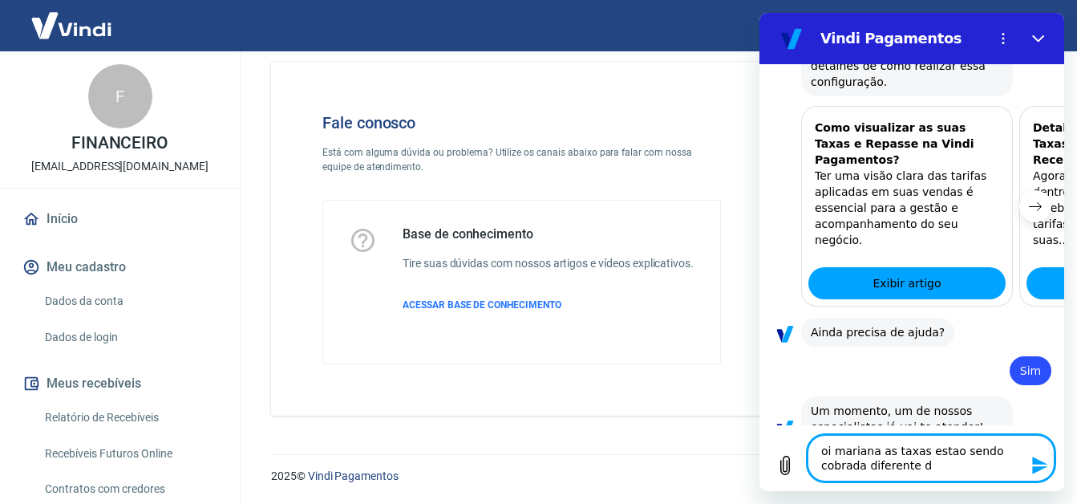
type textarea "oi mariana as taxas estao sendo cobrada diferente da"
type textarea "x"
type textarea "oi mariana as taxas estao sendo cobrada diferente da"
type textarea "x"
type textarea "oi mariana as taxas estao sendo cobrada diferente da m"
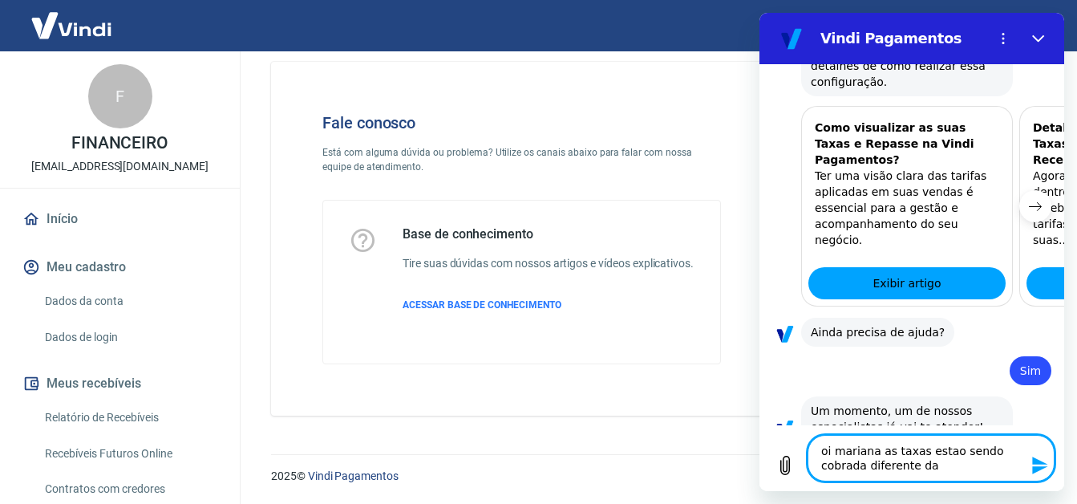
type textarea "x"
type textarea "oi mariana as taxas estao sendo cobrada diferente da mi"
type textarea "x"
type textarea "oi mariana as taxas estao sendo cobrada diferente da min"
type textarea "x"
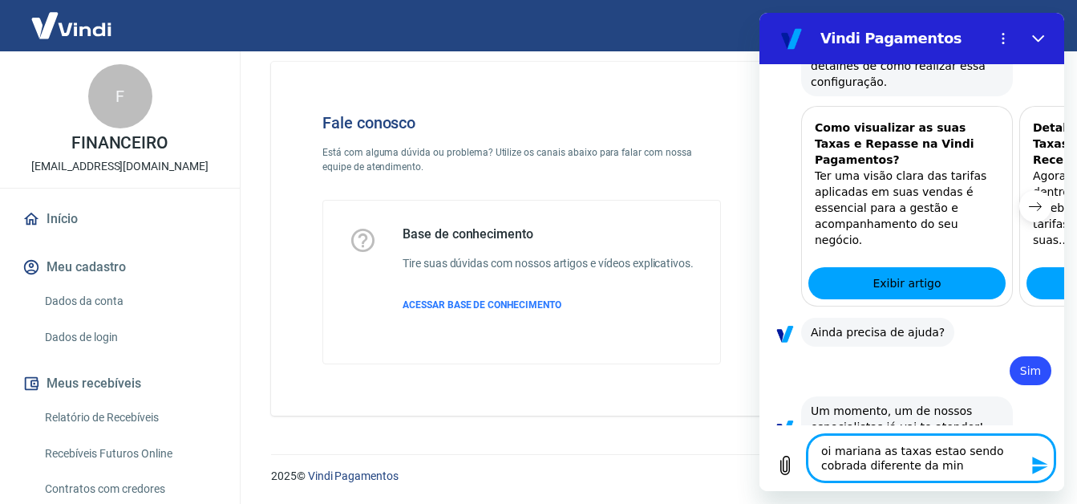
type textarea "oi mariana as taxas estao sendo cobrada diferente da minh"
type textarea "x"
type textarea "oi mariana as taxas estao sendo cobrada diferente da minha"
type textarea "x"
type textarea "oi mariana as taxas estao sendo cobrada diferente da minha"
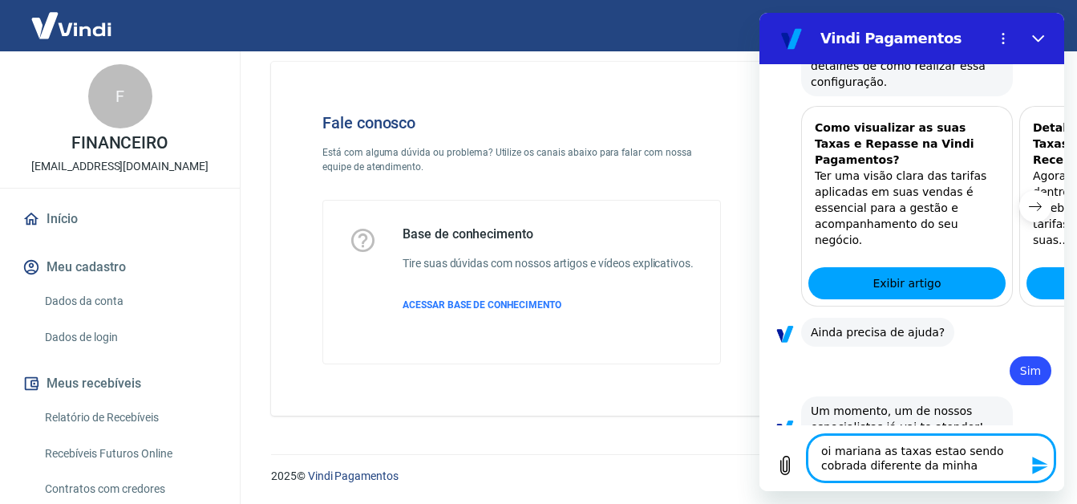
type textarea "x"
type textarea "oi mariana as taxas estao sendo cobrada diferente da minha t"
type textarea "x"
type textarea "oi mariana as taxas estao sendo cobrada diferente da minha ta"
type textarea "x"
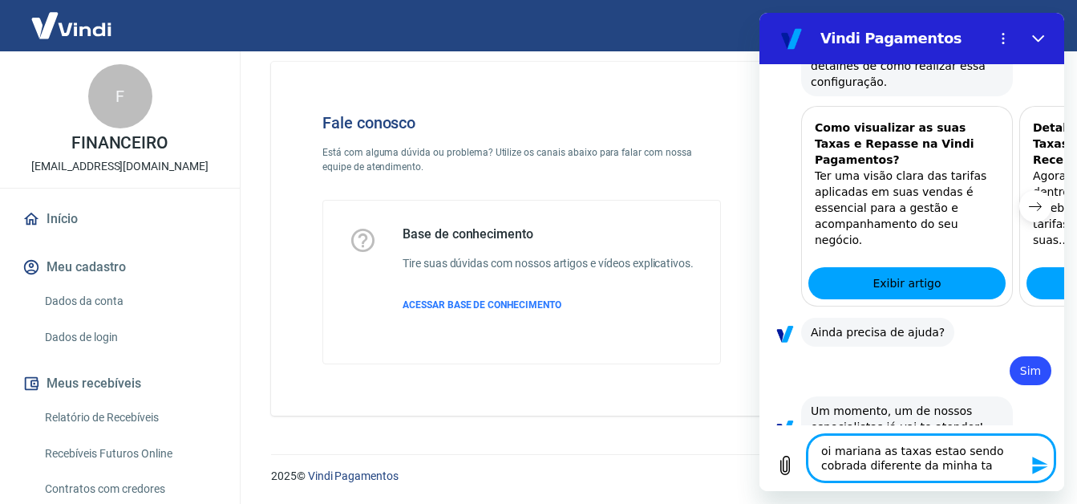
type textarea "oi mariana as taxas estao sendo cobrada diferente da minha tab"
type textarea "x"
type textarea "oi mariana as taxas estao sendo cobrada diferente da minha taba"
type textarea "x"
type textarea "oi mariana as taxas estao sendo cobrada diferente da minha tab"
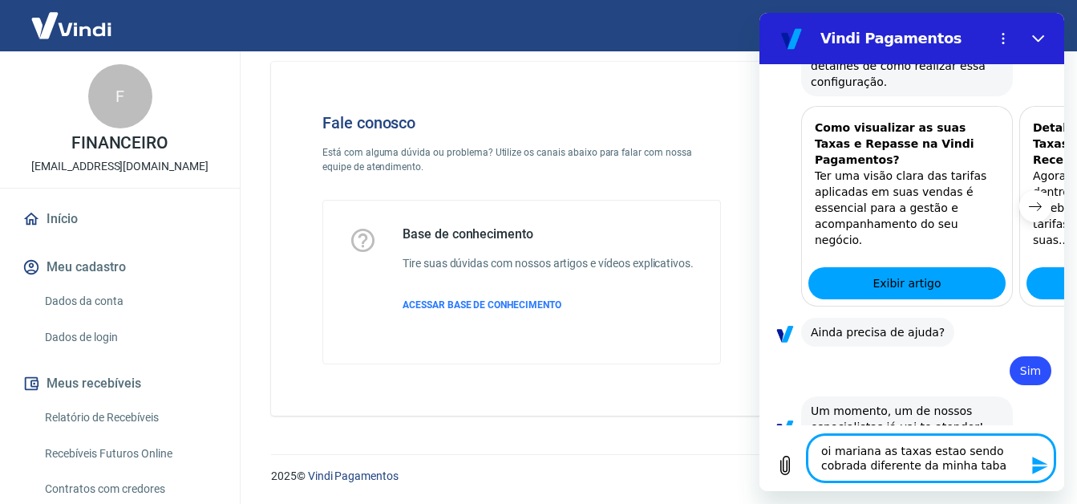
type textarea "x"
type textarea "oi mariana as taxas estao sendo cobrada diferente da minha tabe"
type textarea "x"
type textarea "oi mariana as taxas estao sendo cobrada diferente da minha tabel"
type textarea "x"
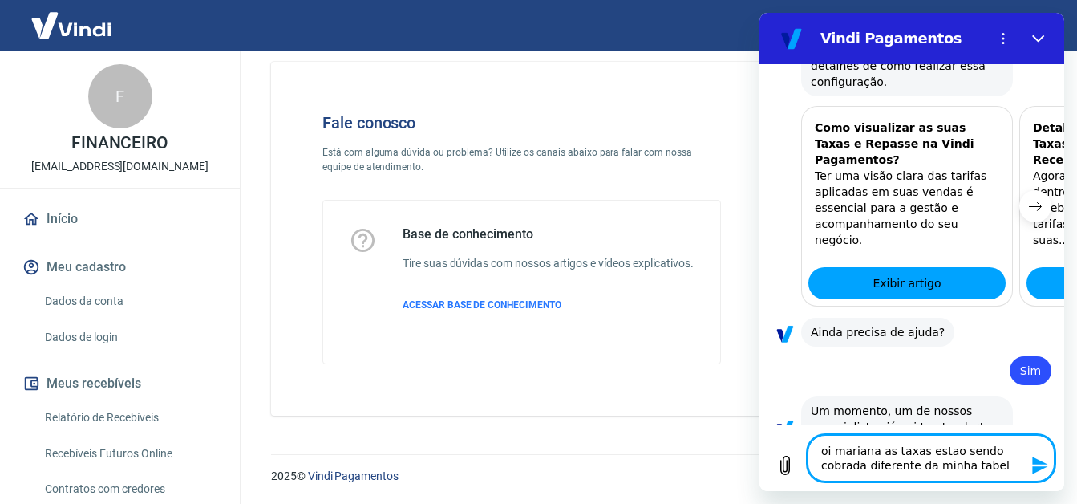
type textarea "oi mariana as taxas estao sendo cobrada diferente da minha tabela"
type textarea "x"
type textarea "oi mariana as taxas estao sendo cobrada diferente da minha tabela"
type textarea "x"
type textarea "oi mariana as taxas estao sendo cobrada diferente da minha tabela q"
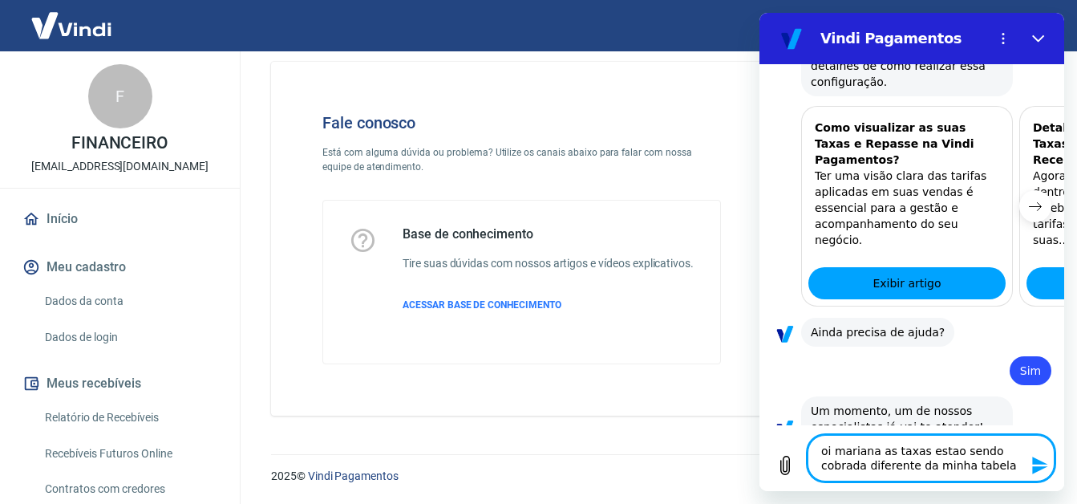
type textarea "x"
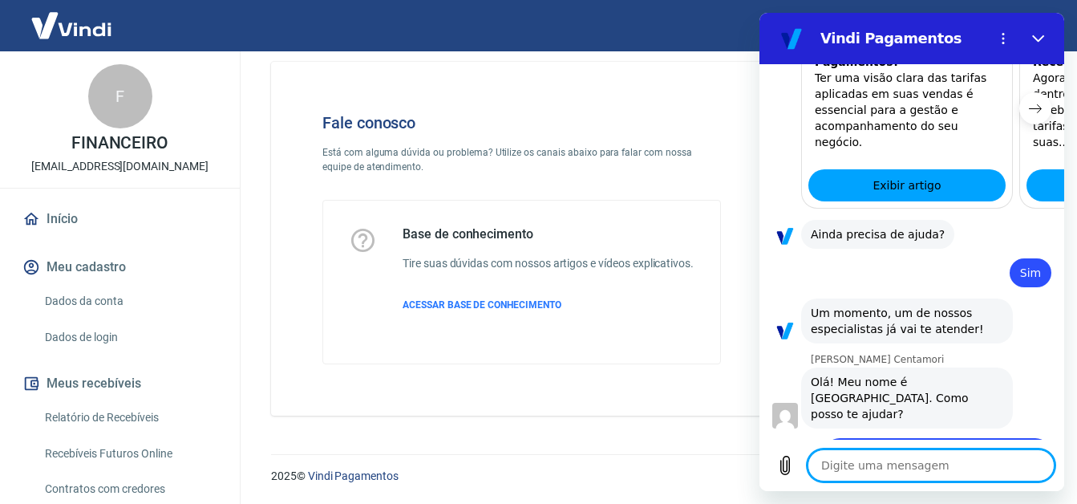
scroll to position [1722, 0]
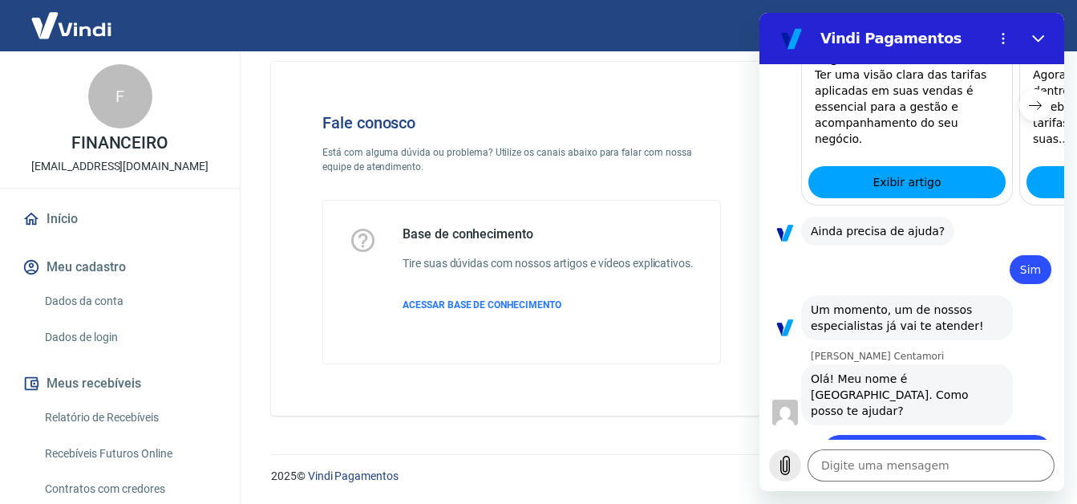
click at [779, 458] on icon "Carregar arquivo" at bounding box center [784, 465] width 19 height 19
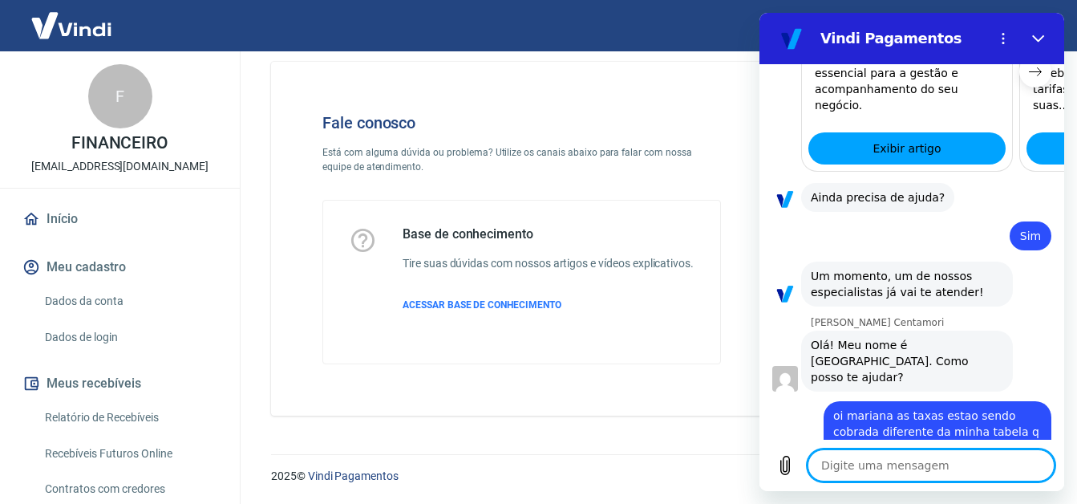
scroll to position [1759, 0]
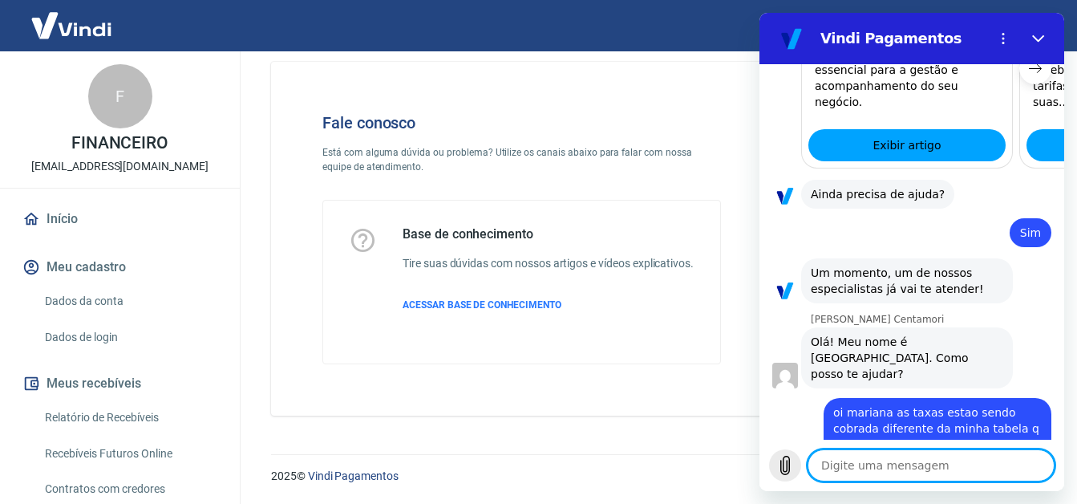
click at [788, 457] on icon "Carregar arquivo" at bounding box center [784, 465] width 19 height 19
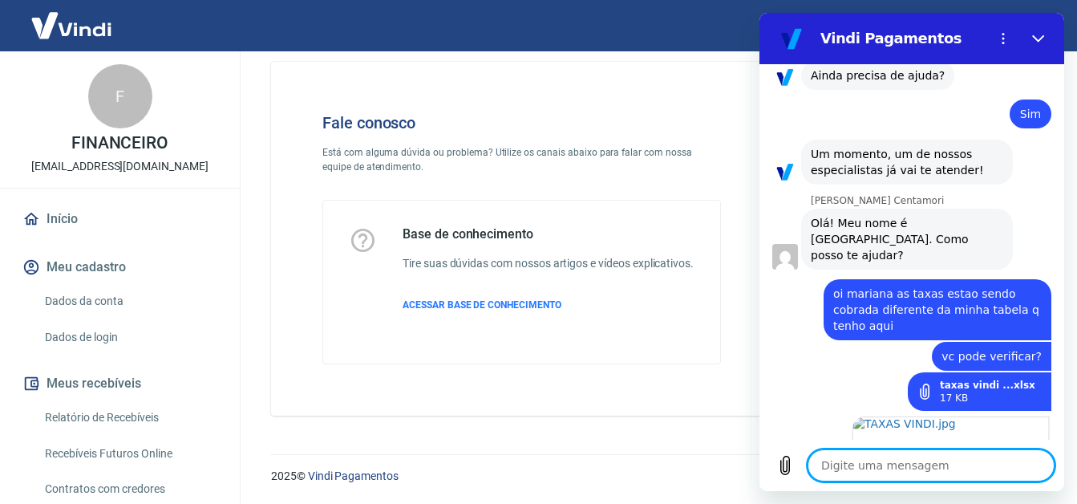
scroll to position [1881, 0]
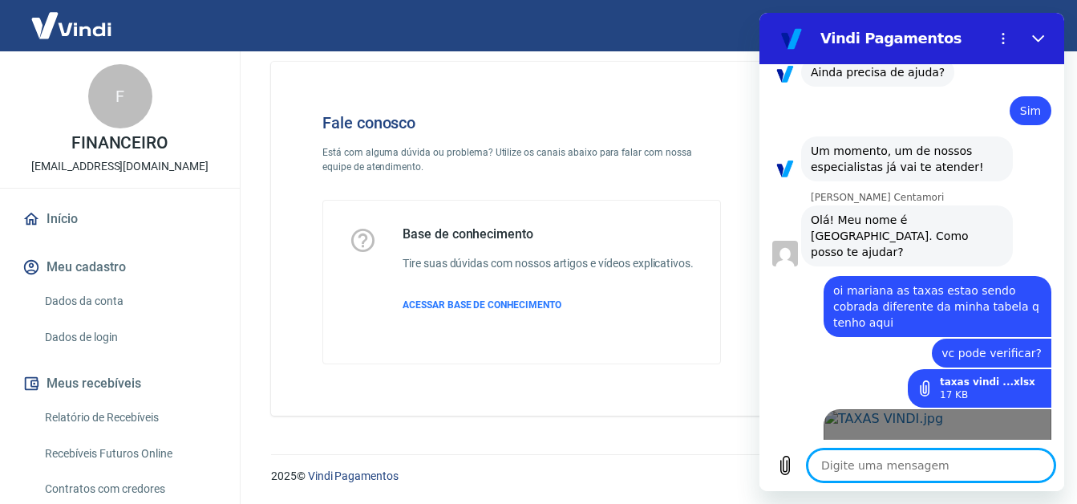
click at [896, 409] on link "Abrir em [GEOGRAPHIC_DATA]" at bounding box center [938, 467] width 228 height 117
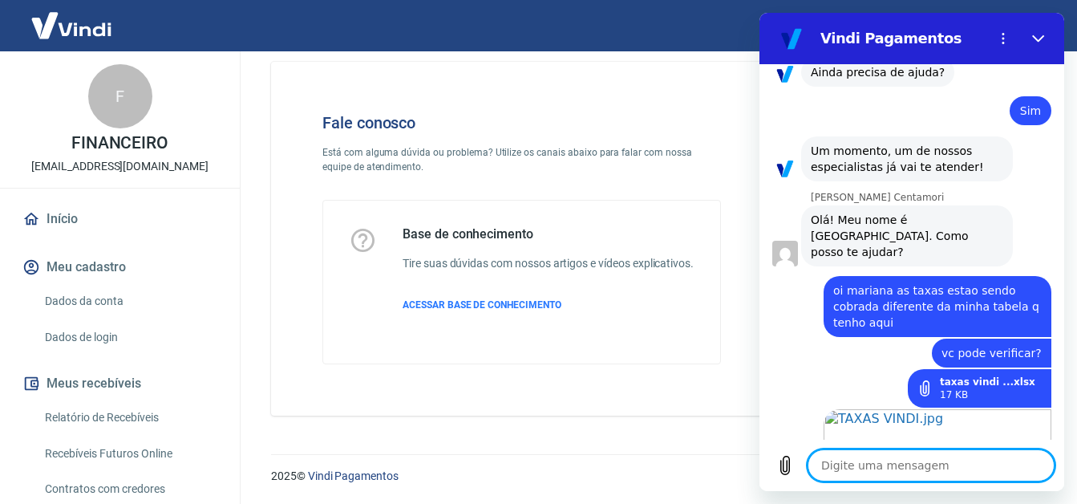
click at [921, 468] on textarea at bounding box center [931, 465] width 247 height 32
click at [833, 464] on textarea at bounding box center [931, 465] width 247 height 32
click at [974, 388] on div "17 KB" at bounding box center [987, 394] width 95 height 13
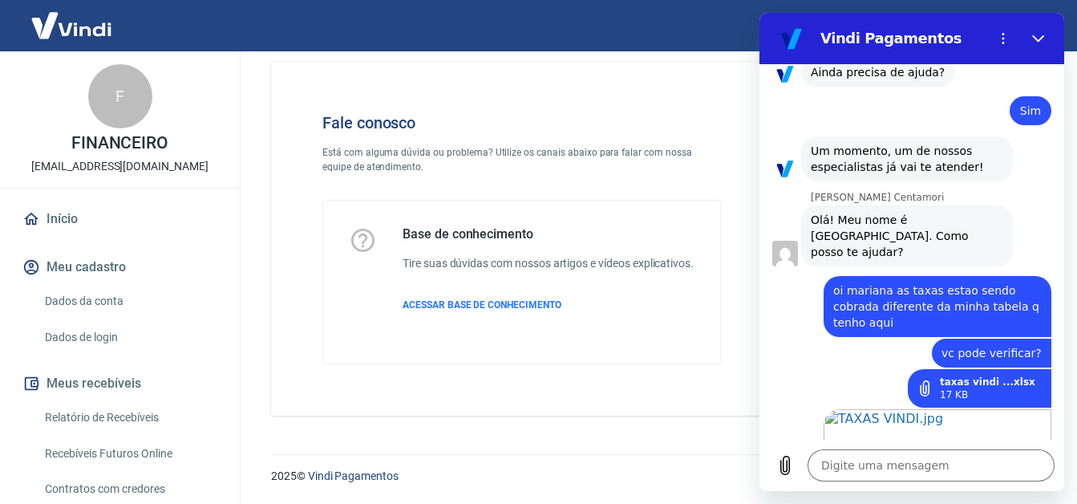
click at [933, 380] on icon at bounding box center [925, 388] width 16 height 16
click at [962, 388] on div "17 KB" at bounding box center [987, 394] width 95 height 13
click at [984, 375] on link "taxas vindi ...xlsx" at bounding box center [987, 381] width 95 height 13
click at [873, 468] on textarea at bounding box center [931, 465] width 247 height 32
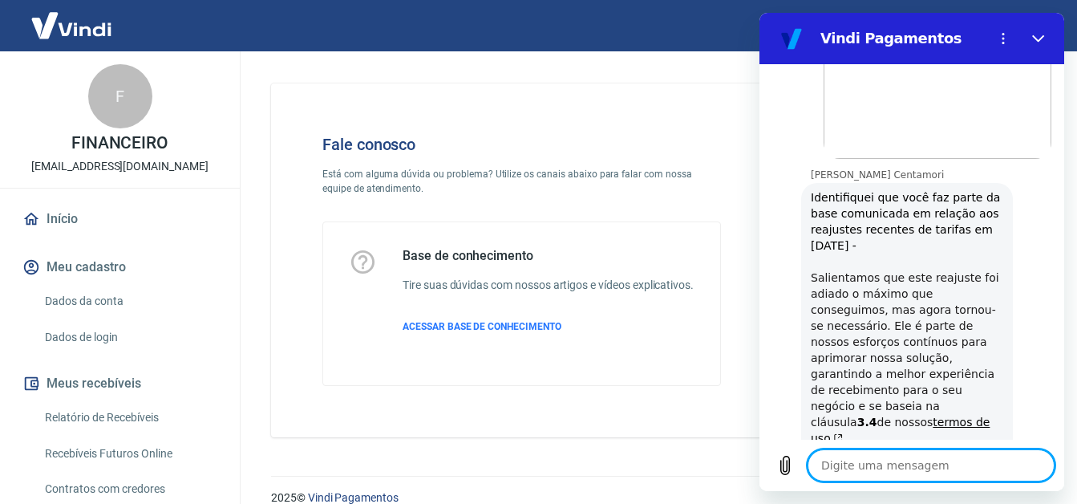
scroll to position [2270, 0]
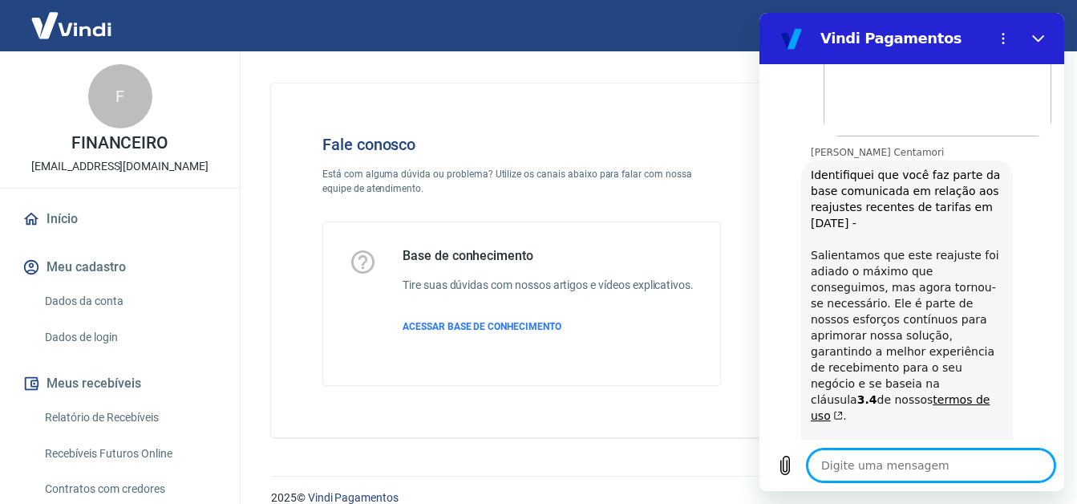
click at [858, 460] on textarea at bounding box center [931, 465] width 247 height 32
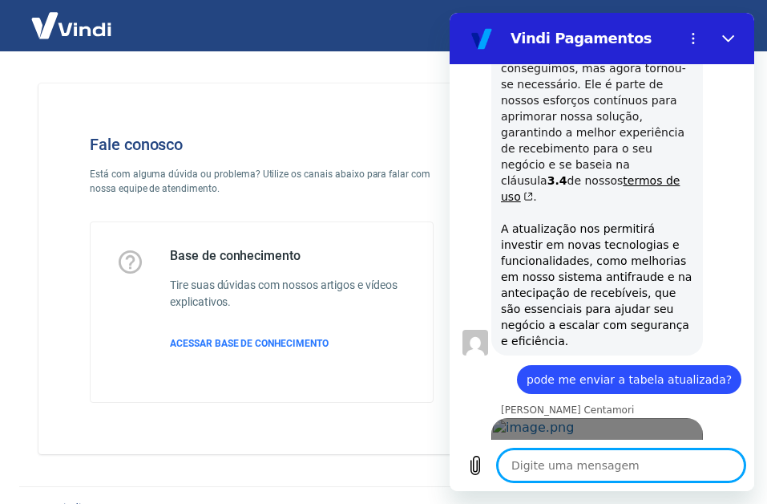
scroll to position [2488, 0]
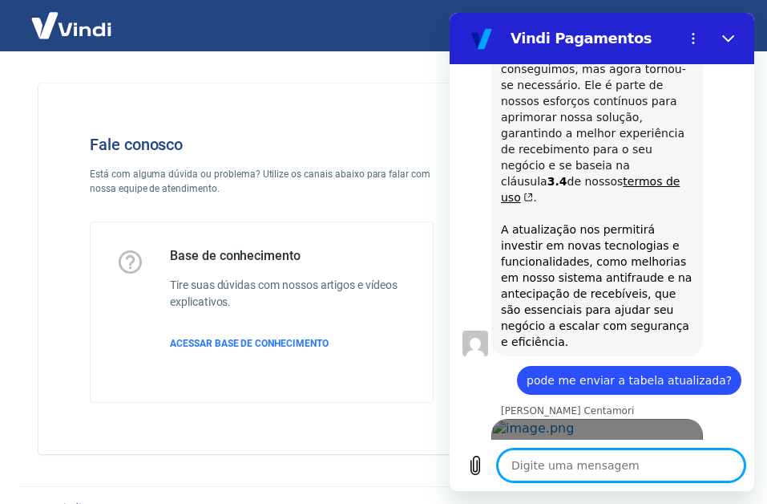
click at [610, 419] on link "Abrir em [GEOGRAPHIC_DATA]" at bounding box center [598, 477] width 212 height 117
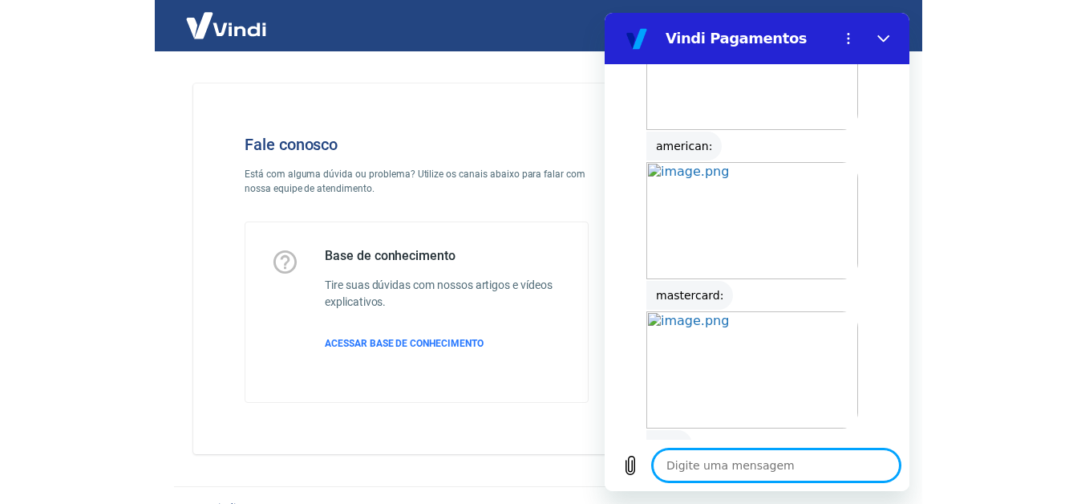
scroll to position [3077, 0]
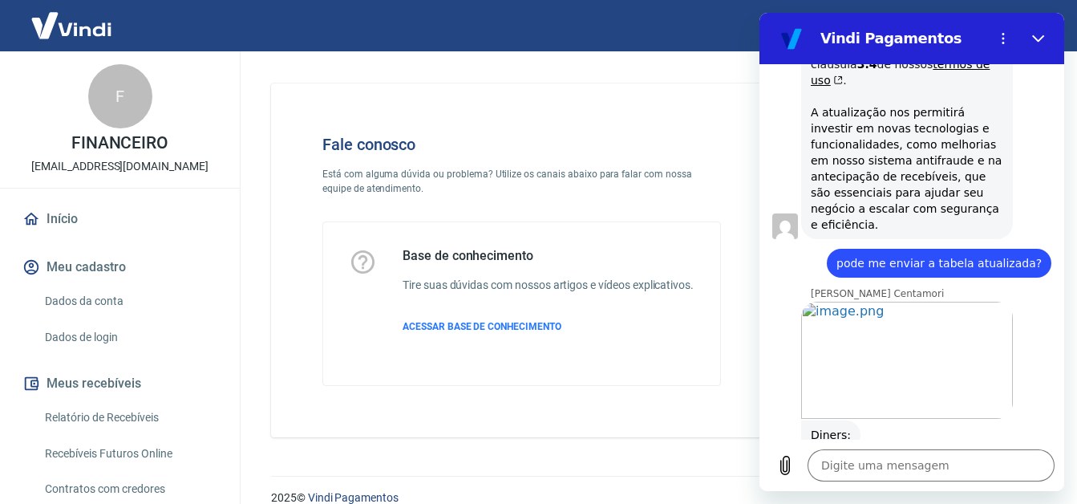
scroll to position [2596, 0]
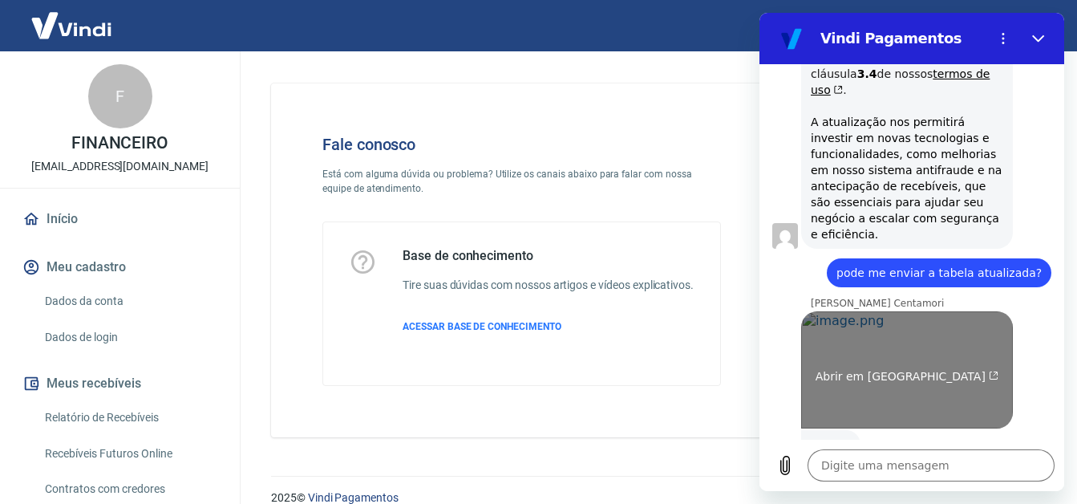
click at [873, 370] on span "Abrir em [GEOGRAPHIC_DATA]" at bounding box center [908, 376] width 184 height 13
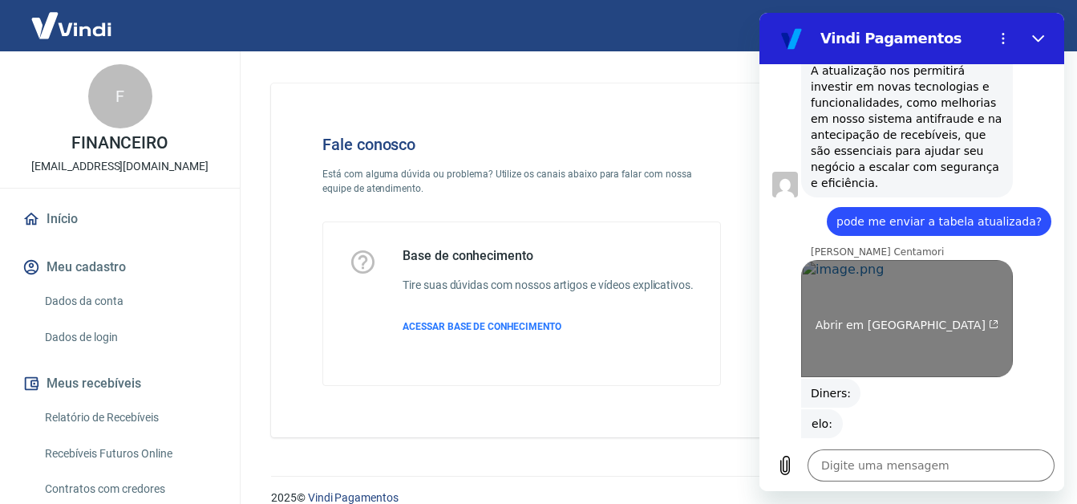
scroll to position [2676, 0]
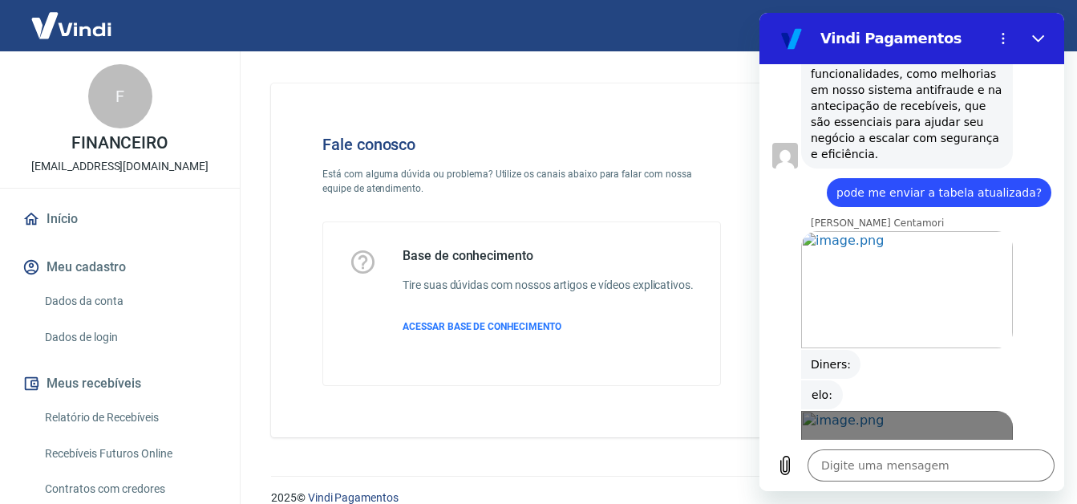
click at [834, 411] on link "Abrir em [GEOGRAPHIC_DATA]" at bounding box center [907, 469] width 212 height 117
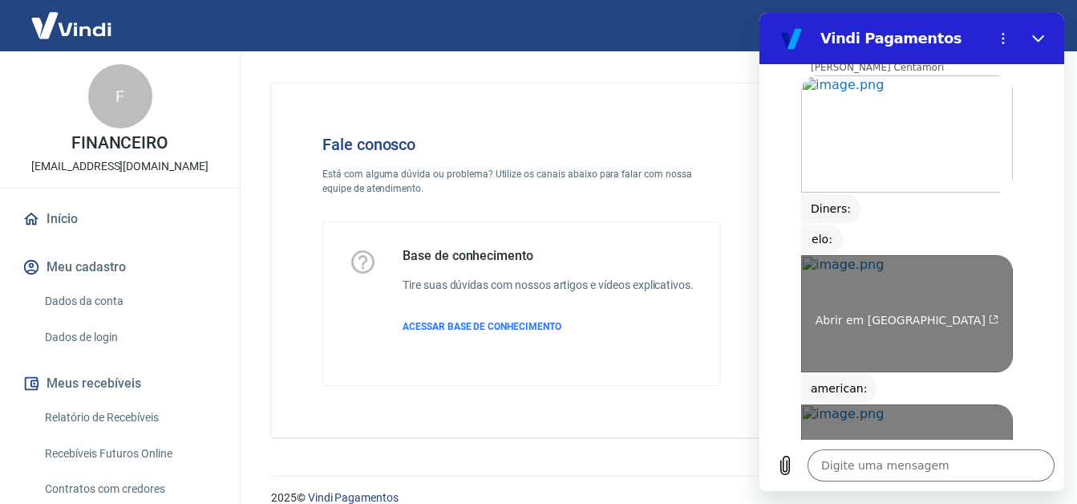
scroll to position [2836, 0]
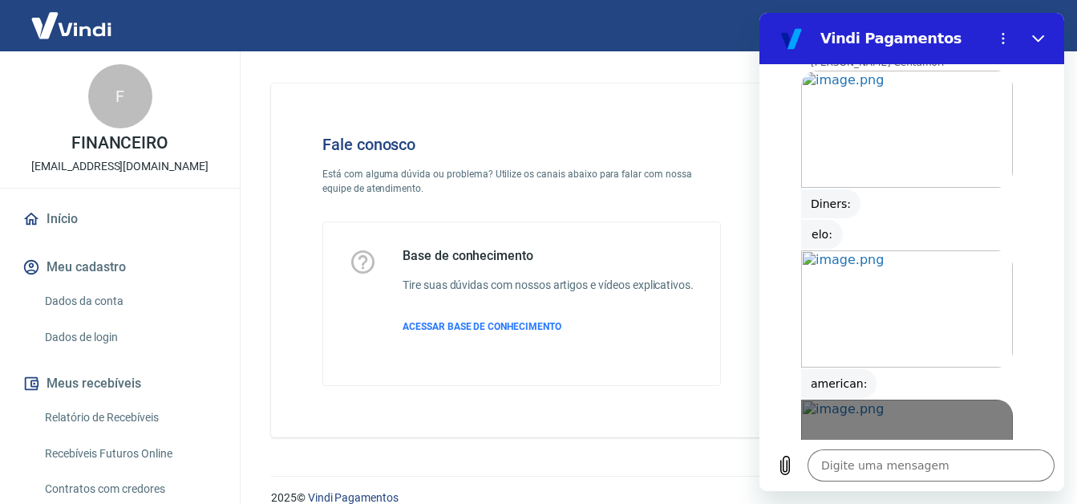
click at [877, 458] on span "Abrir em [GEOGRAPHIC_DATA]" at bounding box center [908, 464] width 184 height 13
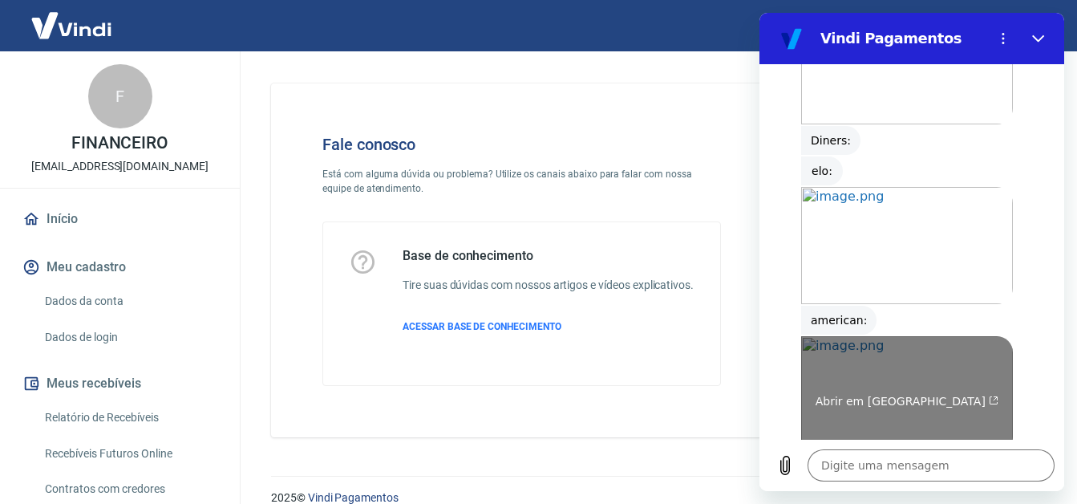
scroll to position [2997, 0]
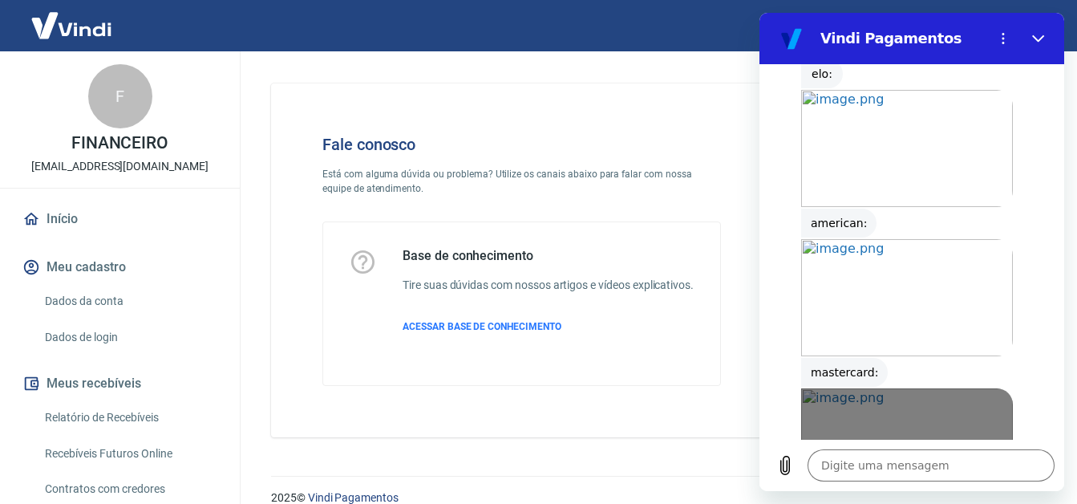
click at [844, 388] on link "Abrir em [GEOGRAPHIC_DATA]" at bounding box center [907, 446] width 212 height 117
click at [820, 388] on link "Abrir em [GEOGRAPHIC_DATA]" at bounding box center [907, 446] width 212 height 117
click at [893, 388] on link "Abrir em [GEOGRAPHIC_DATA]" at bounding box center [907, 446] width 212 height 117
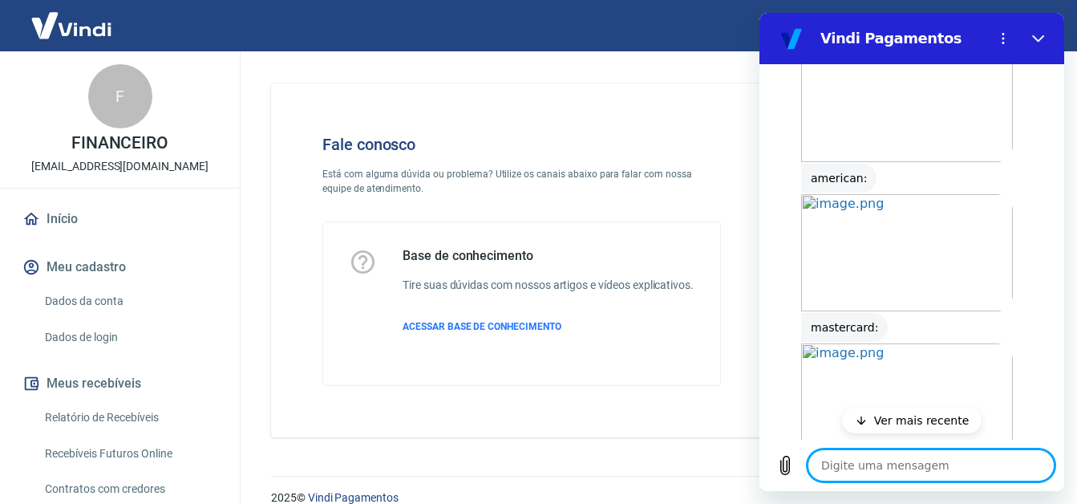
scroll to position [3077, 0]
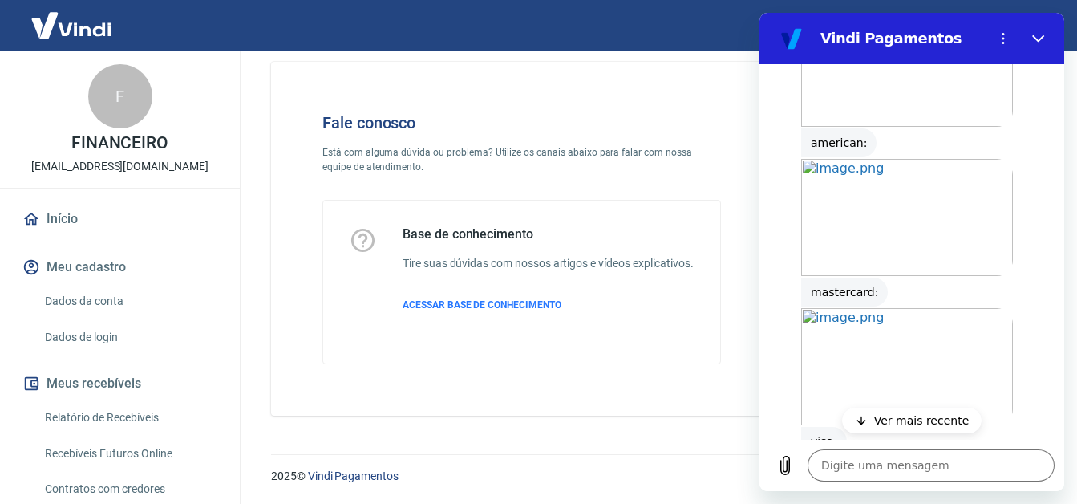
scroll to position [3124, 0]
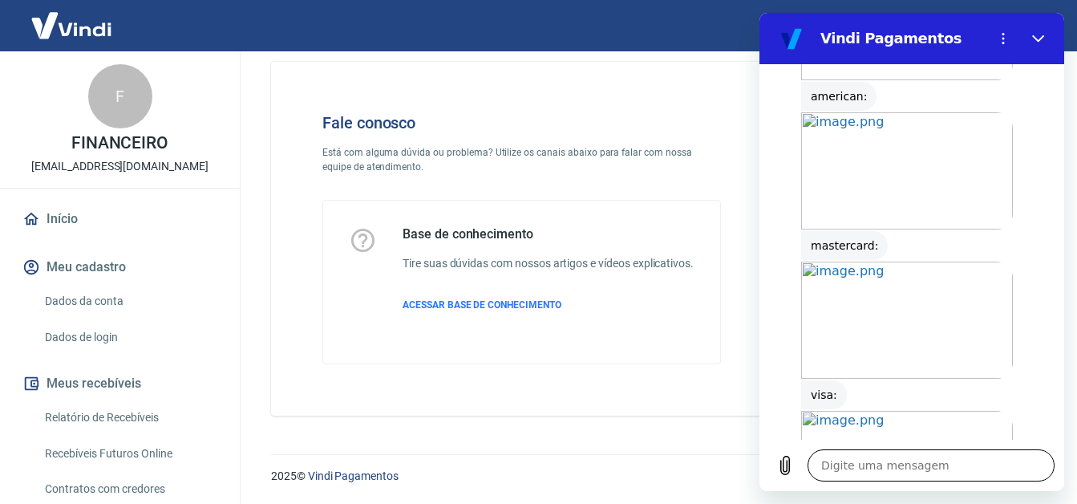
click at [896, 468] on textarea at bounding box center [931, 465] width 247 height 32
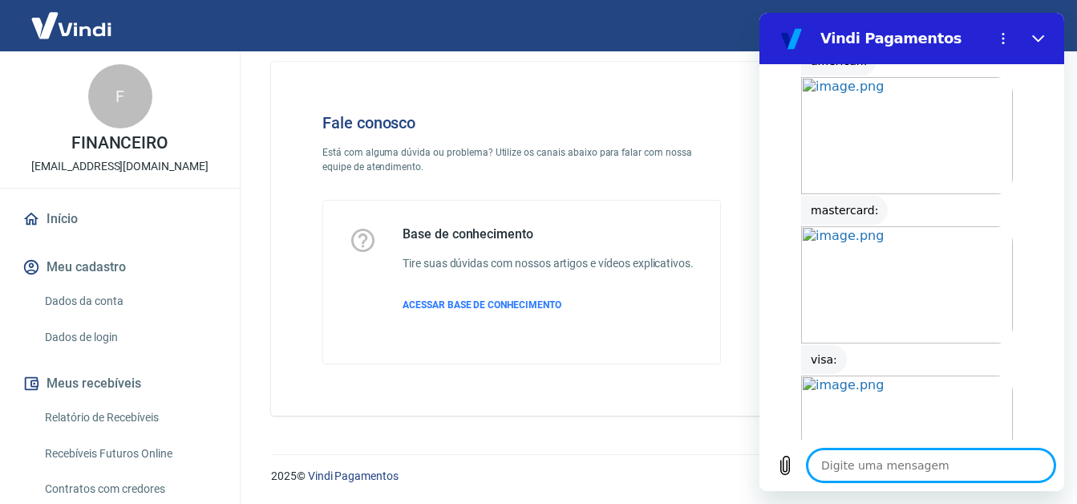
scroll to position [3162, 0]
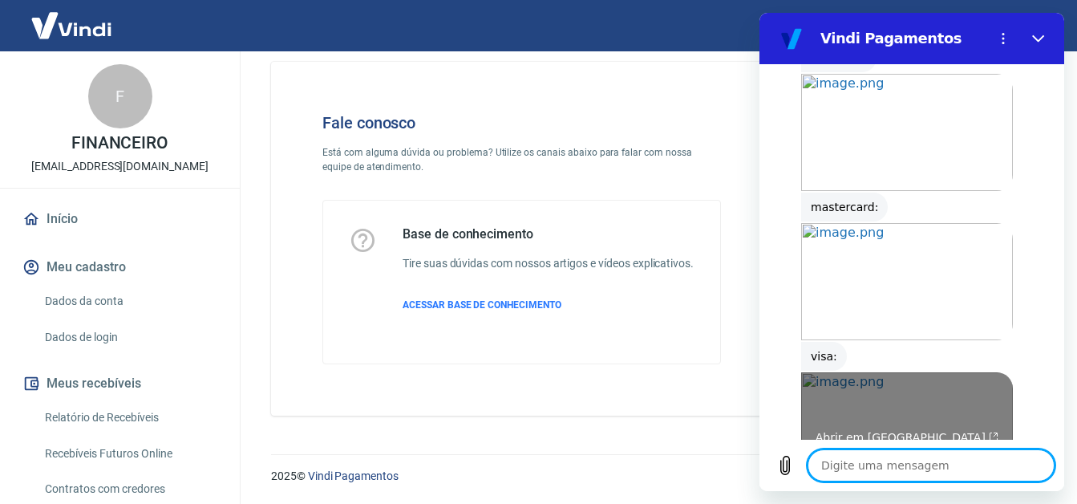
click at [862, 372] on link "Abrir em [GEOGRAPHIC_DATA]" at bounding box center [907, 430] width 212 height 117
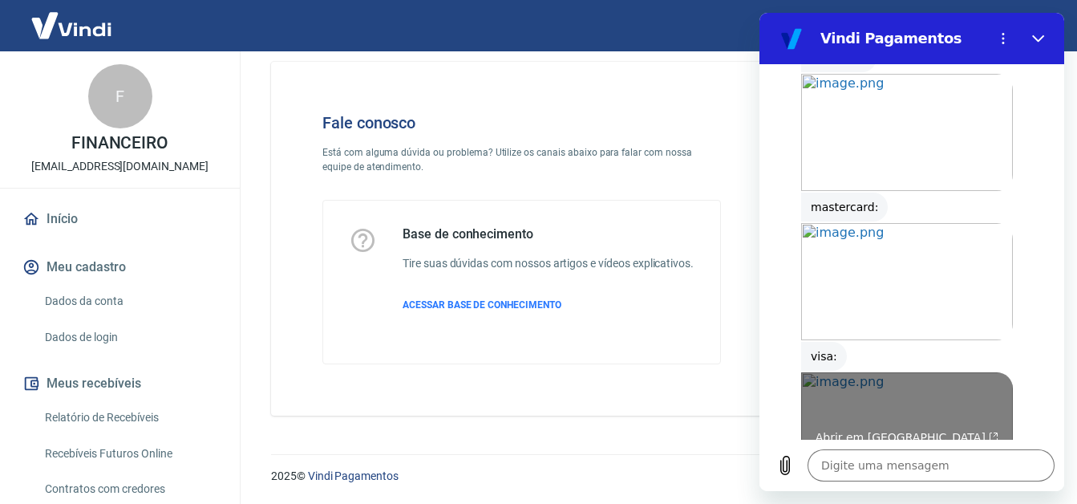
click at [852, 431] on span "Abrir em [GEOGRAPHIC_DATA]" at bounding box center [908, 437] width 184 height 13
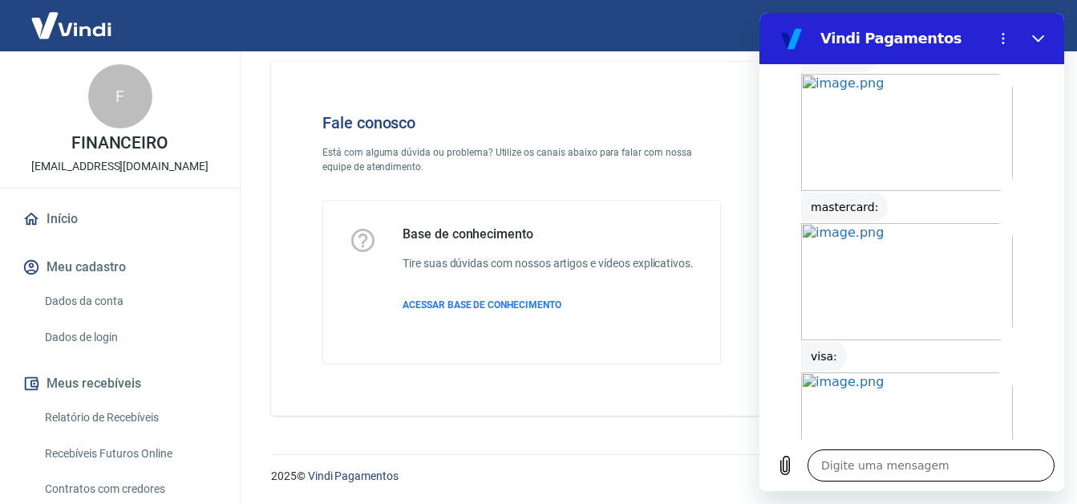
click at [848, 456] on textarea at bounding box center [931, 465] width 247 height 32
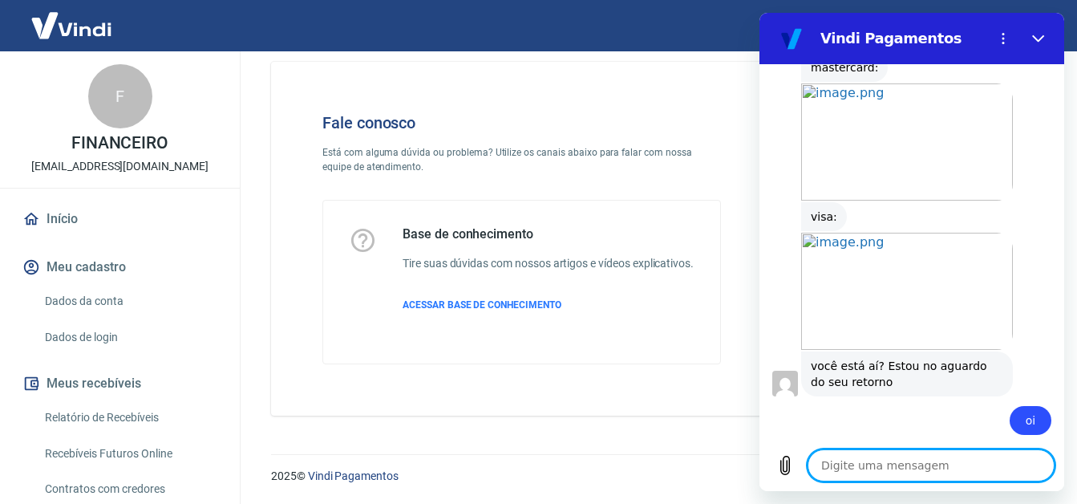
scroll to position [3300, 0]
click at [872, 467] on textarea at bounding box center [931, 465] width 247 height 32
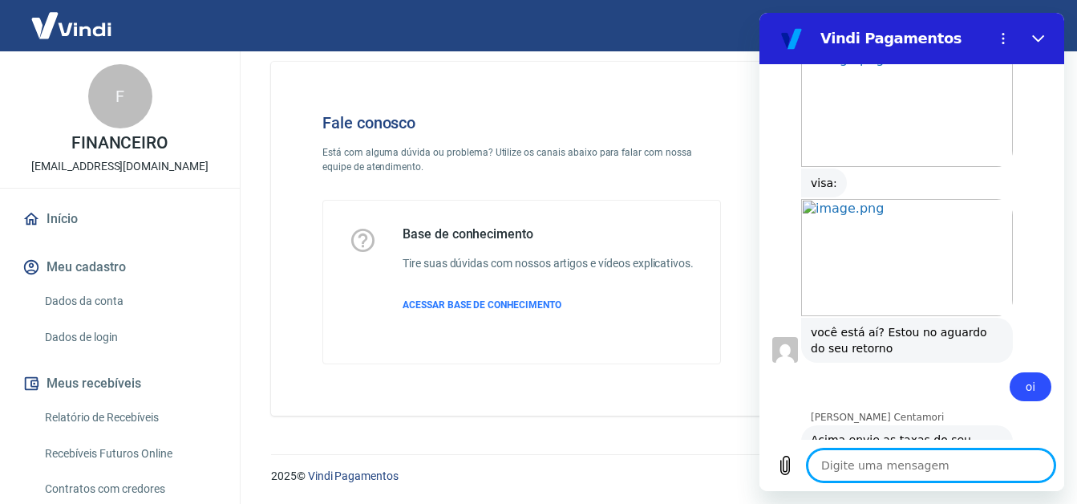
scroll to position [3339, 0]
click at [863, 472] on textarea at bounding box center [931, 465] width 247 height 32
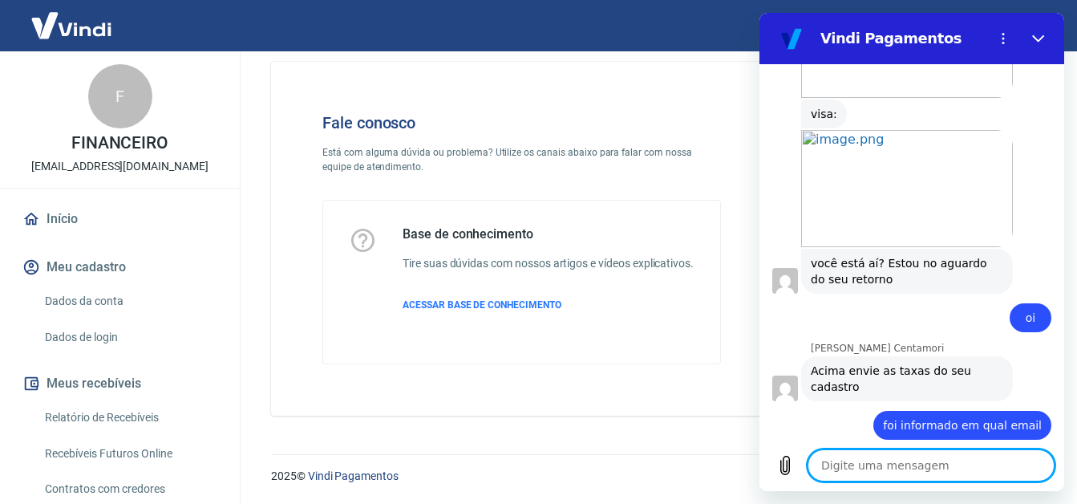
scroll to position [3407, 0]
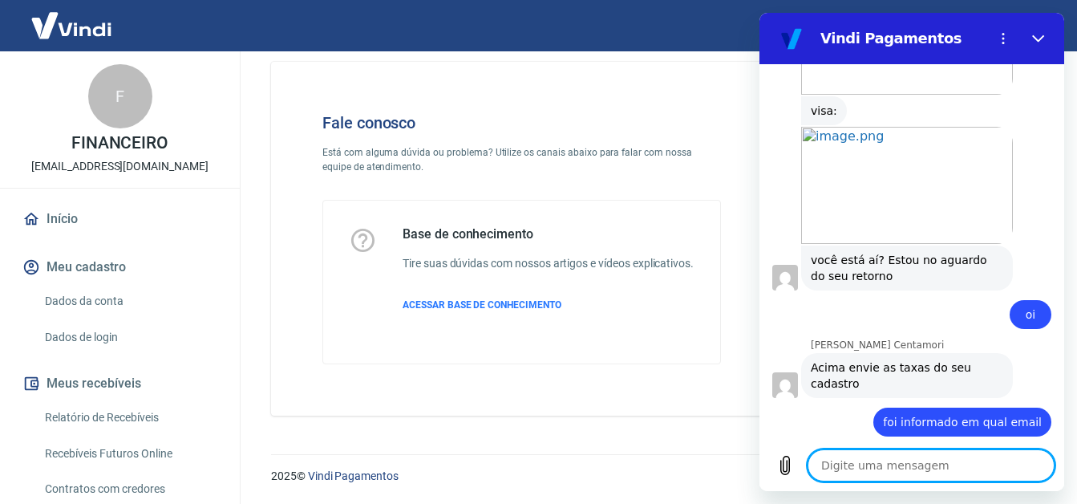
click at [856, 456] on textarea at bounding box center [931, 465] width 247 height 32
click at [971, 449] on textarea at bounding box center [931, 465] width 247 height 32
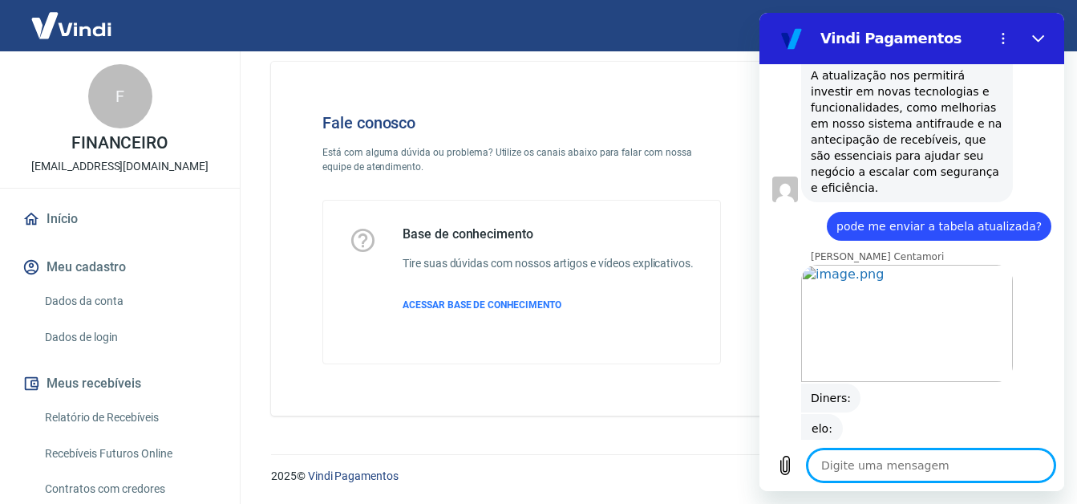
scroll to position [2606, 0]
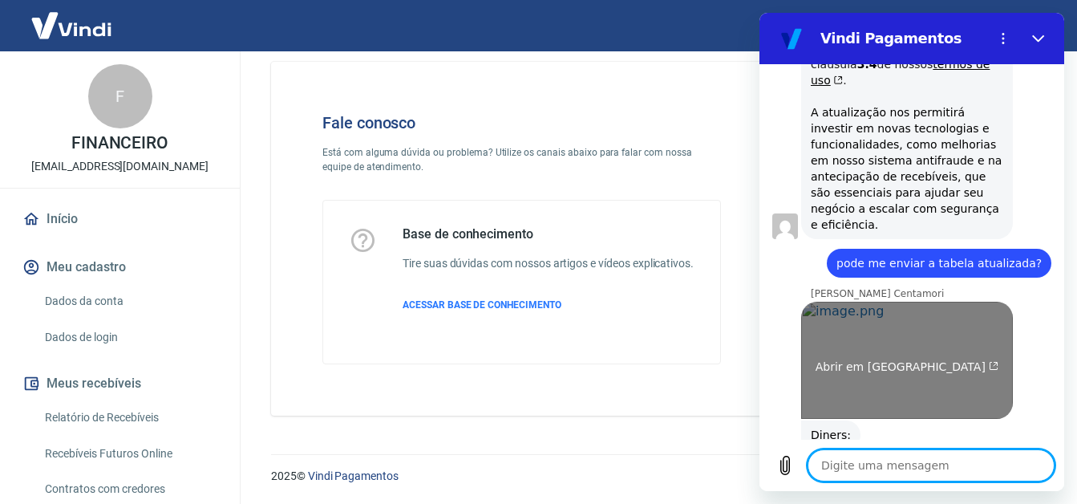
click at [827, 302] on link "Abrir em [GEOGRAPHIC_DATA]" at bounding box center [907, 360] width 212 height 117
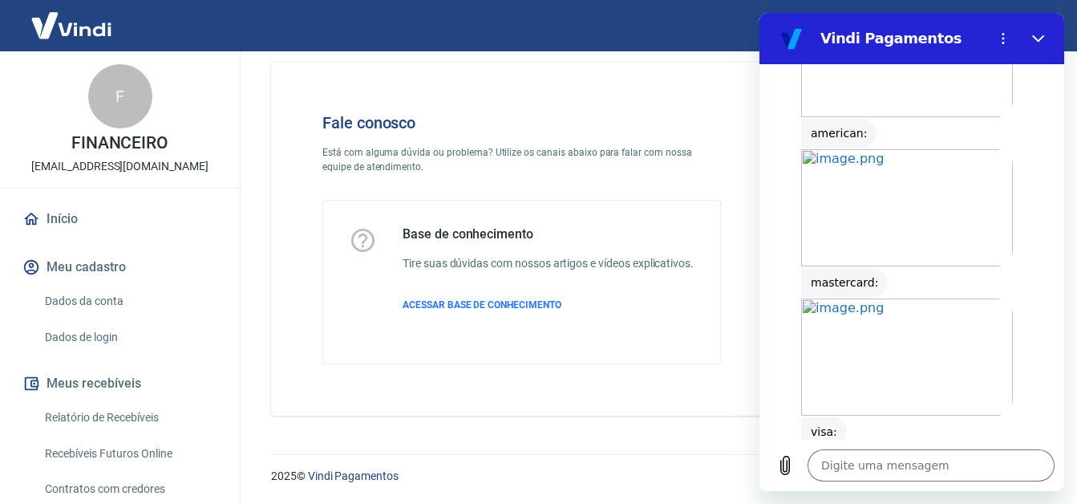
scroll to position [3407, 0]
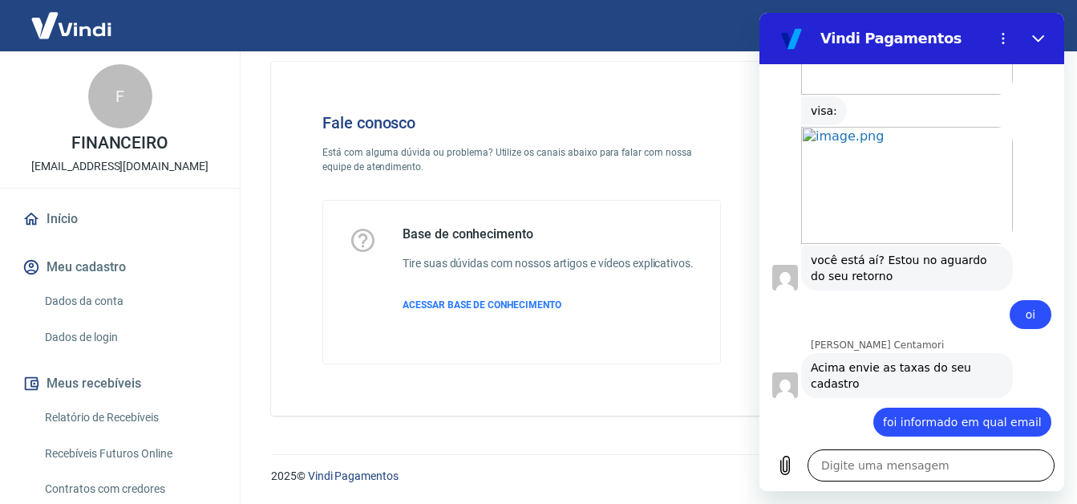
click at [873, 465] on textarea at bounding box center [931, 465] width 247 height 32
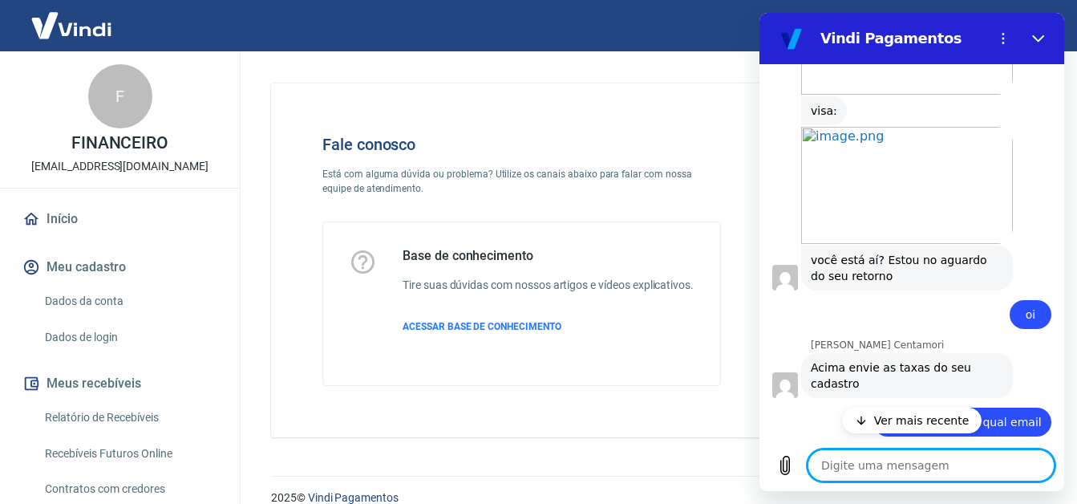
scroll to position [3460, 0]
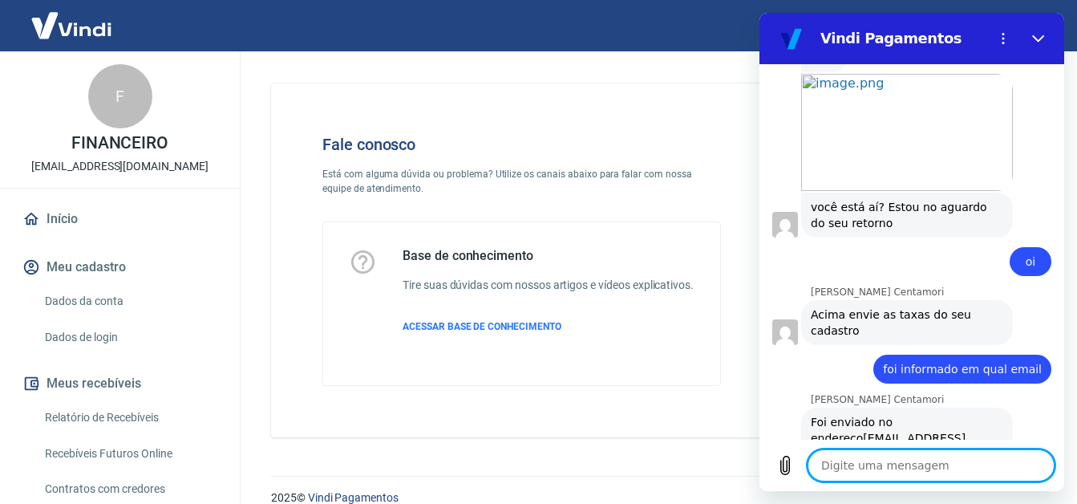
click at [848, 465] on textarea at bounding box center [931, 465] width 247 height 32
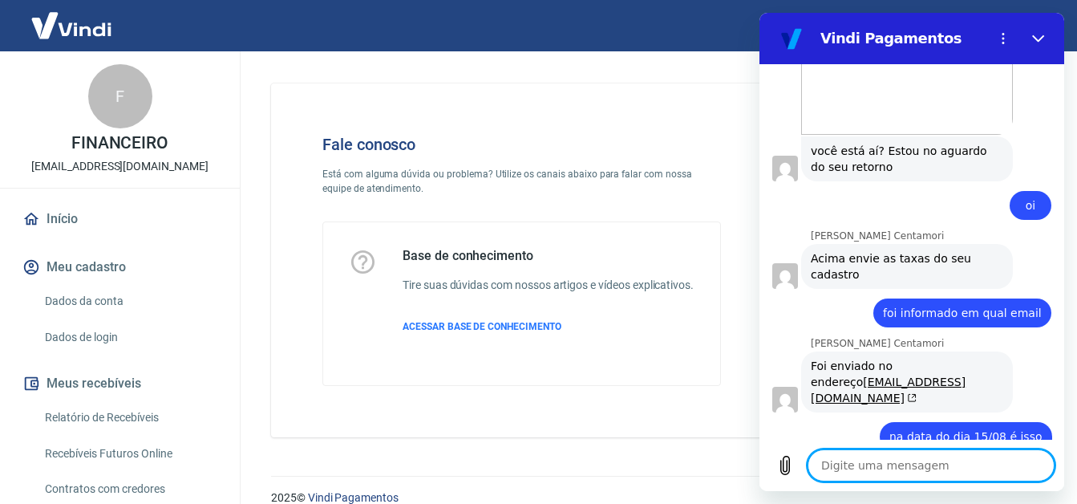
scroll to position [3529, 0]
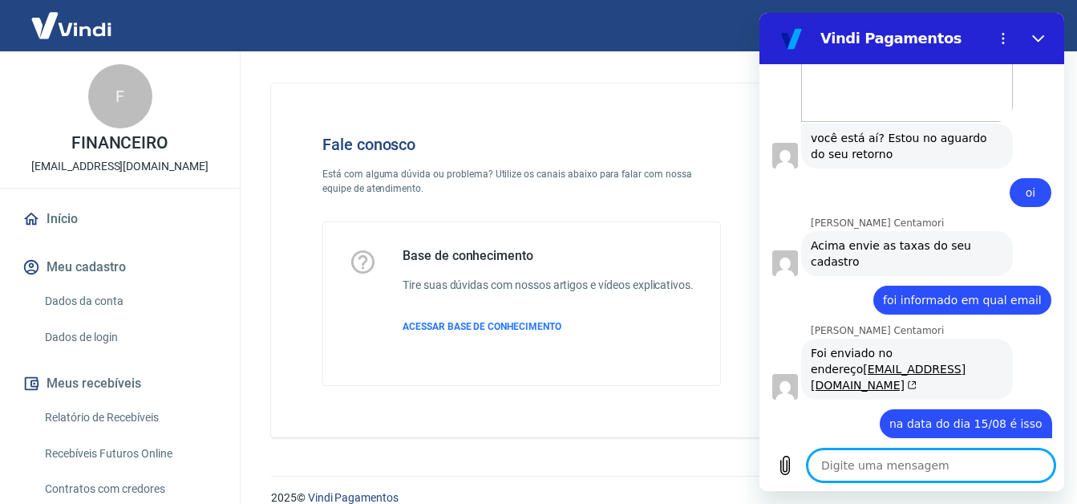
click at [654, 411] on div "Fale conosco Está com alguma dúvida ou problema? Utilize os canais abaixo para …" at bounding box center [522, 260] width 450 height 302
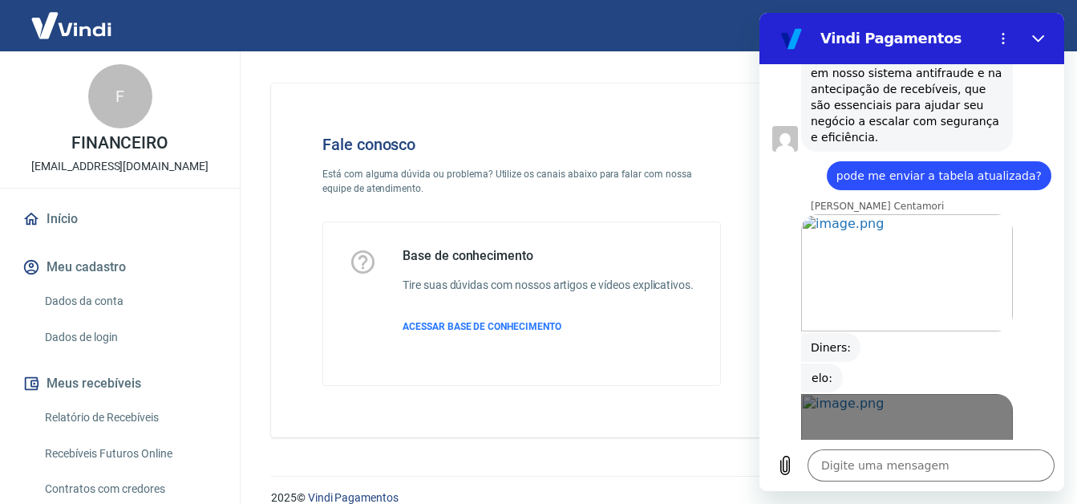
scroll to position [2727, 0]
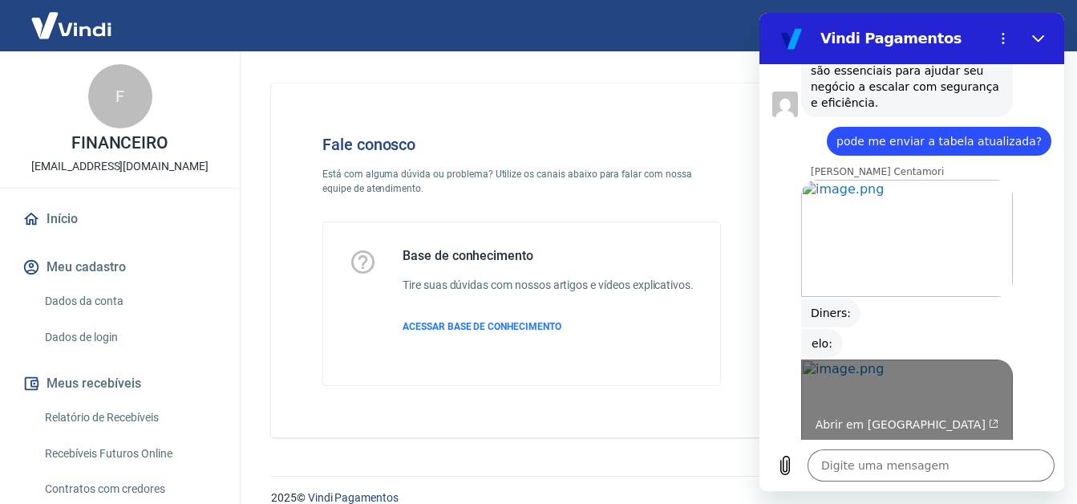
click at [895, 359] on link "Abrir em [GEOGRAPHIC_DATA]" at bounding box center [907, 417] width 212 height 117
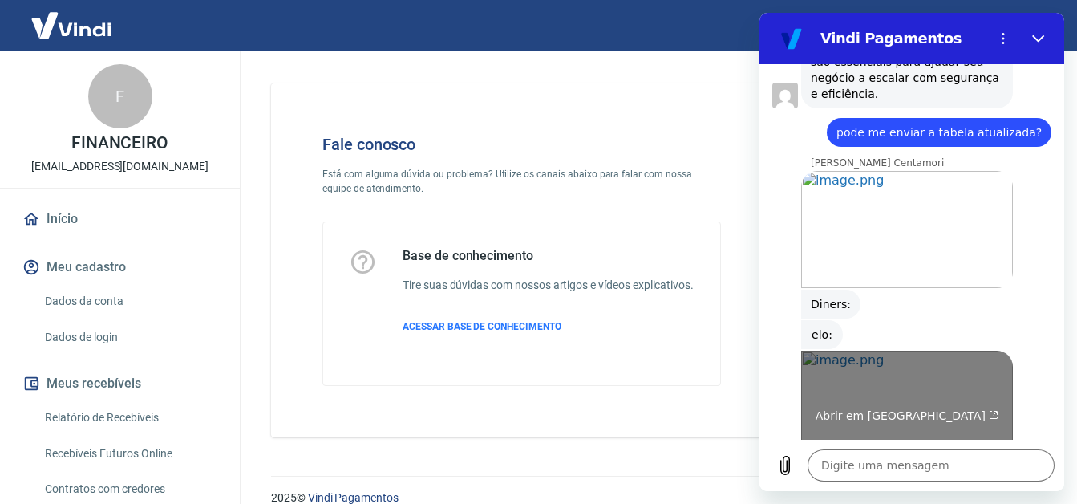
scroll to position [2888, 0]
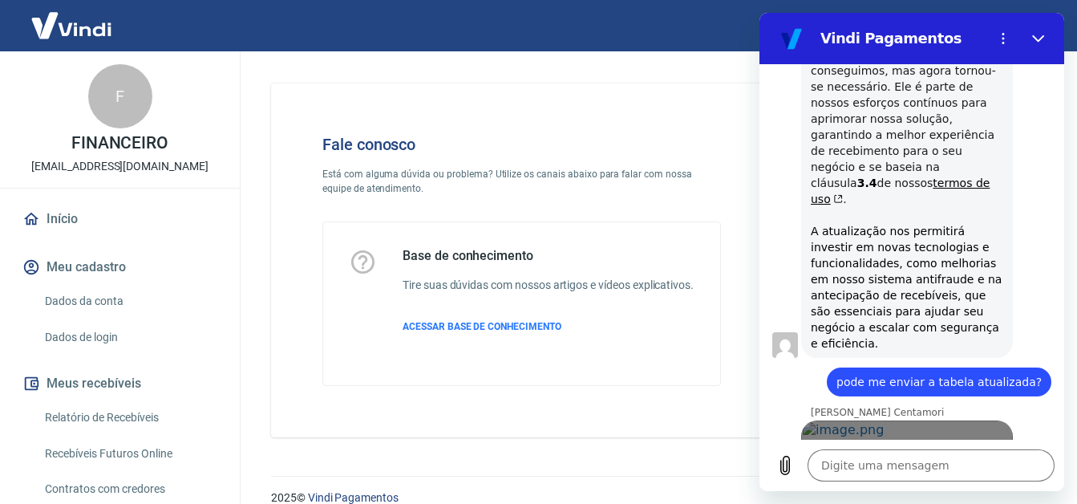
click at [974, 420] on link "Abrir em [GEOGRAPHIC_DATA]" at bounding box center [907, 478] width 212 height 117
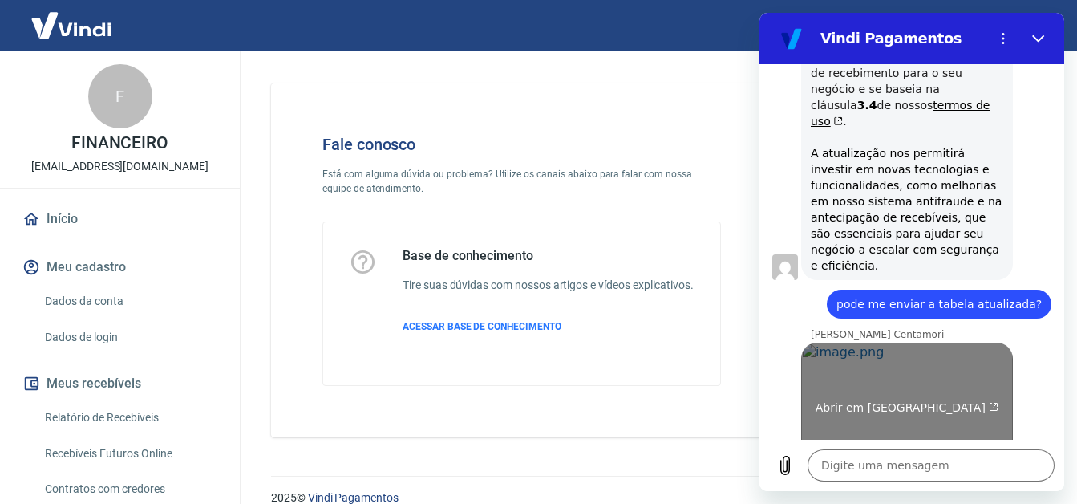
scroll to position [2567, 0]
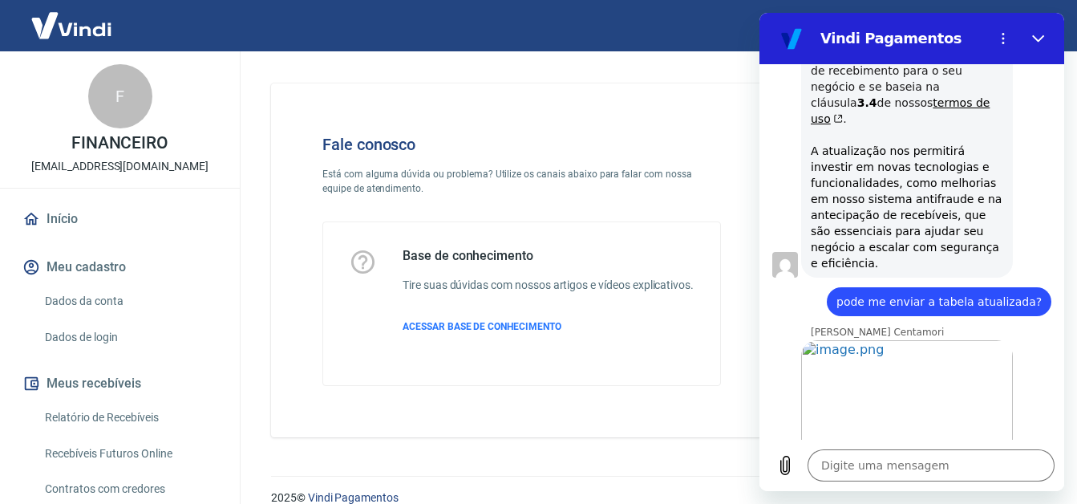
click at [637, 294] on h6 "Tire suas dúvidas com nossos artigos e vídeos explicativos." at bounding box center [548, 285] width 291 height 17
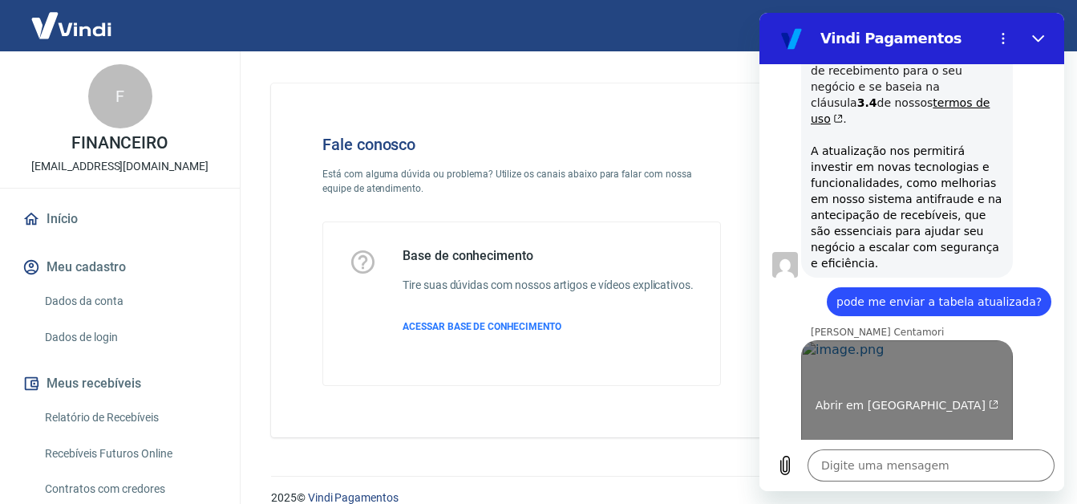
click at [826, 340] on link "Abrir em [GEOGRAPHIC_DATA]" at bounding box center [907, 398] width 212 height 117
click at [868, 340] on link "Abrir em [GEOGRAPHIC_DATA]" at bounding box center [907, 398] width 212 height 117
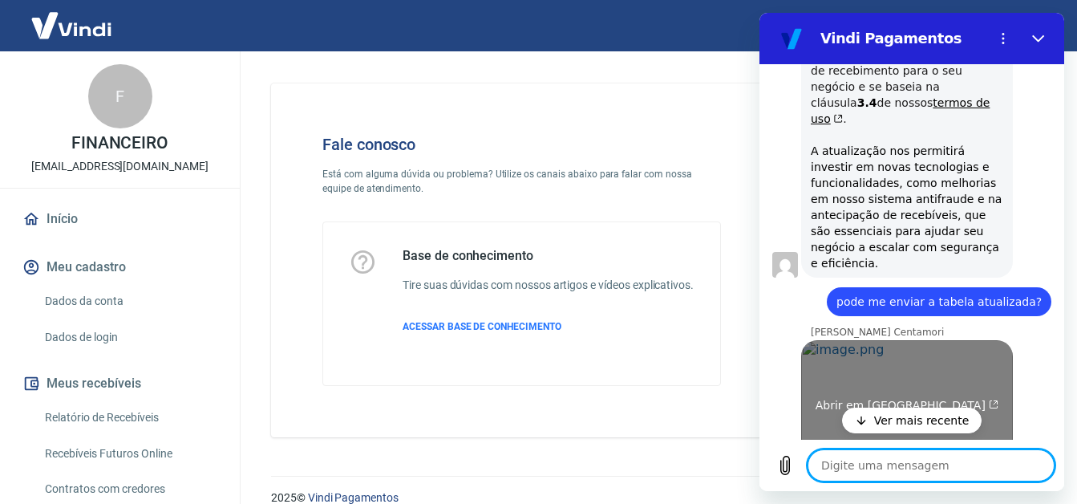
scroll to position [2647, 0]
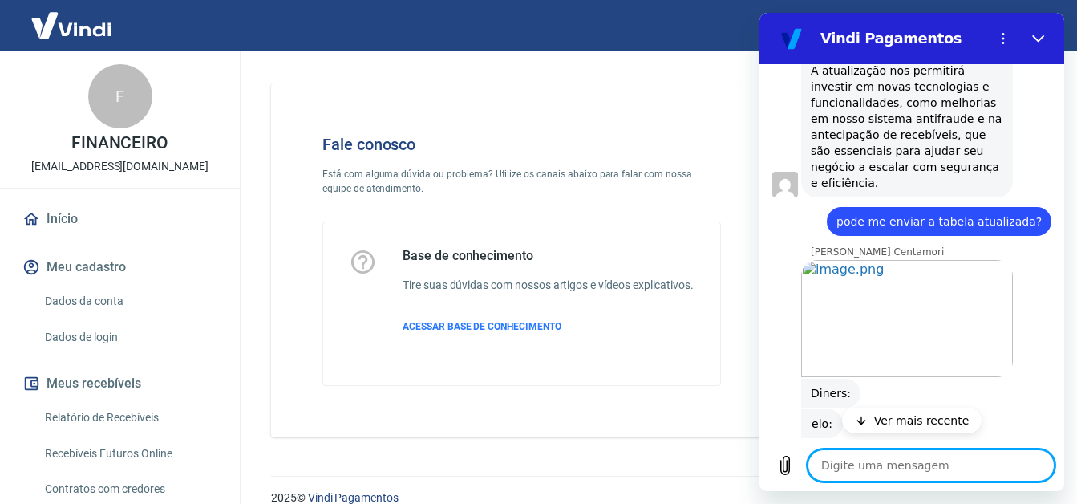
click at [863, 439] on link "Abrir em [GEOGRAPHIC_DATA]" at bounding box center [907, 497] width 212 height 117
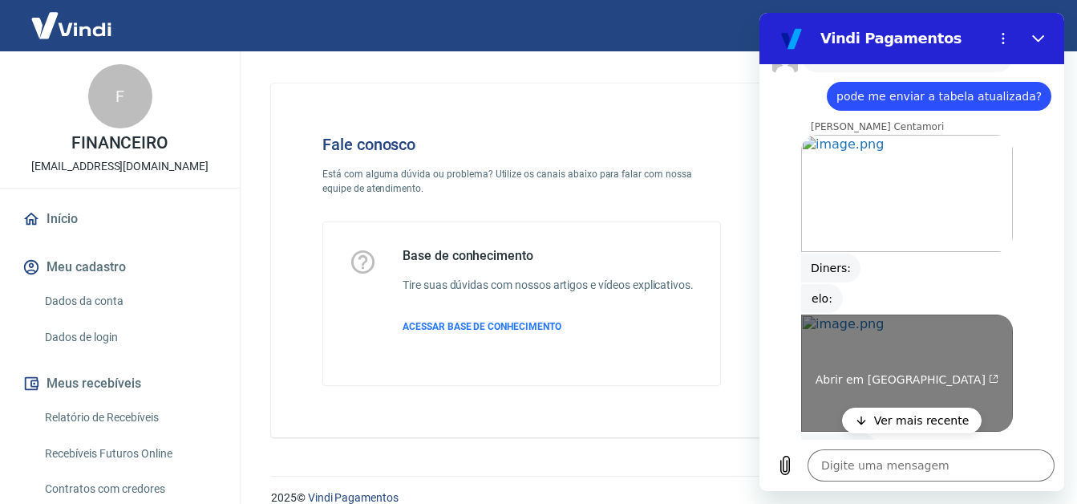
scroll to position [2808, 0]
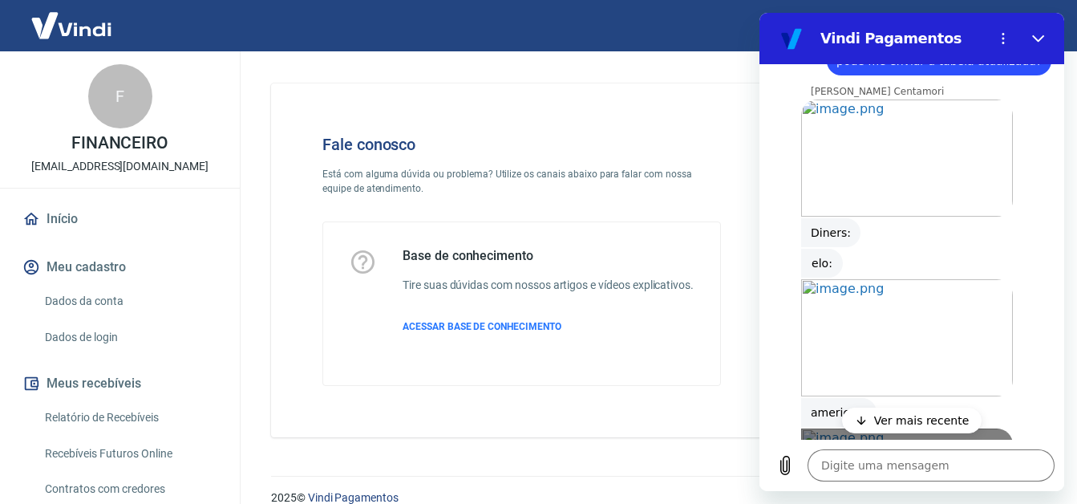
click at [856, 428] on link "Abrir em [GEOGRAPHIC_DATA]" at bounding box center [907, 486] width 212 height 117
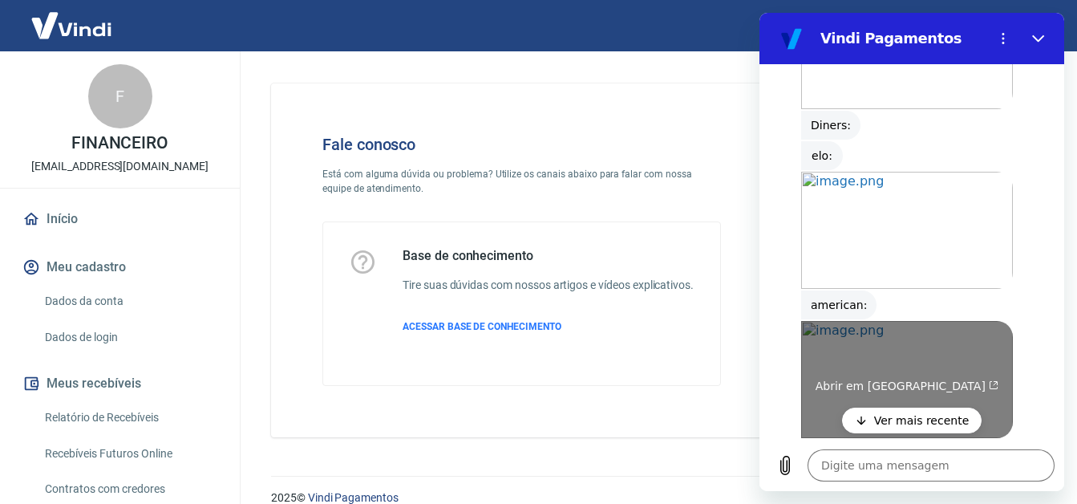
scroll to position [2968, 0]
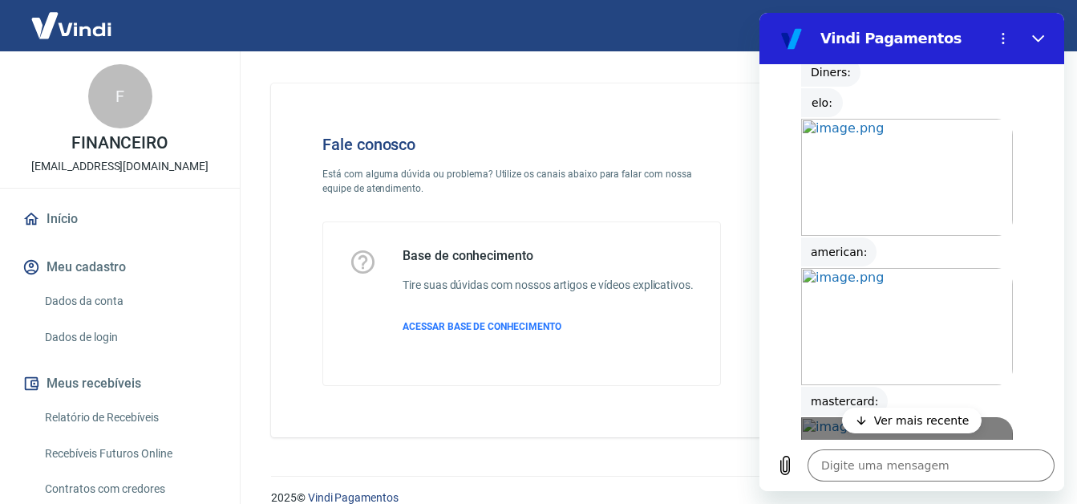
click at [834, 417] on link "Abrir em [GEOGRAPHIC_DATA]" at bounding box center [907, 475] width 212 height 117
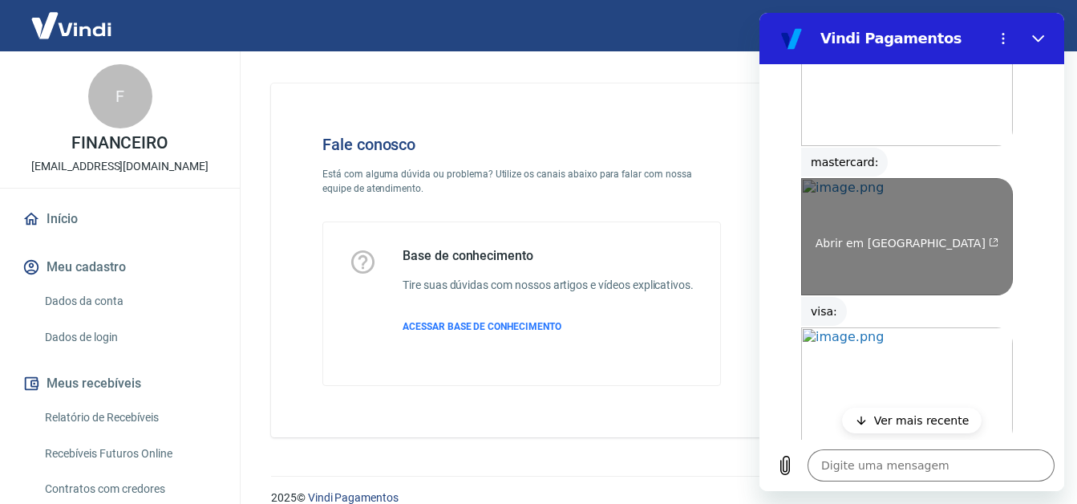
scroll to position [3209, 0]
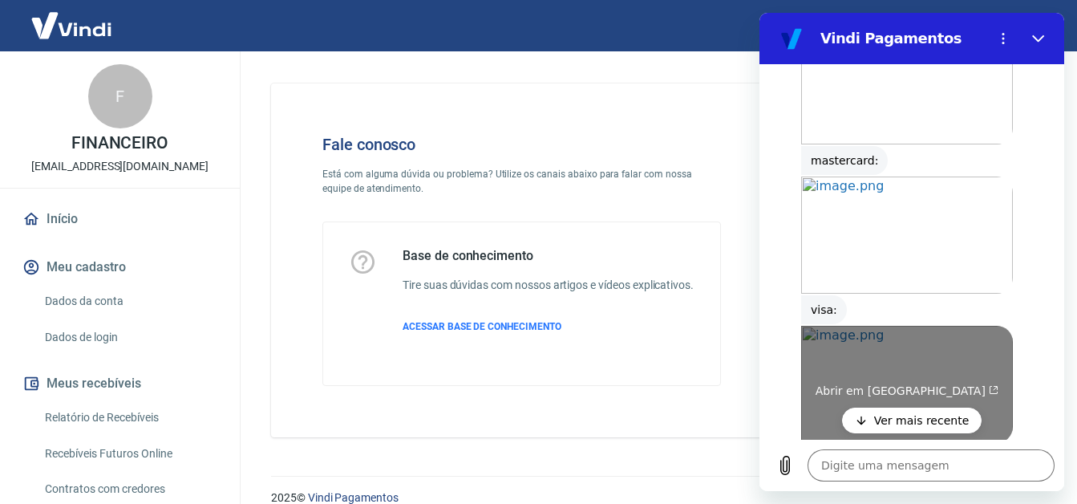
click at [879, 326] on link "Abrir em [GEOGRAPHIC_DATA]" at bounding box center [907, 384] width 212 height 117
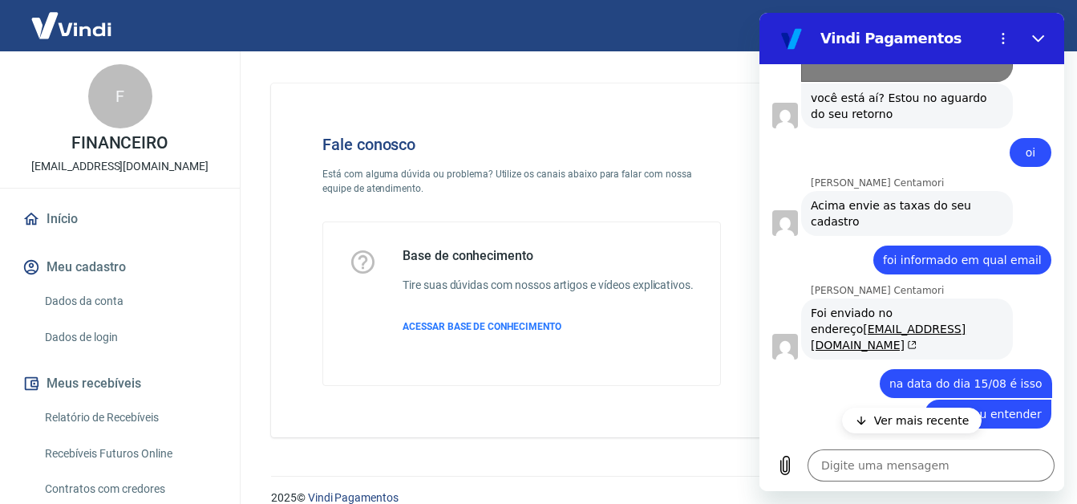
scroll to position [3598, 0]
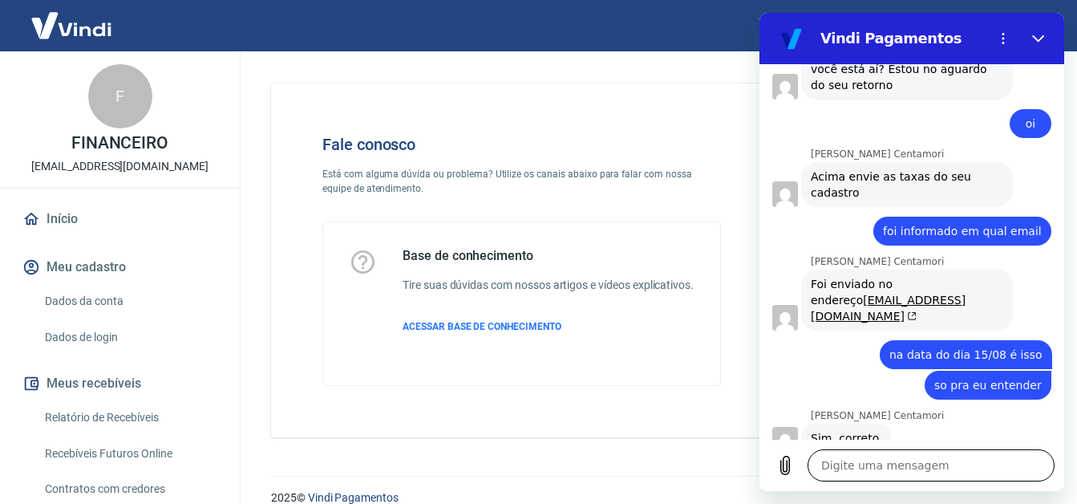
click at [899, 461] on textarea at bounding box center [931, 465] width 247 height 32
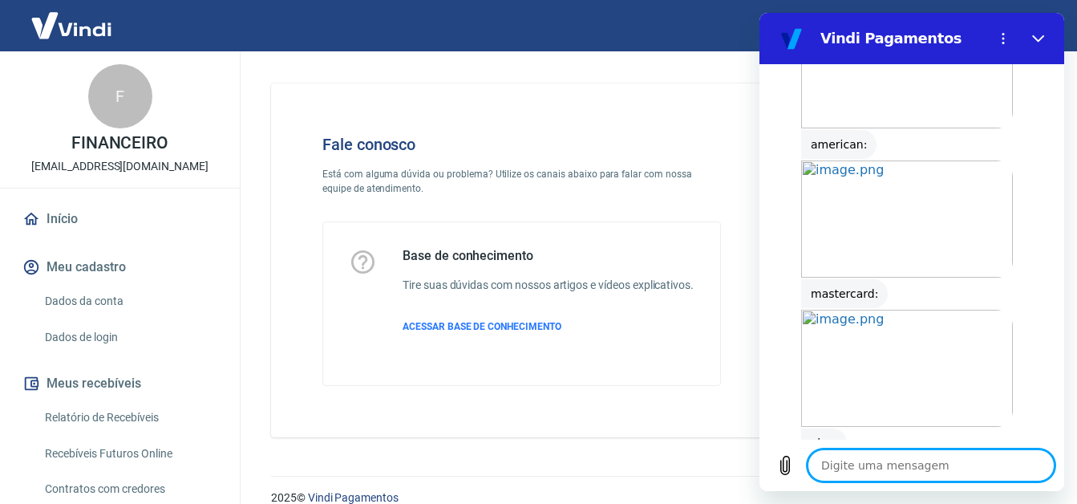
scroll to position [3156, 0]
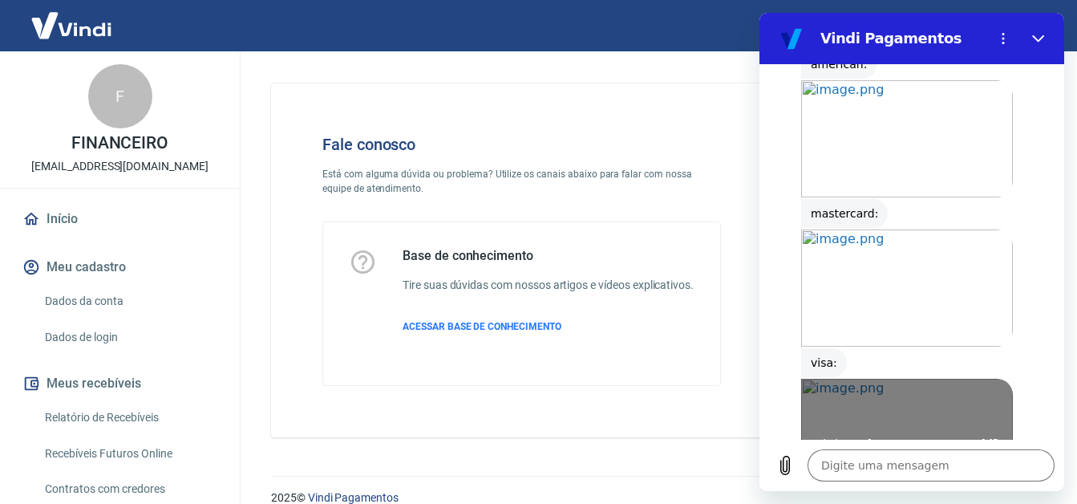
click at [851, 379] on link "Abrir em [GEOGRAPHIC_DATA]" at bounding box center [907, 437] width 212 height 117
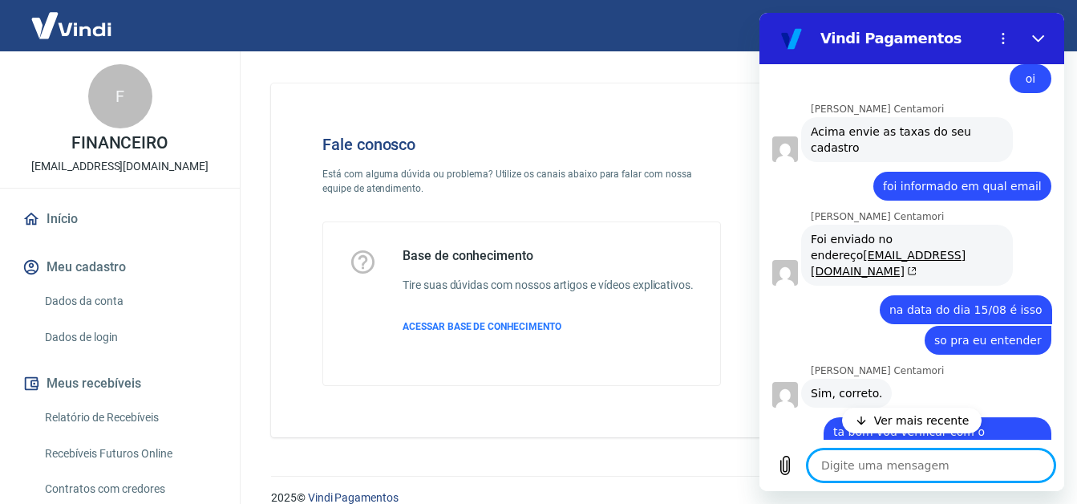
scroll to position [3706, 0]
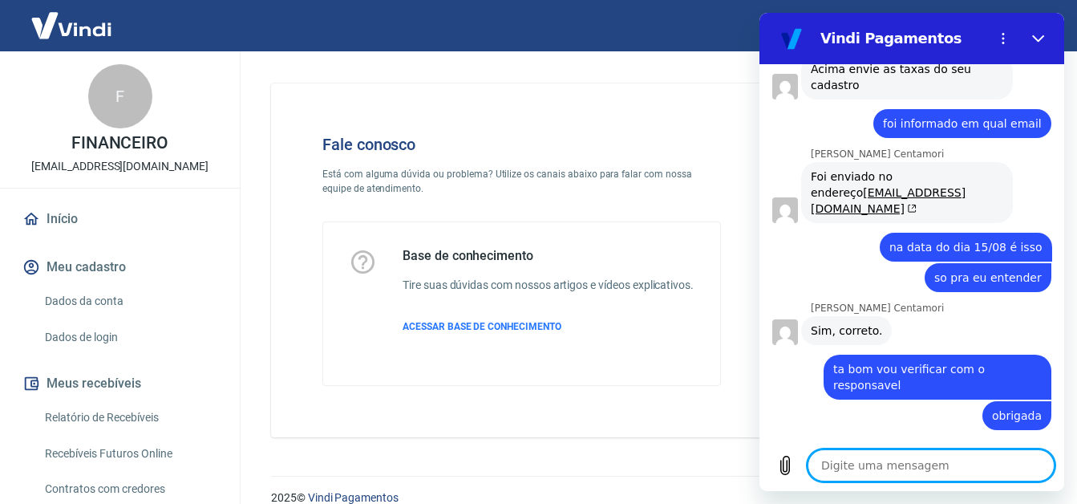
click at [877, 456] on textarea at bounding box center [931, 465] width 247 height 32
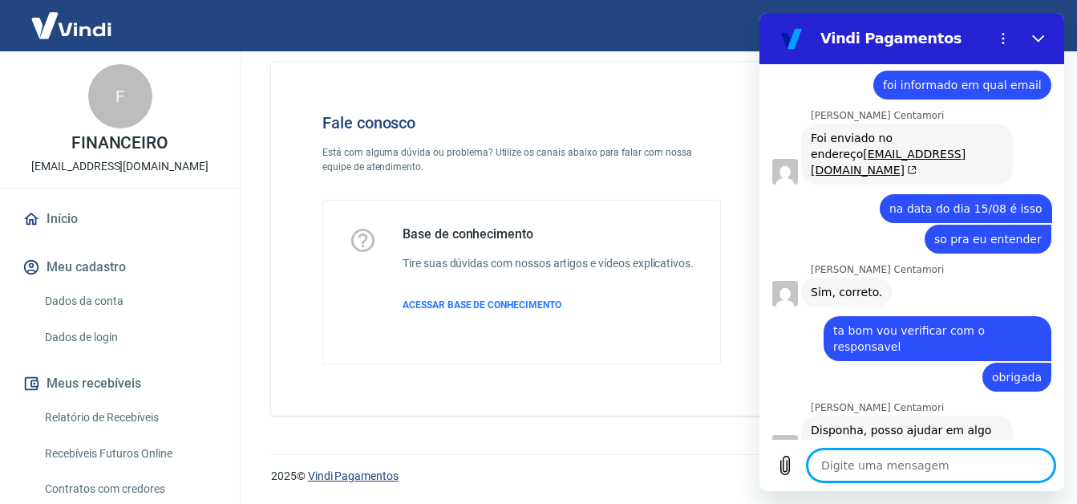
scroll to position [38, 0]
click at [544, 431] on div "Fale conosco Está com alguma dúvida ou problema? Utilize os canais abaixo para …" at bounding box center [655, 232] width 806 height 405
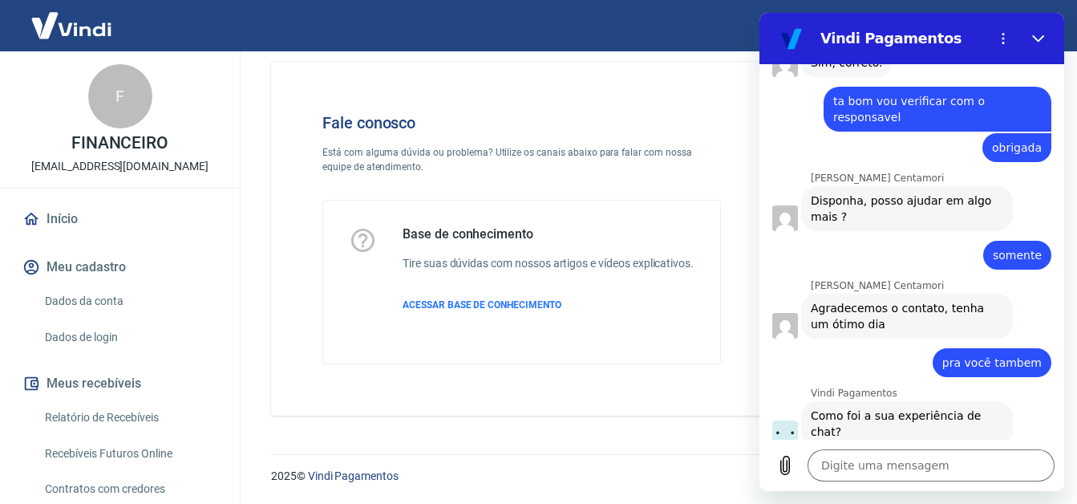
scroll to position [3972, 0]
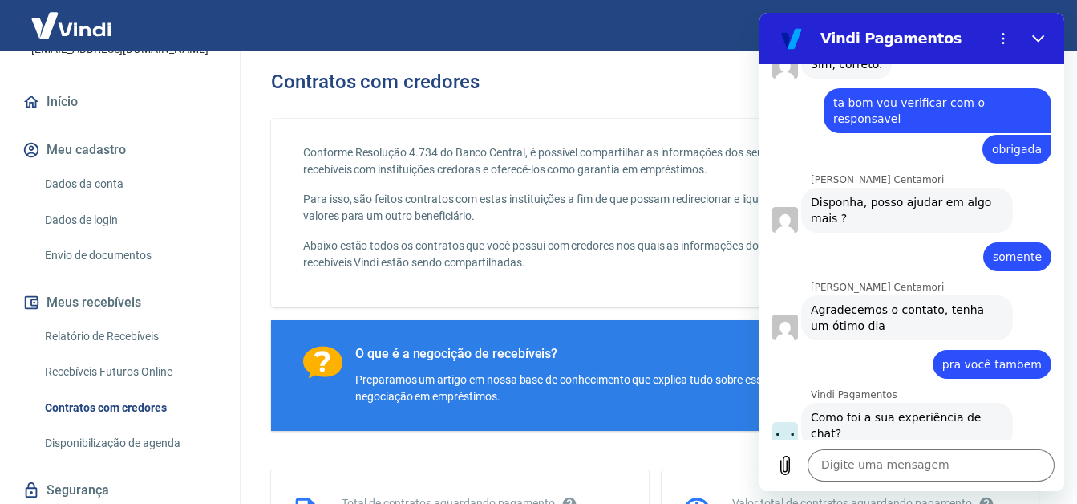
scroll to position [80, 0]
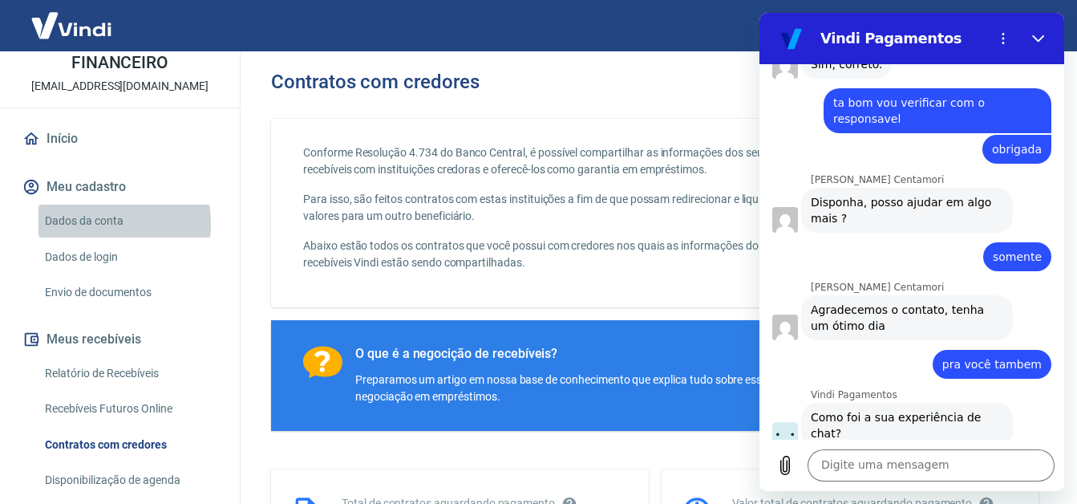
click at [85, 224] on link "Dados da conta" at bounding box center [129, 220] width 182 height 33
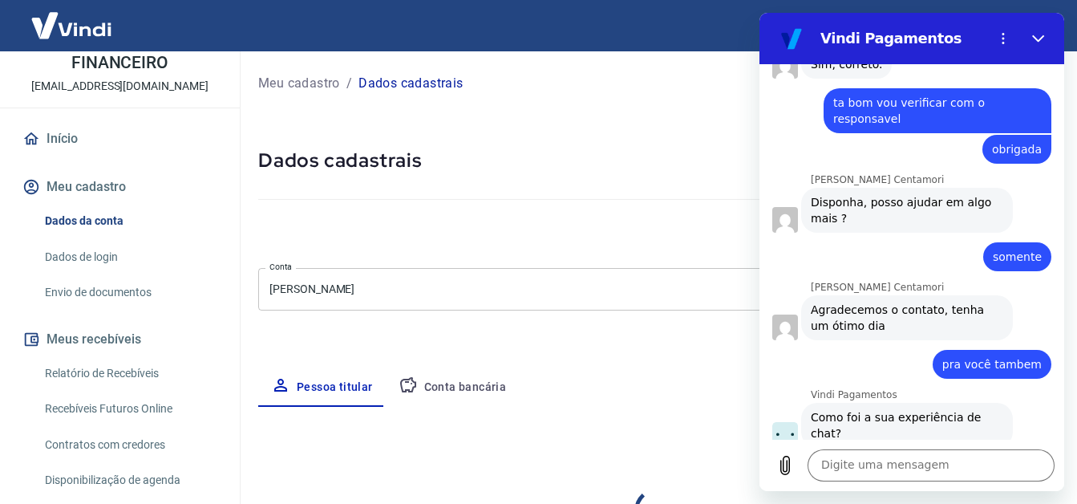
select select "MG"
click at [121, 374] on link "Relatório de Recebíveis" at bounding box center [129, 373] width 182 height 33
select select "MG"
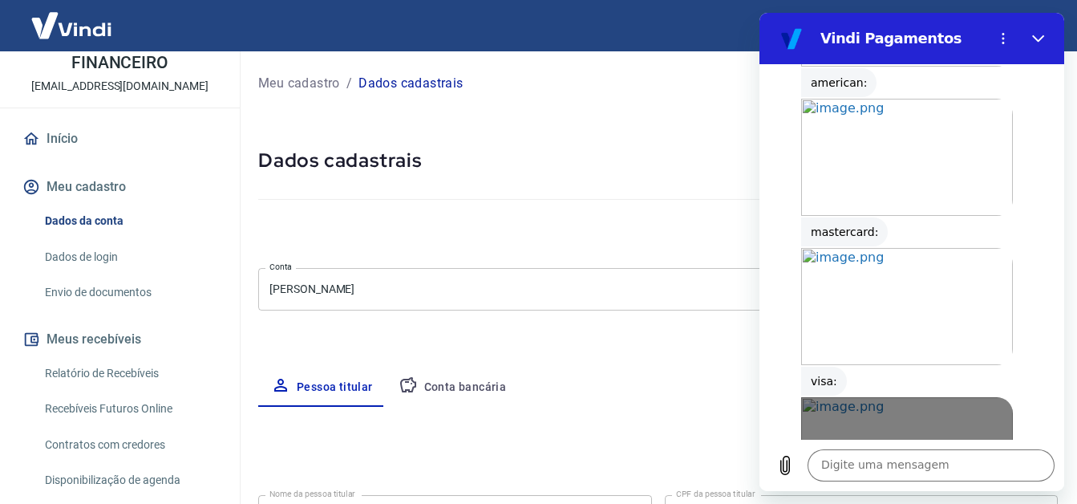
scroll to position [3090, 0]
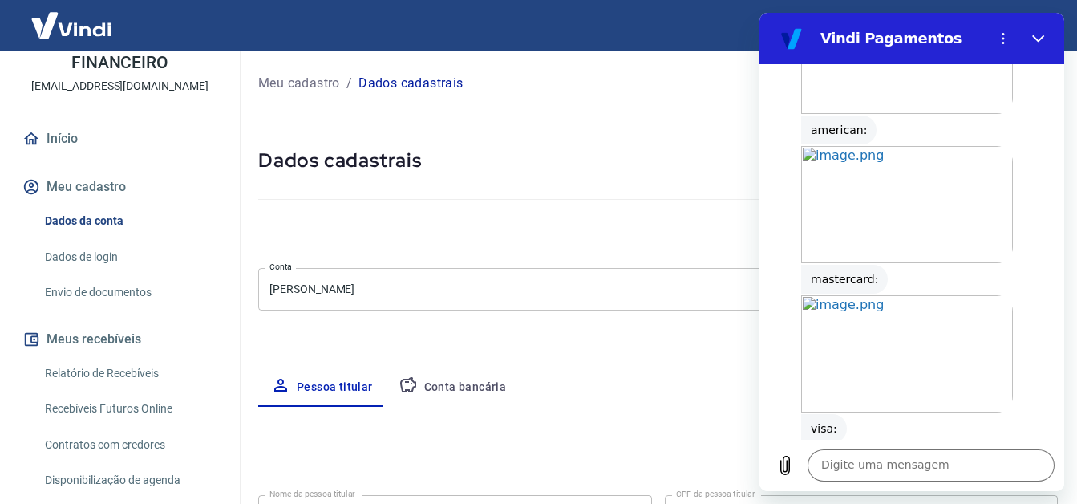
click at [884, 444] on link "Abrir em [GEOGRAPHIC_DATA]" at bounding box center [907, 502] width 212 height 117
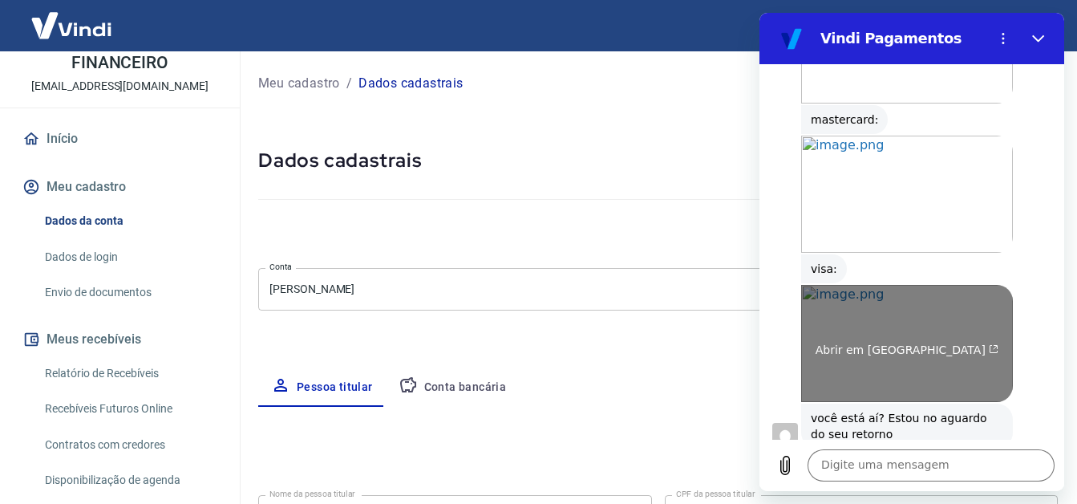
scroll to position [3250, 0]
click at [895, 284] on link "Abrir em [GEOGRAPHIC_DATA]" at bounding box center [907, 342] width 212 height 117
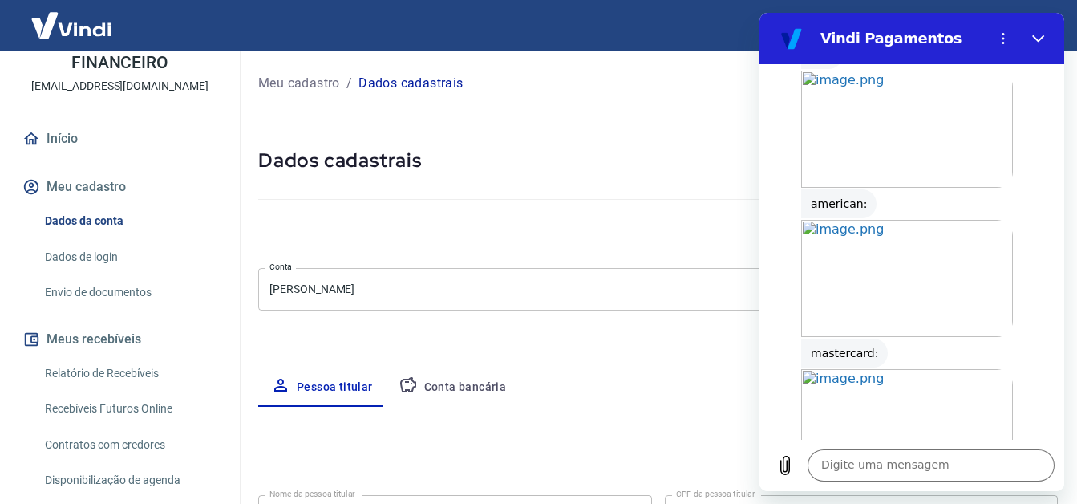
scroll to position [3010, 0]
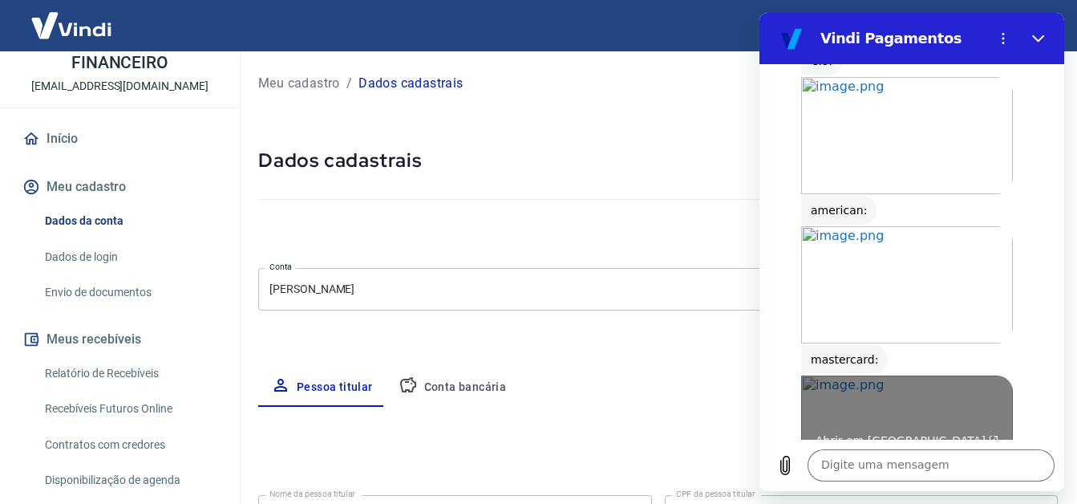
click at [873, 375] on link "Abrir em [GEOGRAPHIC_DATA]" at bounding box center [907, 433] width 212 height 117
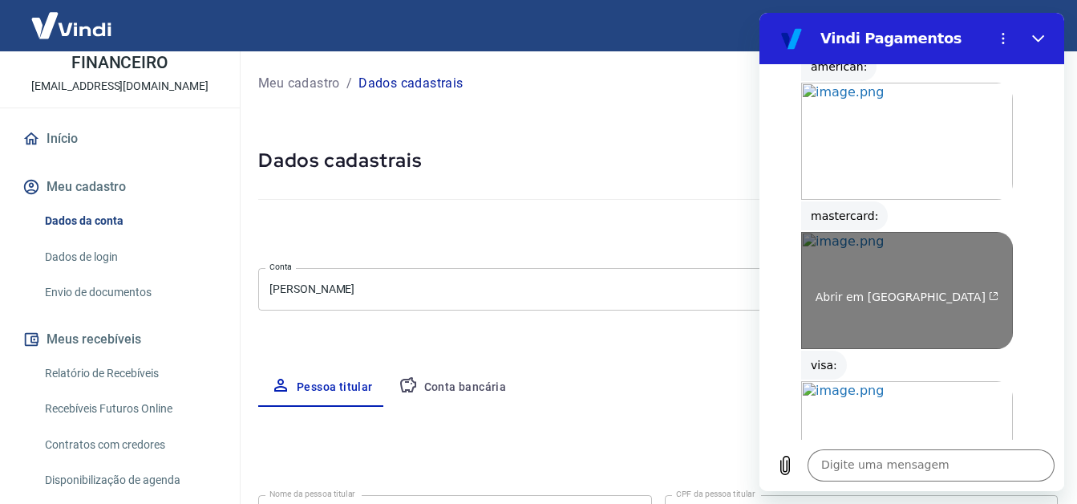
scroll to position [3170, 0]
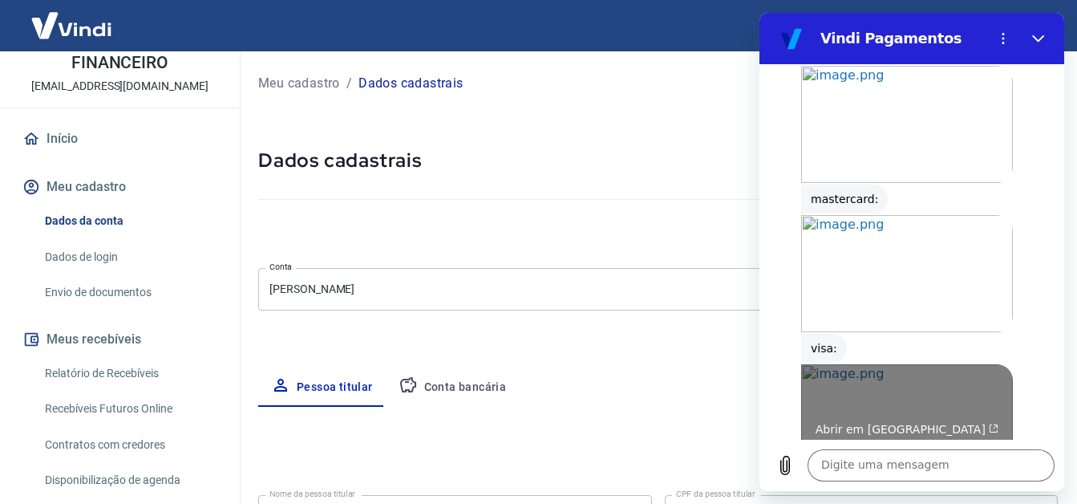
click at [868, 364] on link "Abrir em [GEOGRAPHIC_DATA]" at bounding box center [907, 422] width 212 height 117
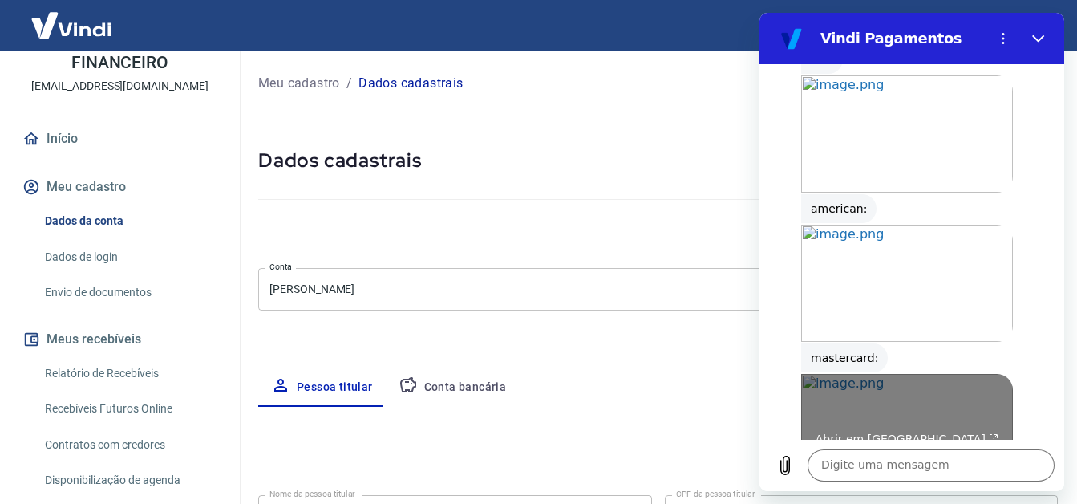
scroll to position [3010, 0]
click at [837, 375] on link "Abrir em [GEOGRAPHIC_DATA]" at bounding box center [907, 433] width 212 height 117
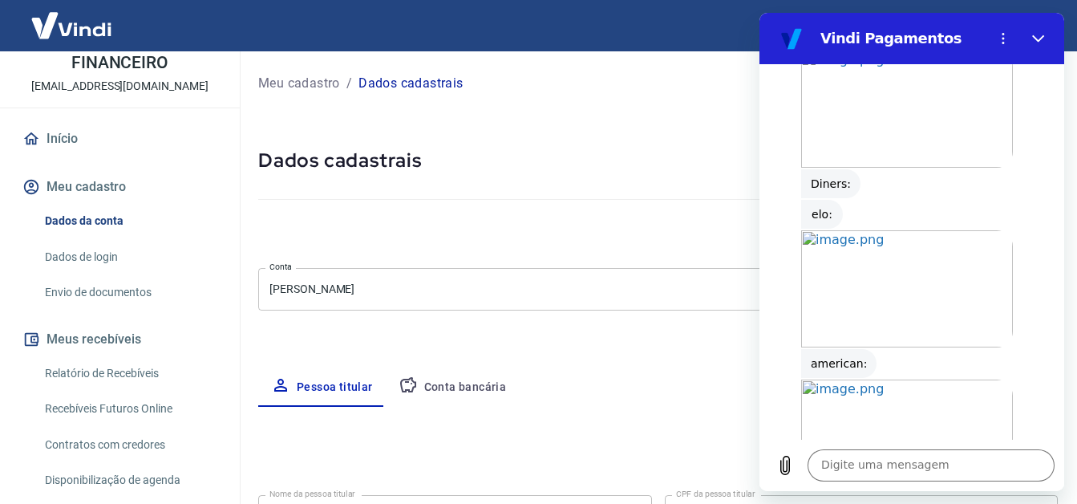
scroll to position [2849, 0]
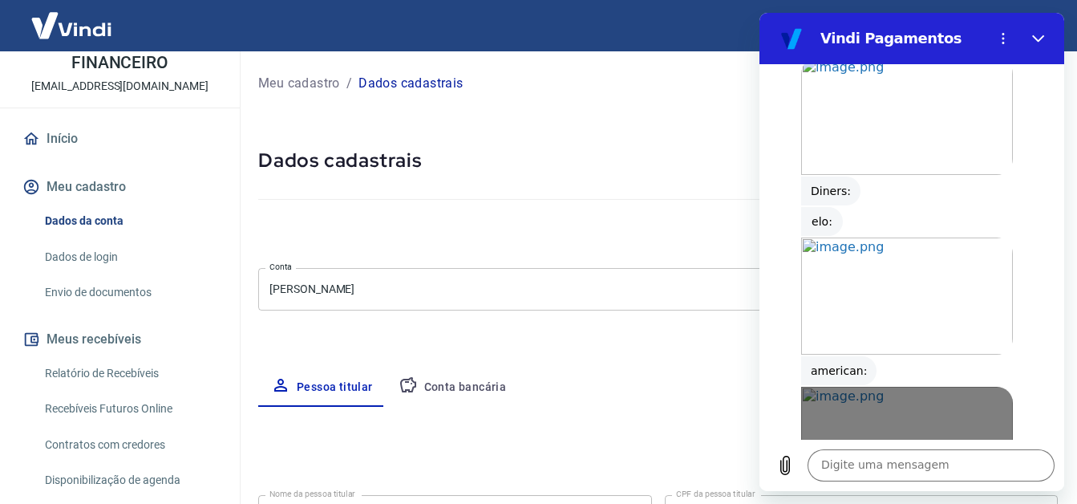
click at [844, 387] on link "Abrir em [GEOGRAPHIC_DATA]" at bounding box center [907, 445] width 212 height 117
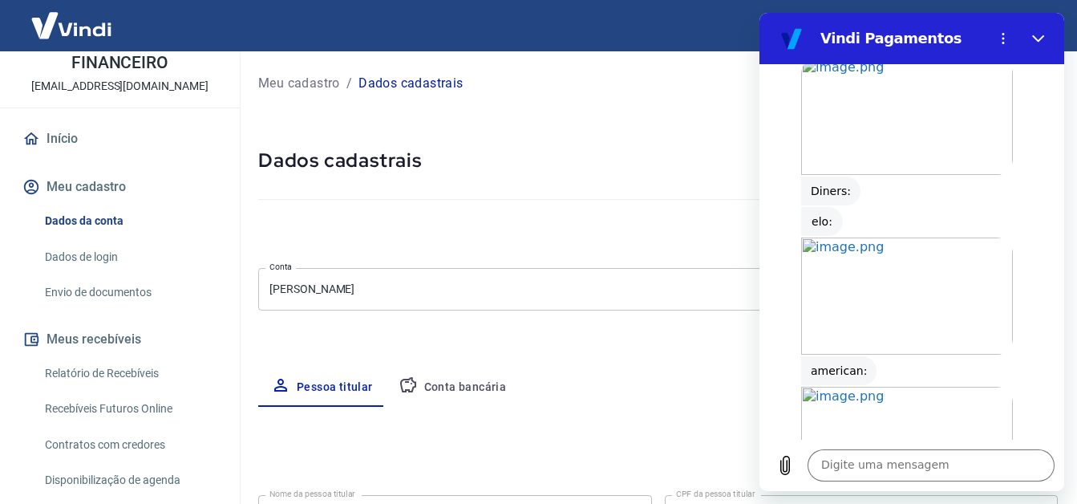
click at [723, 339] on div "Meu cadastro / Dados cadastrais Dados cadastrais Cancelar conta [PERSON_NAME] […" at bounding box center [658, 504] width 838 height 906
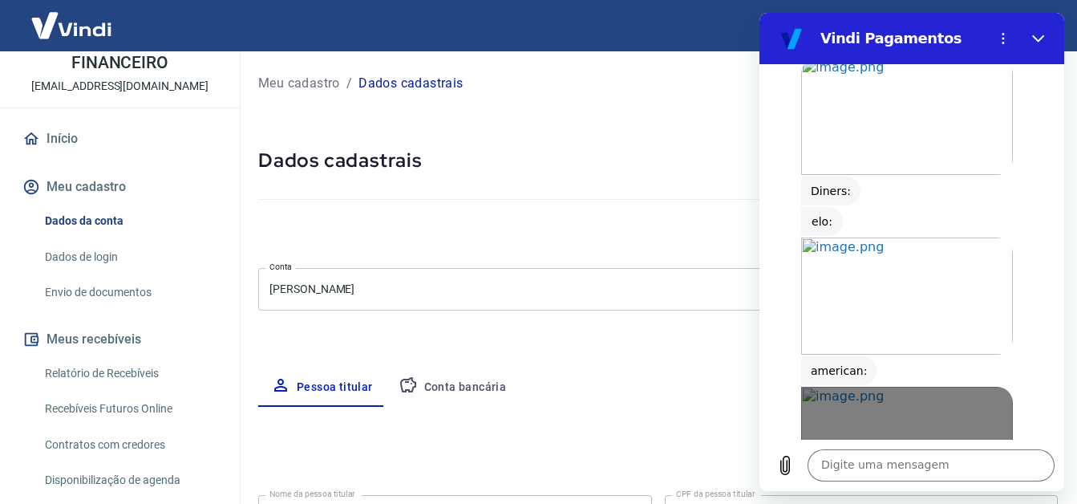
click at [844, 445] on div "Abrir em [GEOGRAPHIC_DATA]" at bounding box center [907, 451] width 212 height 13
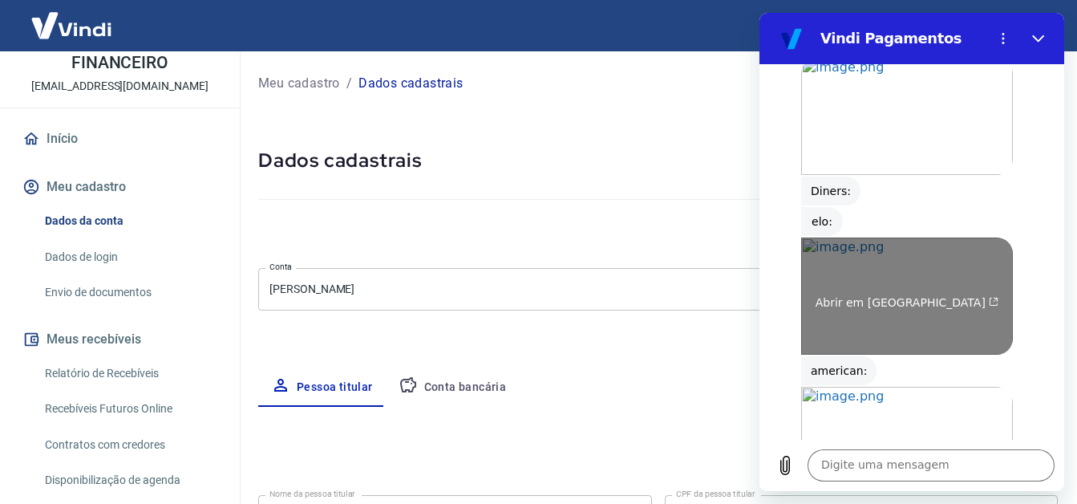
click at [808, 237] on link "Abrir em [GEOGRAPHIC_DATA]" at bounding box center [907, 295] width 212 height 117
click at [850, 237] on link "Abrir em [GEOGRAPHIC_DATA]" at bounding box center [907, 295] width 212 height 117
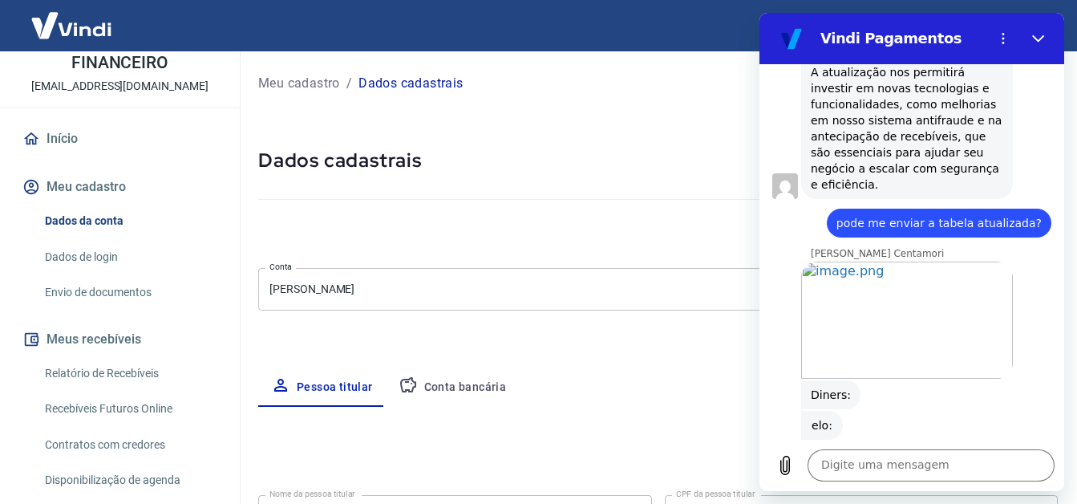
scroll to position [2609, 0]
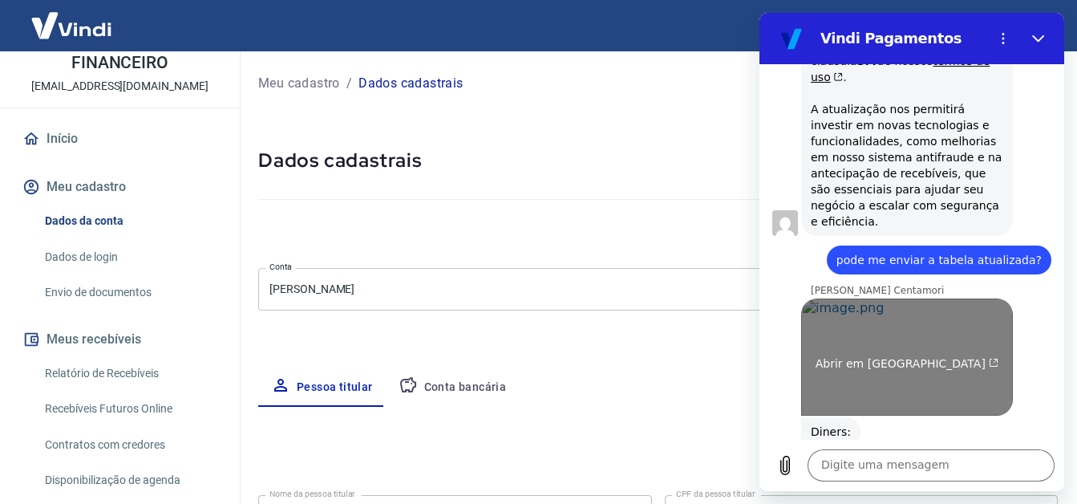
click at [825, 298] on link "Abrir em [GEOGRAPHIC_DATA]" at bounding box center [907, 356] width 212 height 117
